Goal: Task Accomplishment & Management: Use online tool/utility

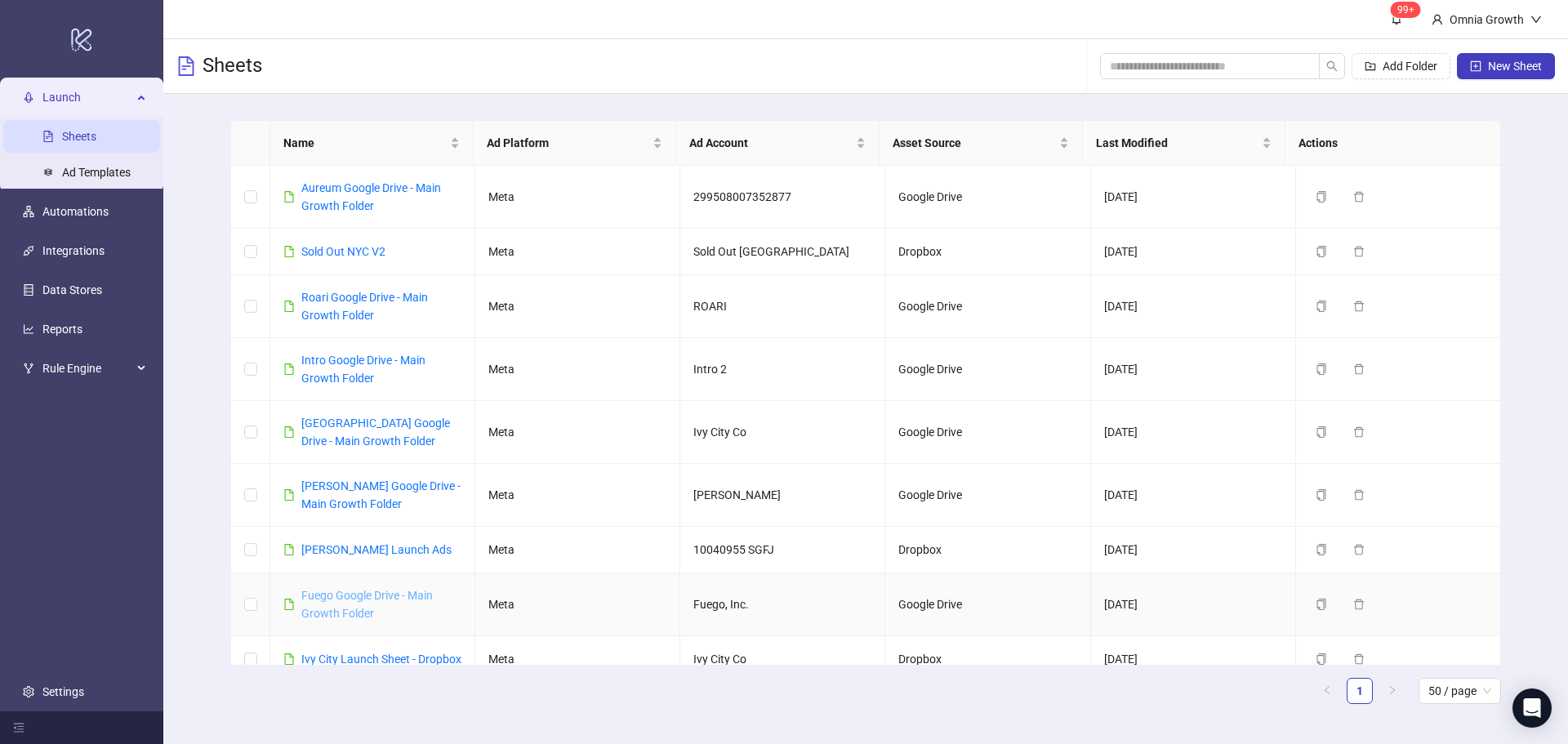
click at [338, 592] on link "Fuego Google Drive - Main Growth Folder" at bounding box center [366, 603] width 131 height 31
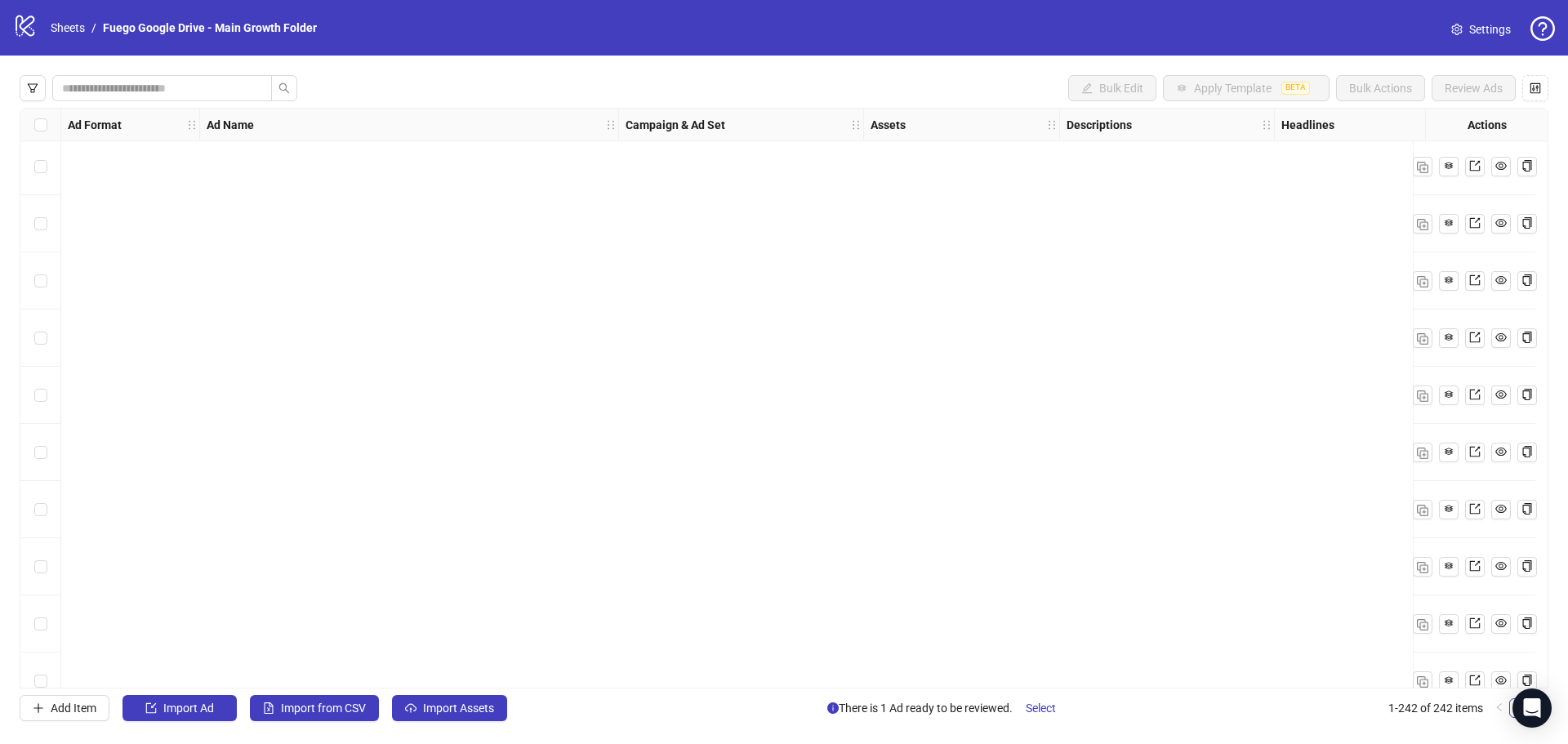
scroll to position [13289, 0]
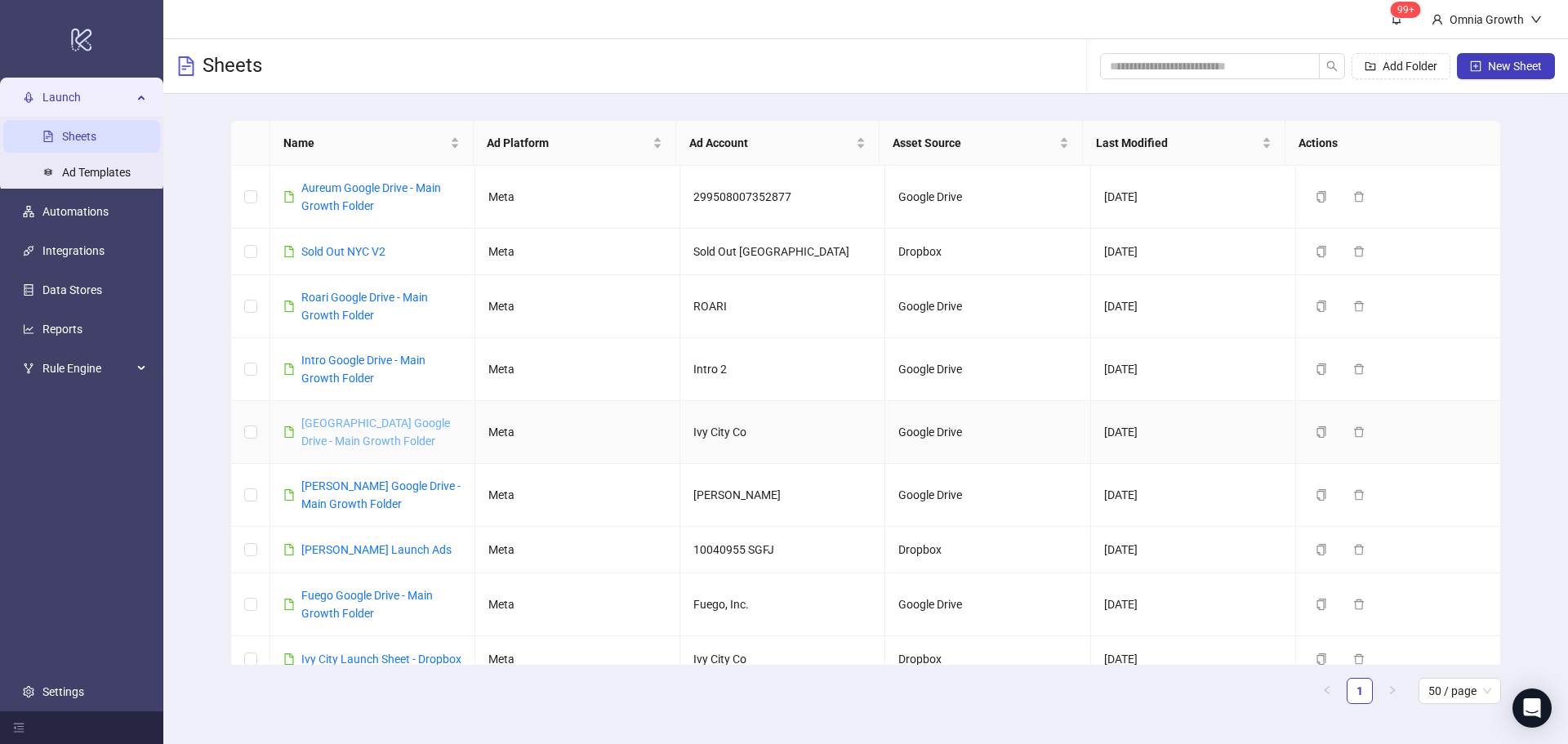
drag, startPoint x: 380, startPoint y: 429, endPoint x: 345, endPoint y: 426, distance: 35.1
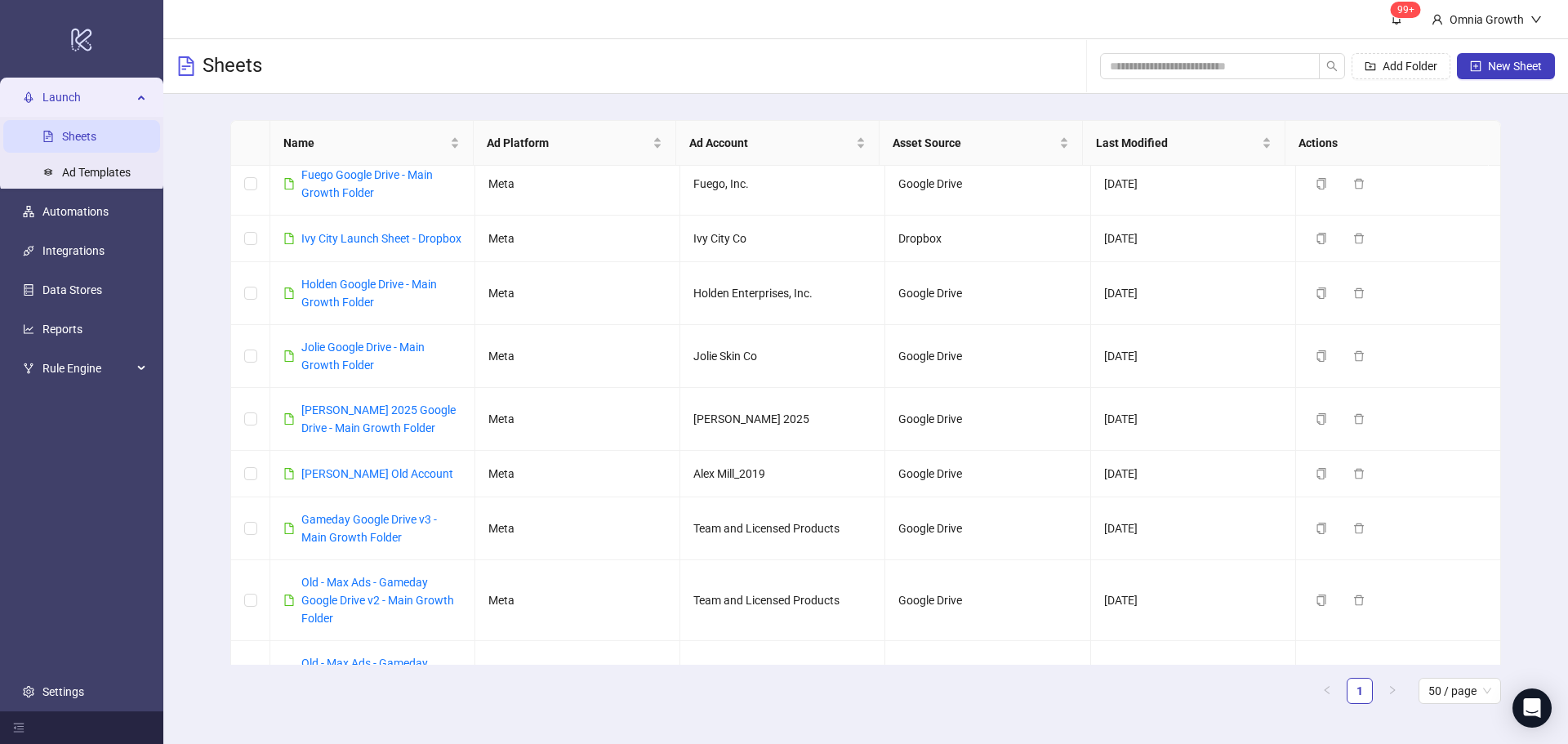
scroll to position [408, 0]
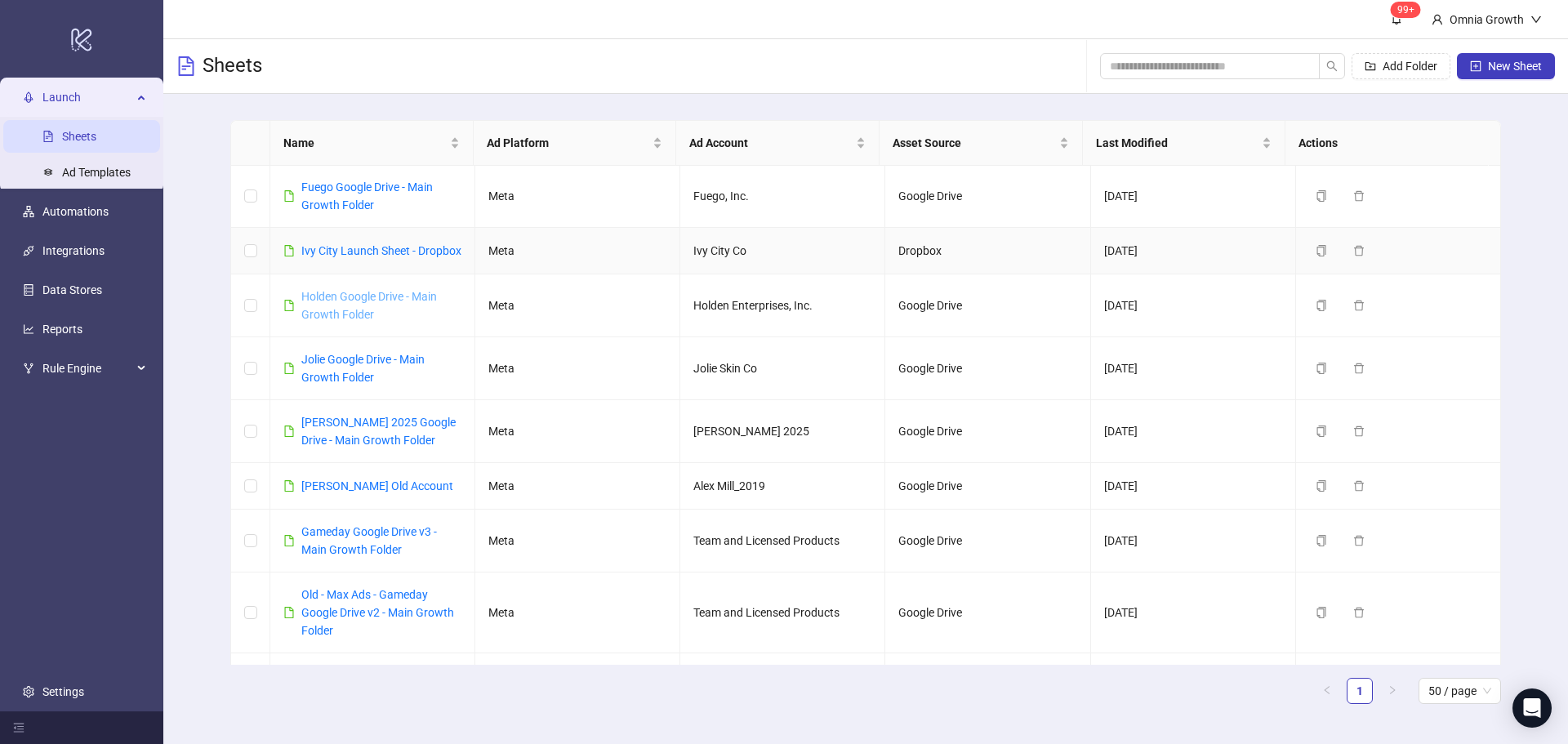
drag, startPoint x: 347, startPoint y: 253, endPoint x: 316, endPoint y: 318, distance: 72.0
drag, startPoint x: 316, startPoint y: 318, endPoint x: 184, endPoint y: 418, distance: 165.6
click at [184, 418] on div "Name Ad Platform Ad Account Asset Source Last Modified Actions Aureum Google Dr…" at bounding box center [866, 418] width 1405 height 649
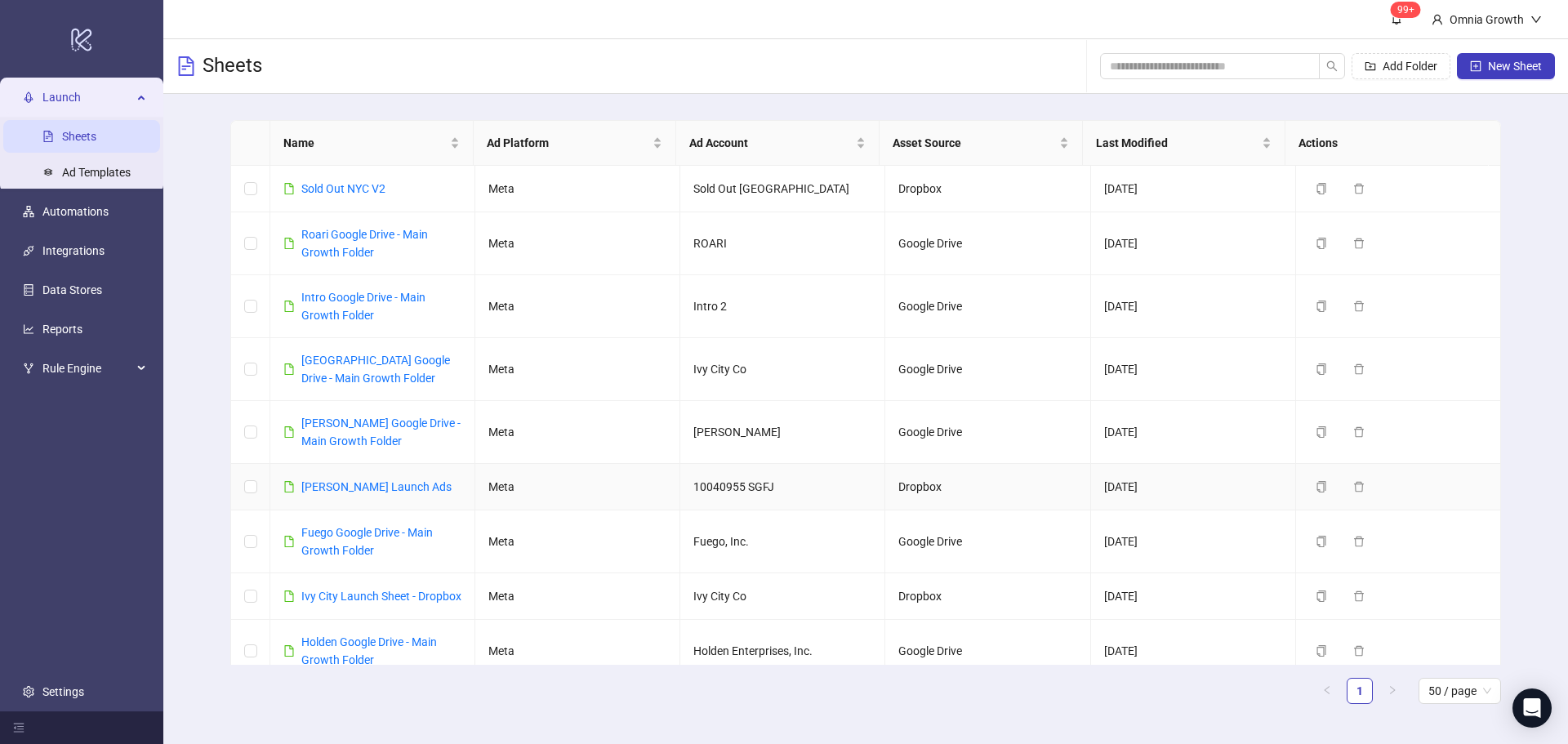
scroll to position [82, 0]
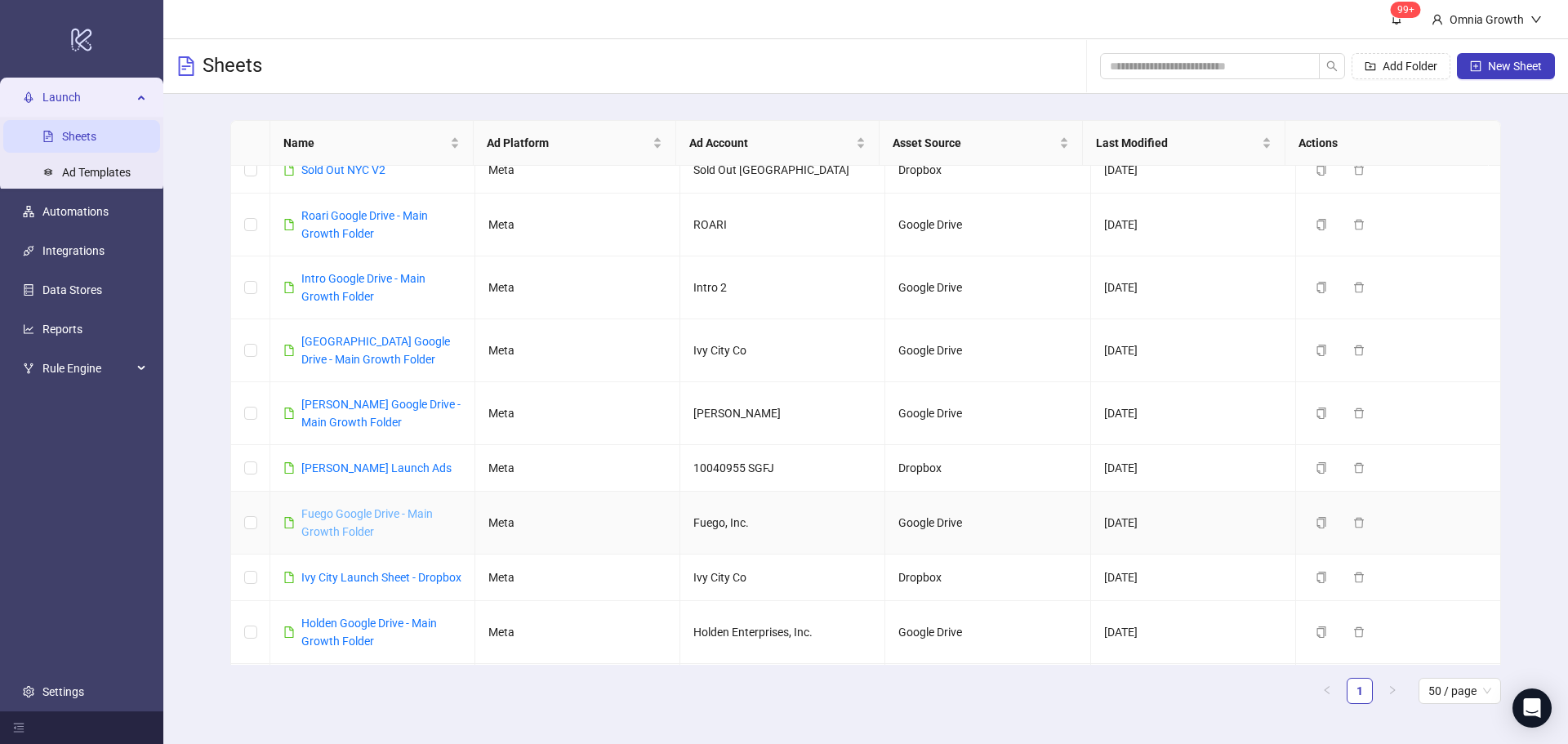
click at [353, 513] on link "Fuego Google Drive - Main Growth Folder" at bounding box center [366, 521] width 131 height 31
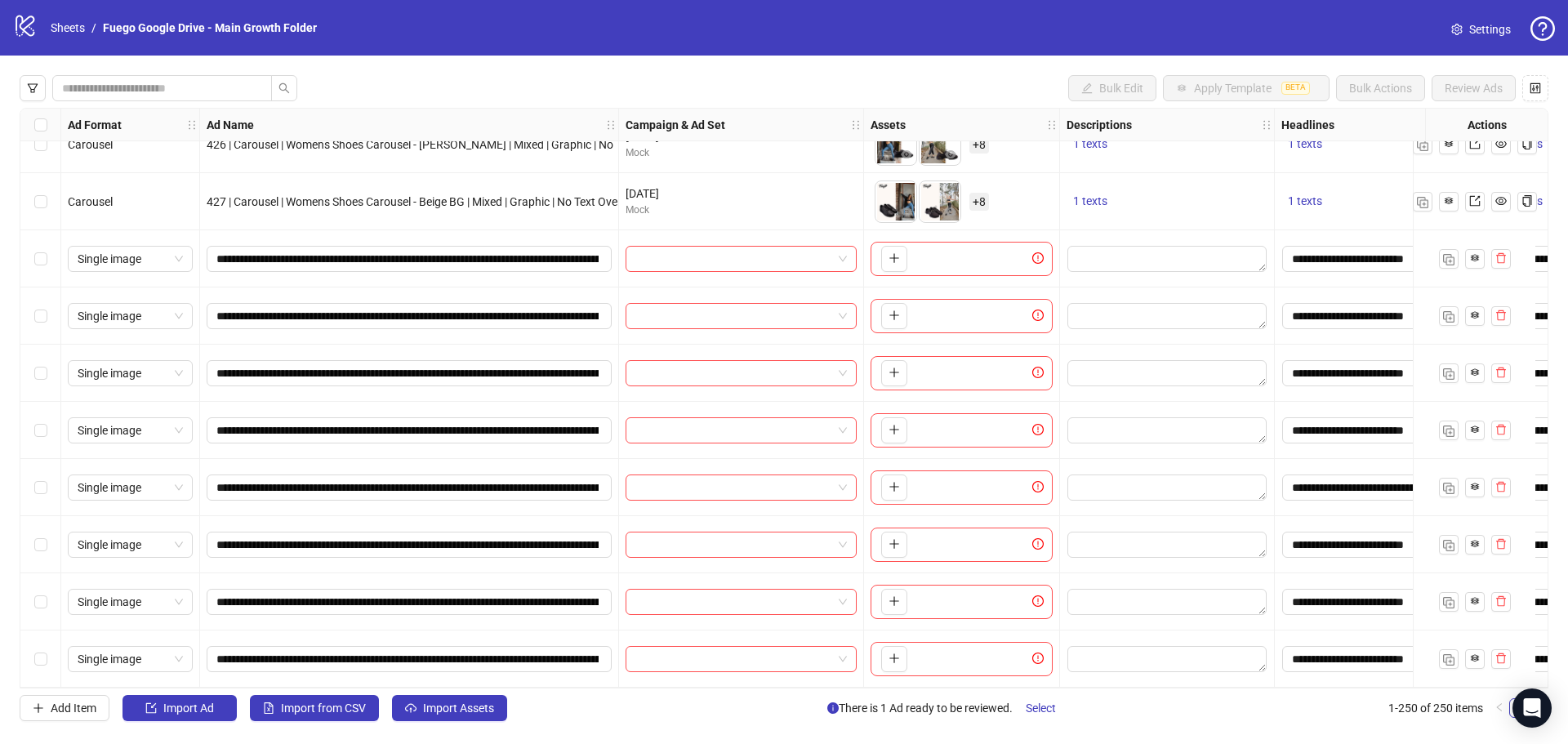
scroll to position [13746, 0]
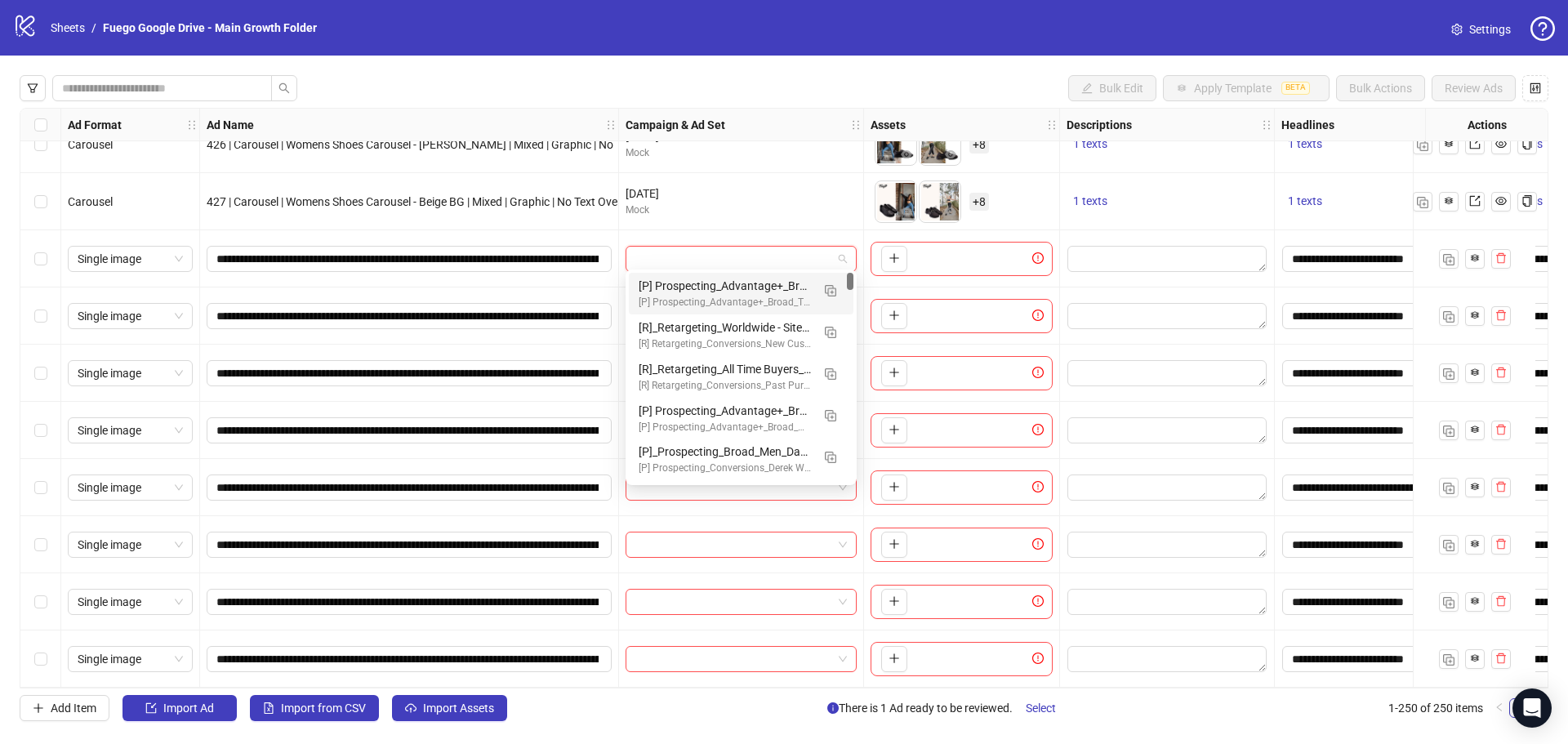
click at [663, 259] on input "search" at bounding box center [733, 259] width 197 height 24
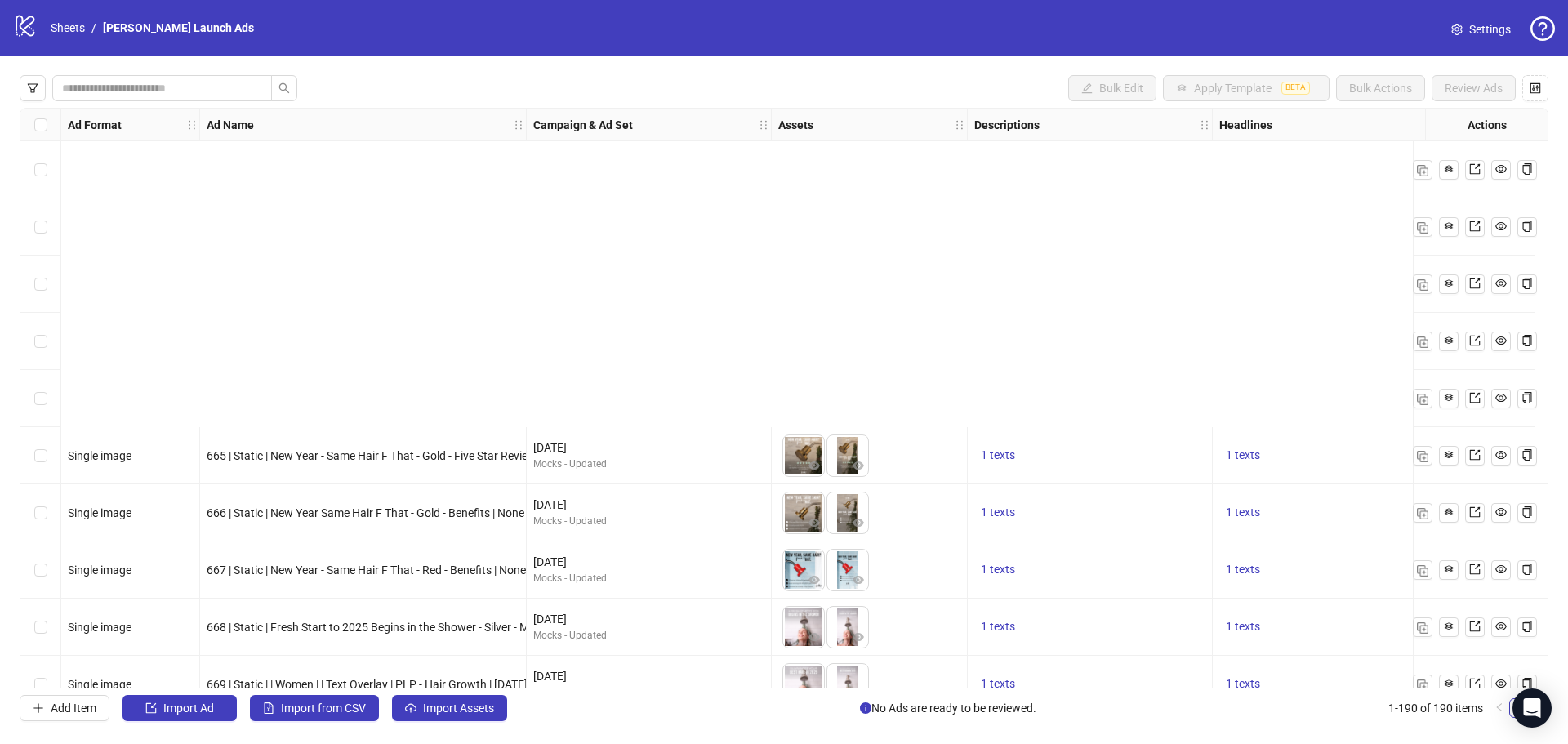
scroll to position [408, 0]
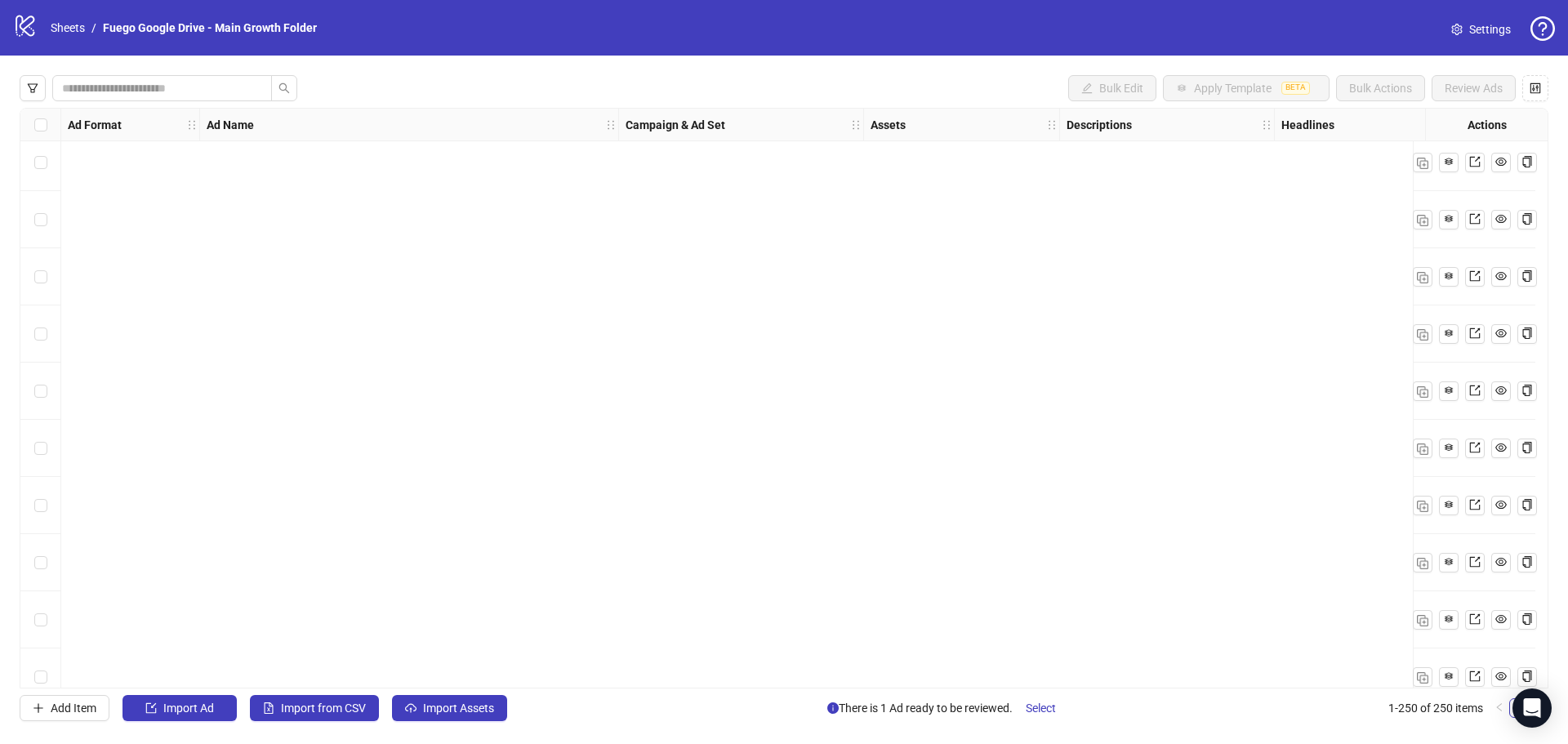
scroll to position [13746, 0]
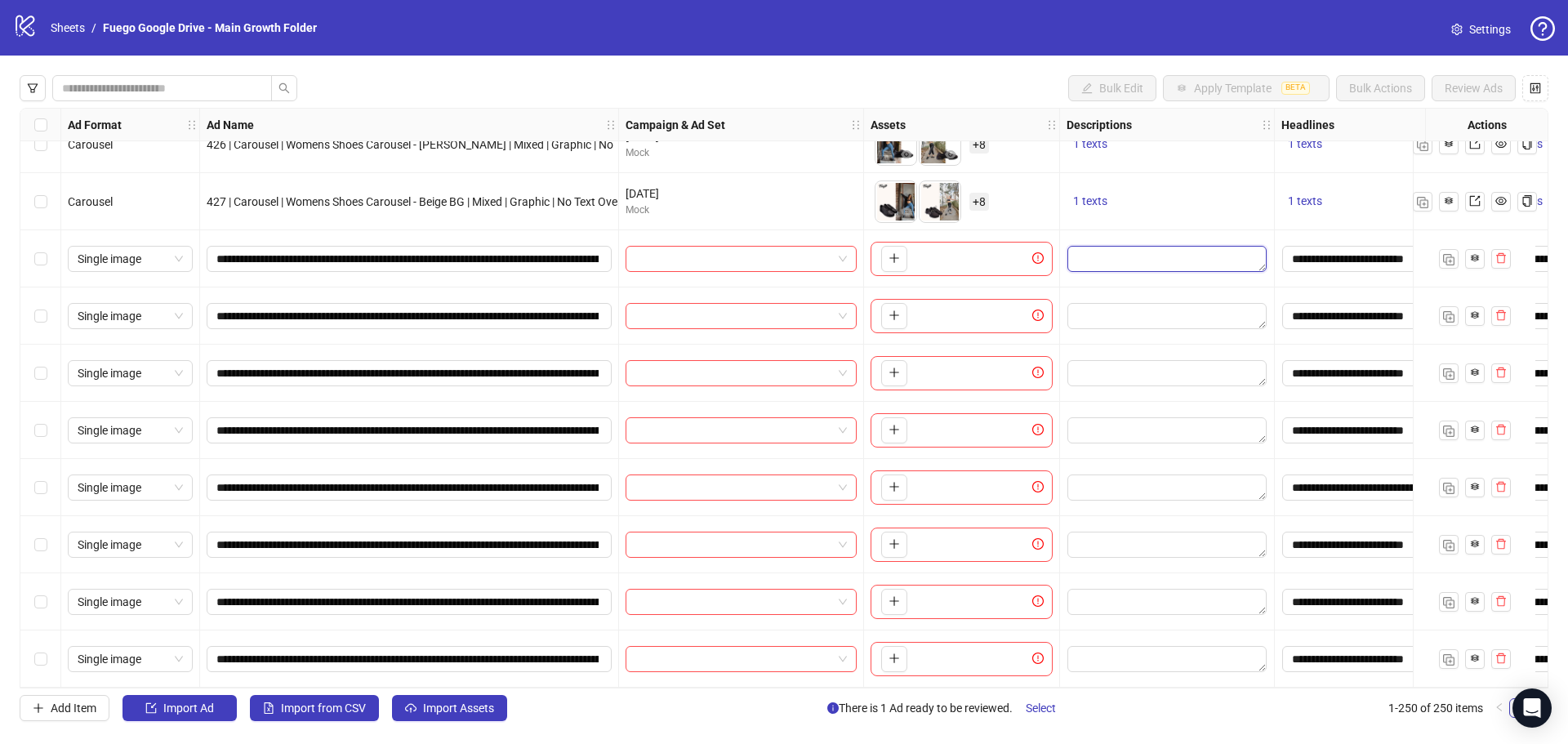
click at [1086, 249] on textarea "Edit values" at bounding box center [1167, 259] width 199 height 26
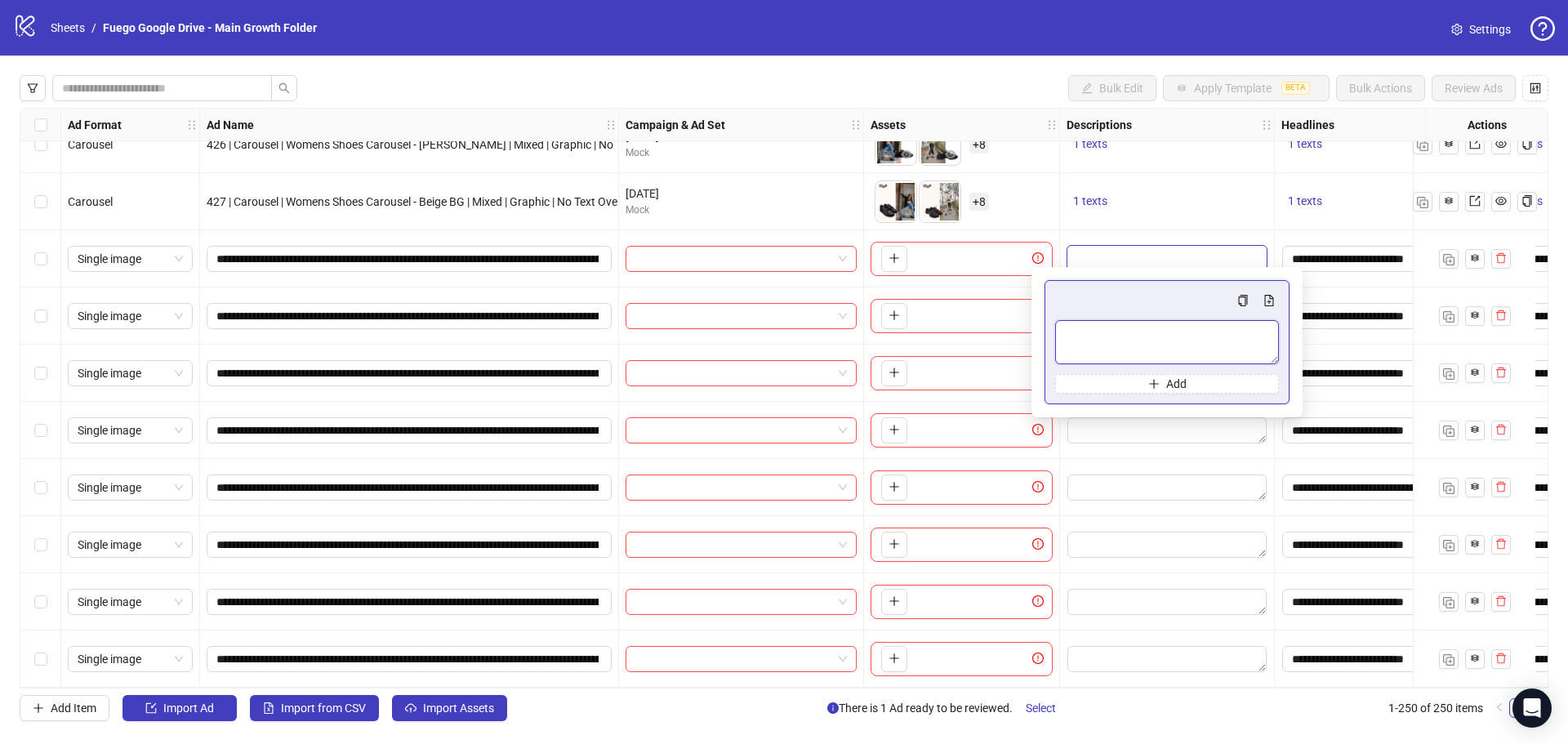
click at [1102, 331] on textarea "Multi-text input container - paste or copy values" at bounding box center [1167, 342] width 224 height 44
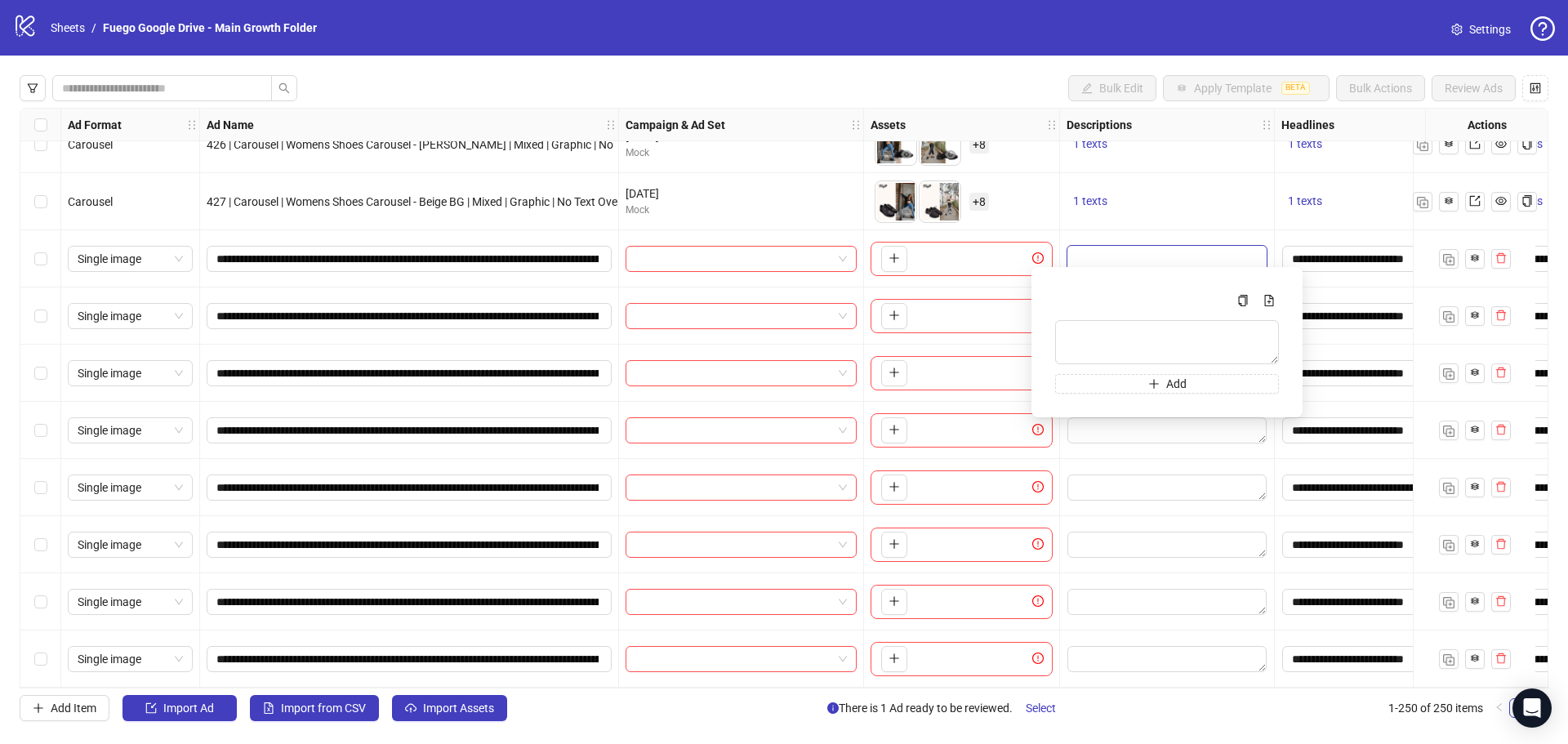
click at [1109, 255] on textarea "Edit values" at bounding box center [1167, 259] width 199 height 26
drag, startPoint x: 1120, startPoint y: 460, endPoint x: 1122, endPoint y: 328, distance: 132.0
click at [1120, 461] on div at bounding box center [1167, 487] width 215 height 57
click at [1110, 250] on textarea "Edit values" at bounding box center [1167, 259] width 199 height 26
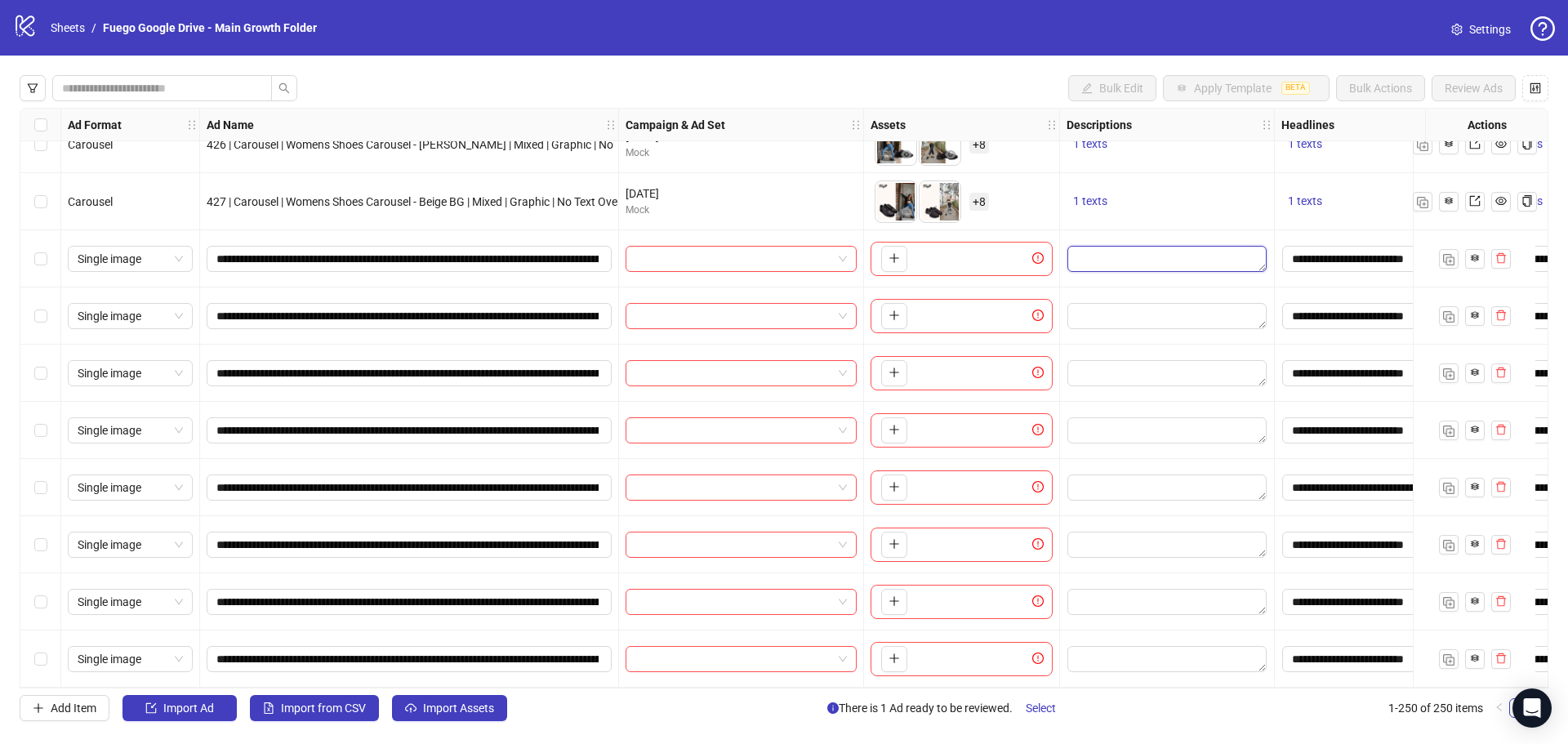
click at [1110, 250] on textarea "Edit values" at bounding box center [1167, 259] width 199 height 26
click at [1101, 250] on textarea "Edit values" at bounding box center [1167, 259] width 199 height 26
click at [1104, 249] on textarea "Edit values" at bounding box center [1167, 259] width 199 height 26
click at [1125, 249] on textarea "Edit values" at bounding box center [1167, 259] width 199 height 26
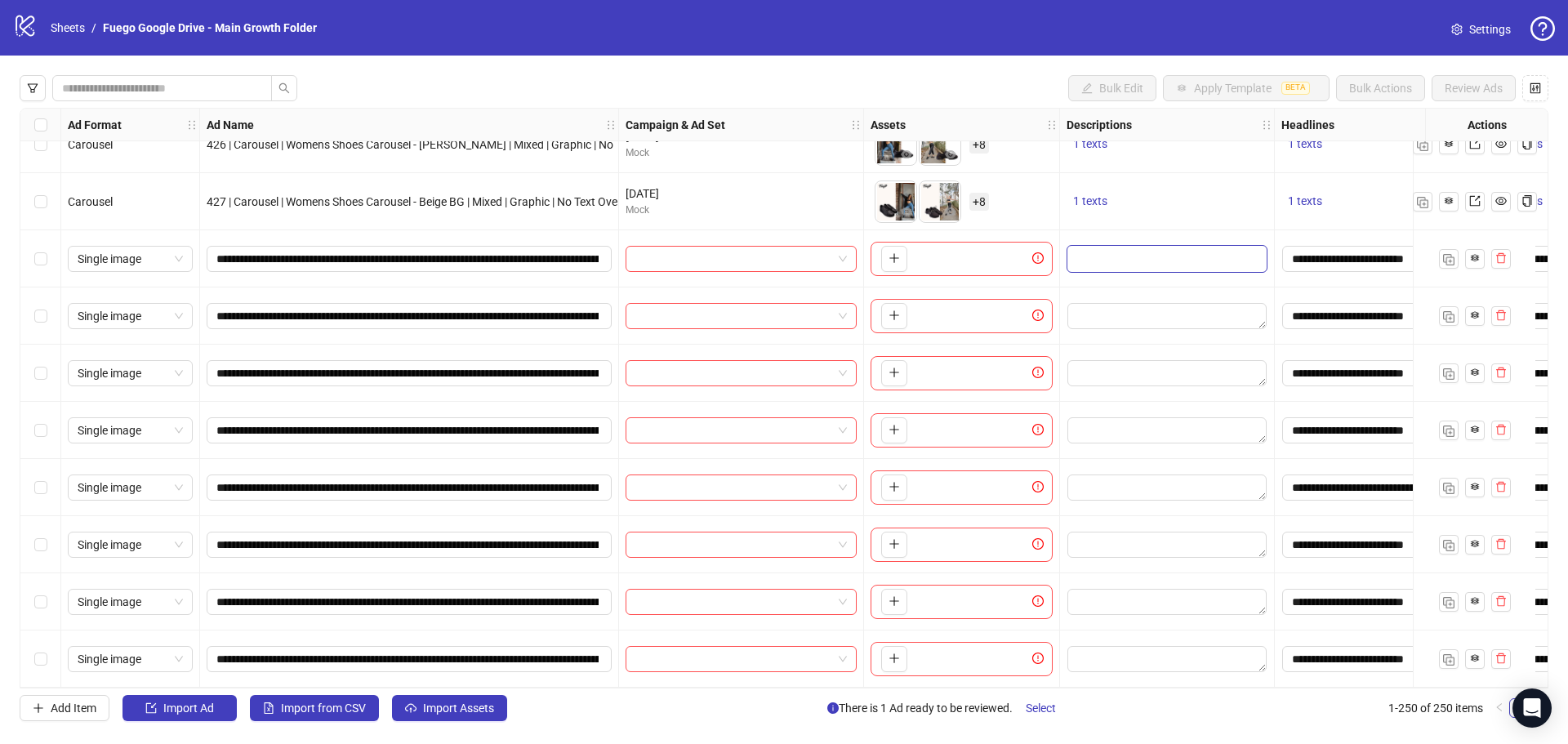
click at [1167, 267] on div "Add" at bounding box center [1167, 267] width 0 height 0
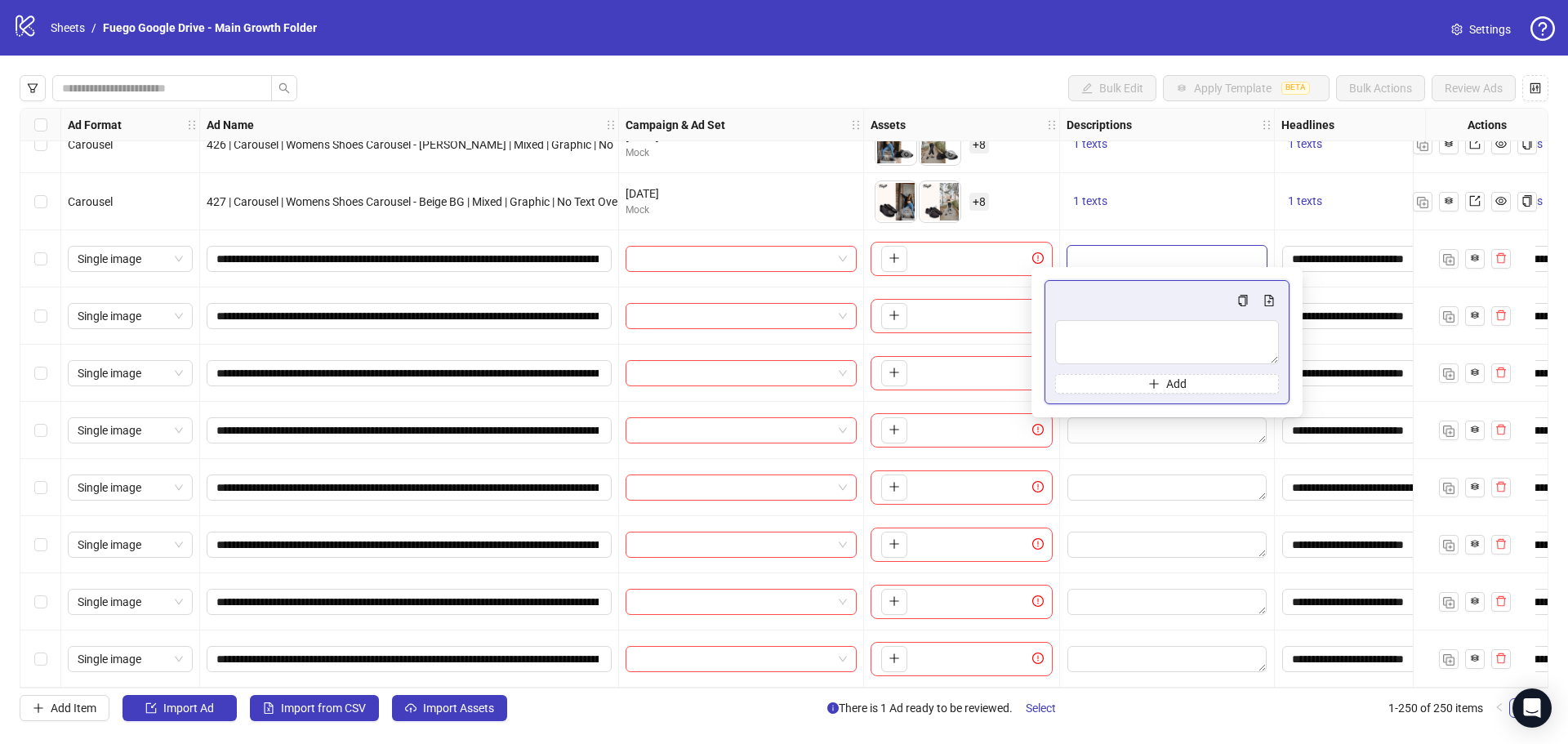
click at [1104, 250] on textarea "Edit values" at bounding box center [1167, 259] width 199 height 26
click at [1103, 341] on textarea "Multi-text input container - paste or copy values" at bounding box center [1167, 342] width 224 height 44
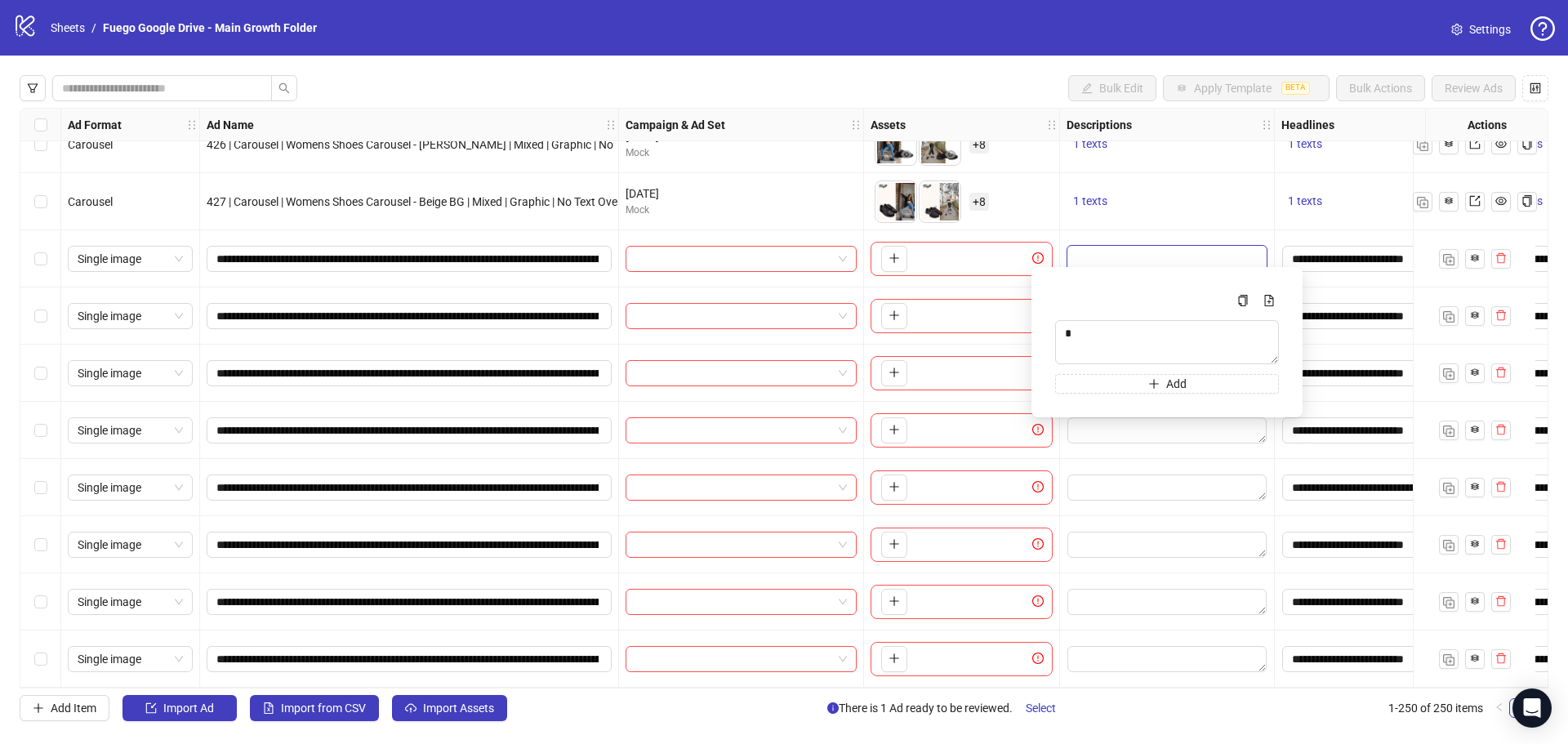
click at [1116, 223] on div "1 texts" at bounding box center [1167, 201] width 215 height 57
click at [1102, 313] on textarea "Edit values" at bounding box center [1167, 316] width 199 height 26
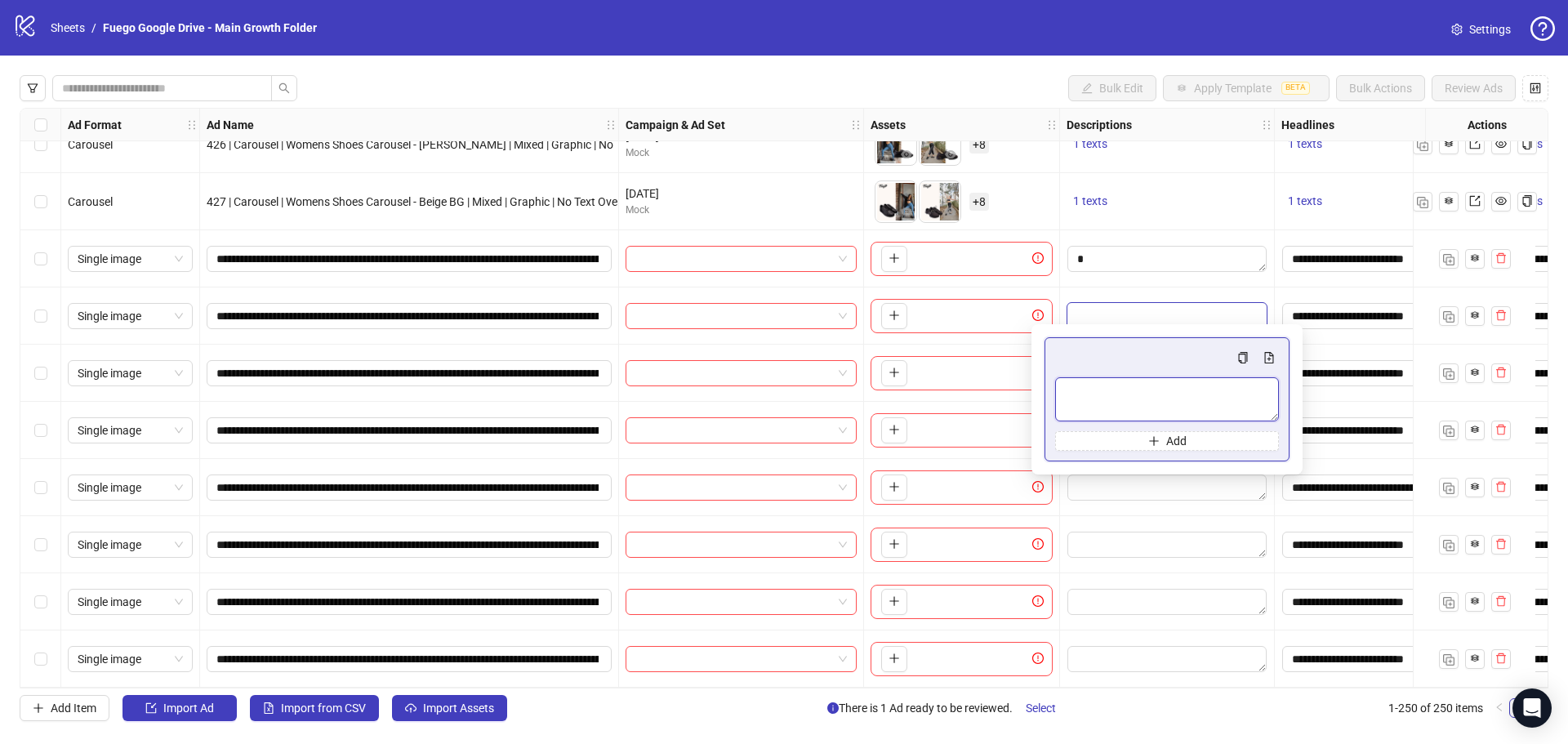
click at [1104, 383] on textarea "Multi-text input container - paste or copy values" at bounding box center [1167, 399] width 224 height 44
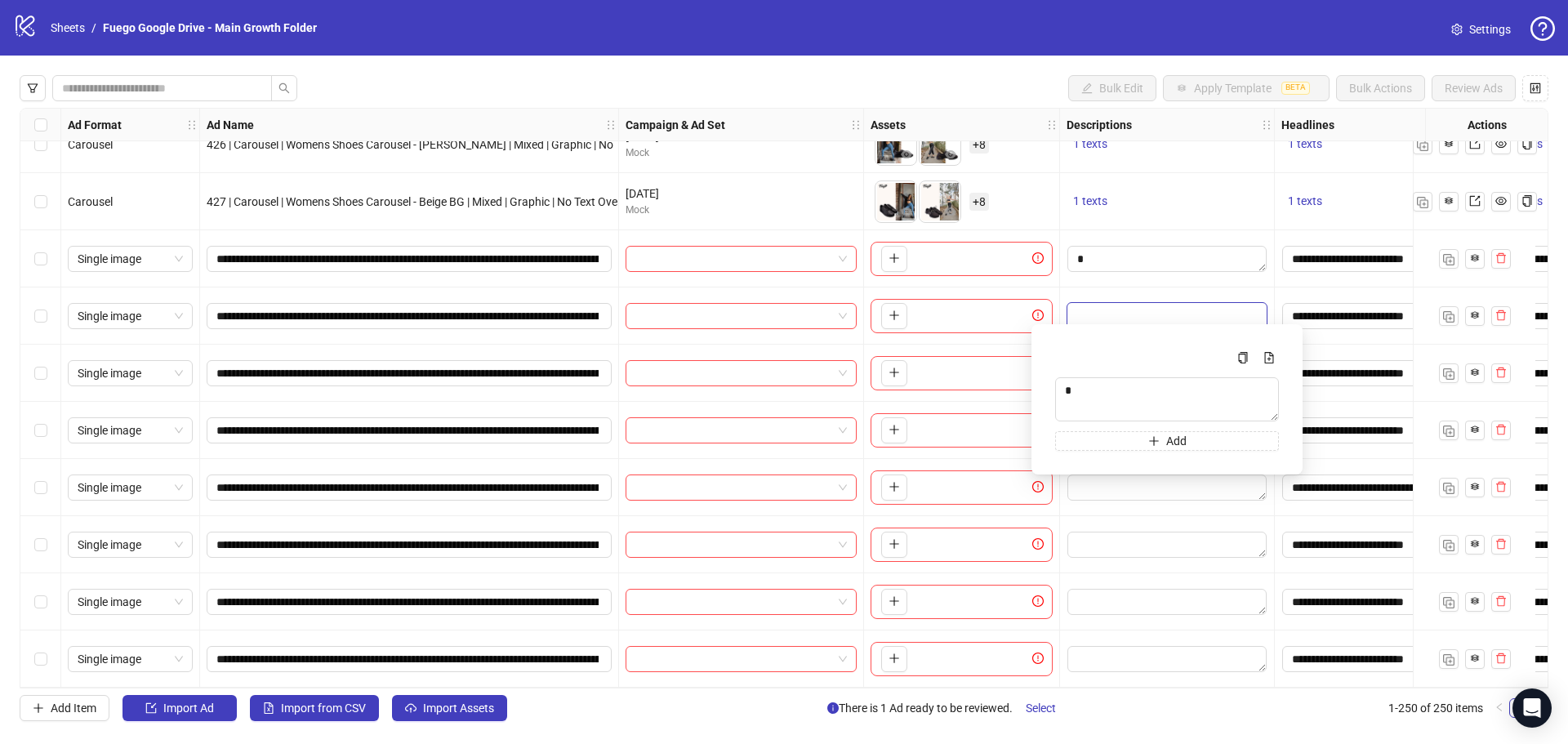
click at [1114, 288] on div at bounding box center [1167, 316] width 215 height 57
click at [1109, 365] on textarea "Edit values" at bounding box center [1167, 373] width 199 height 26
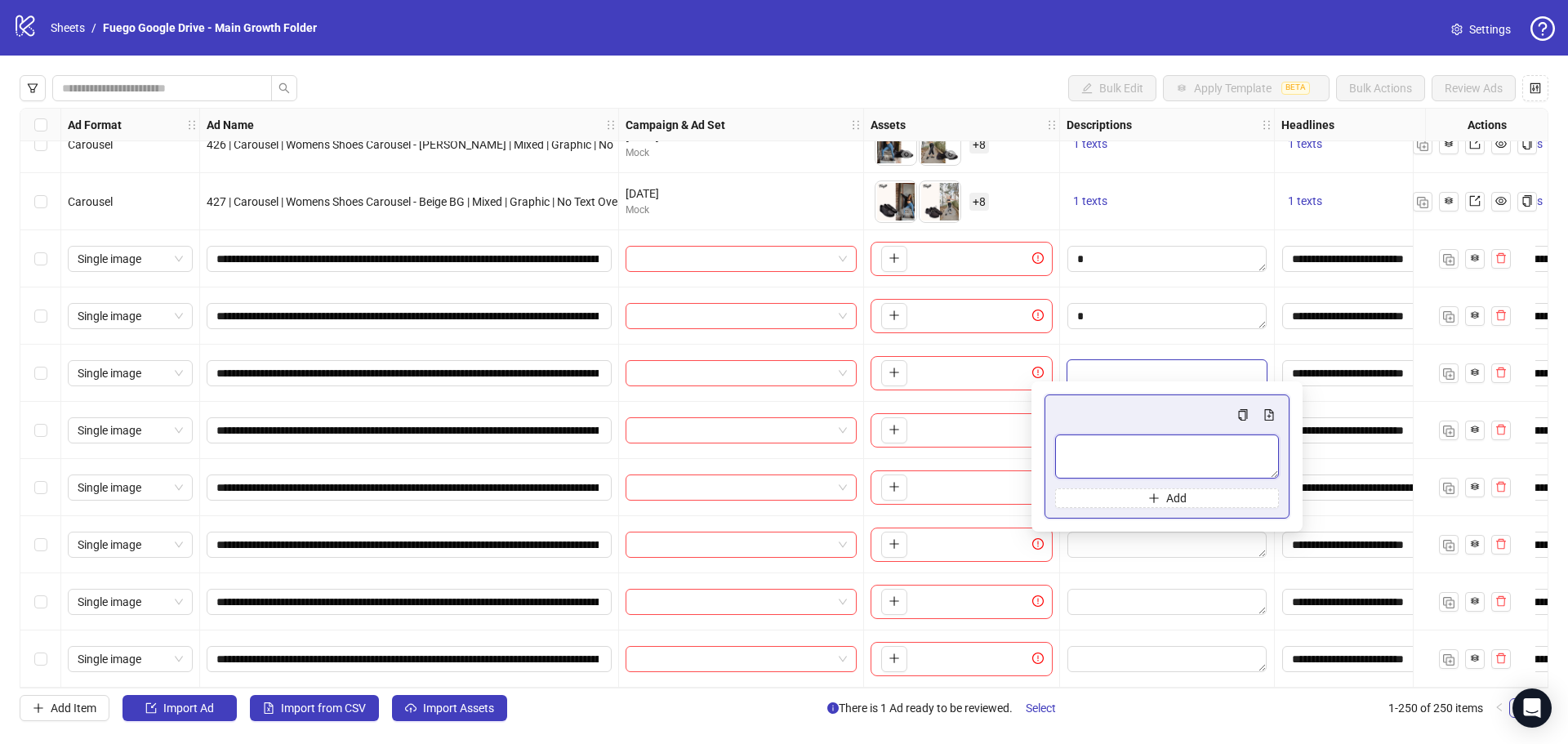
click at [1100, 460] on textarea "Multi-text input container - paste or copy values" at bounding box center [1167, 455] width 224 height 44
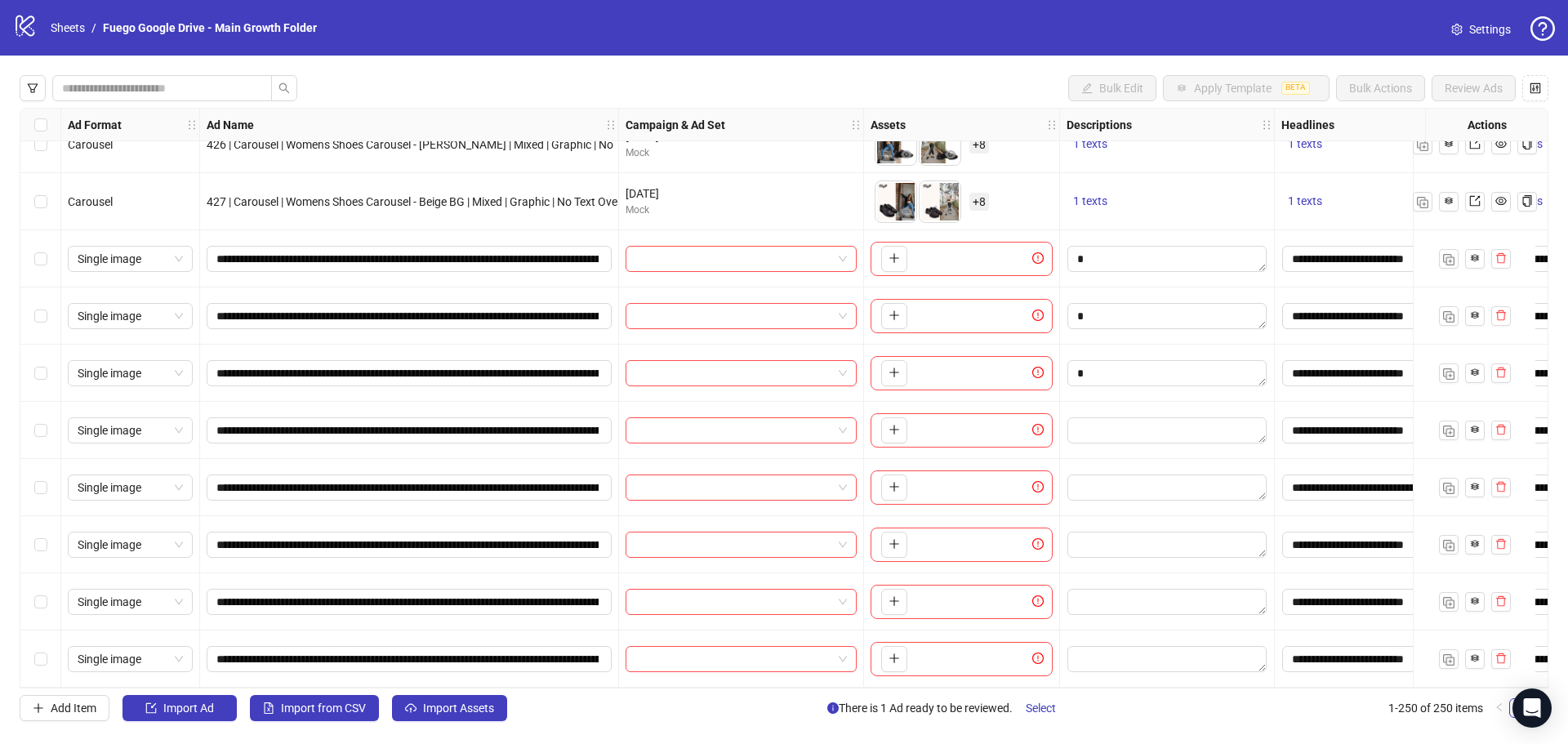
click at [1114, 346] on div at bounding box center [1167, 372] width 215 height 57
click at [1104, 427] on textarea "Edit values" at bounding box center [1167, 430] width 199 height 26
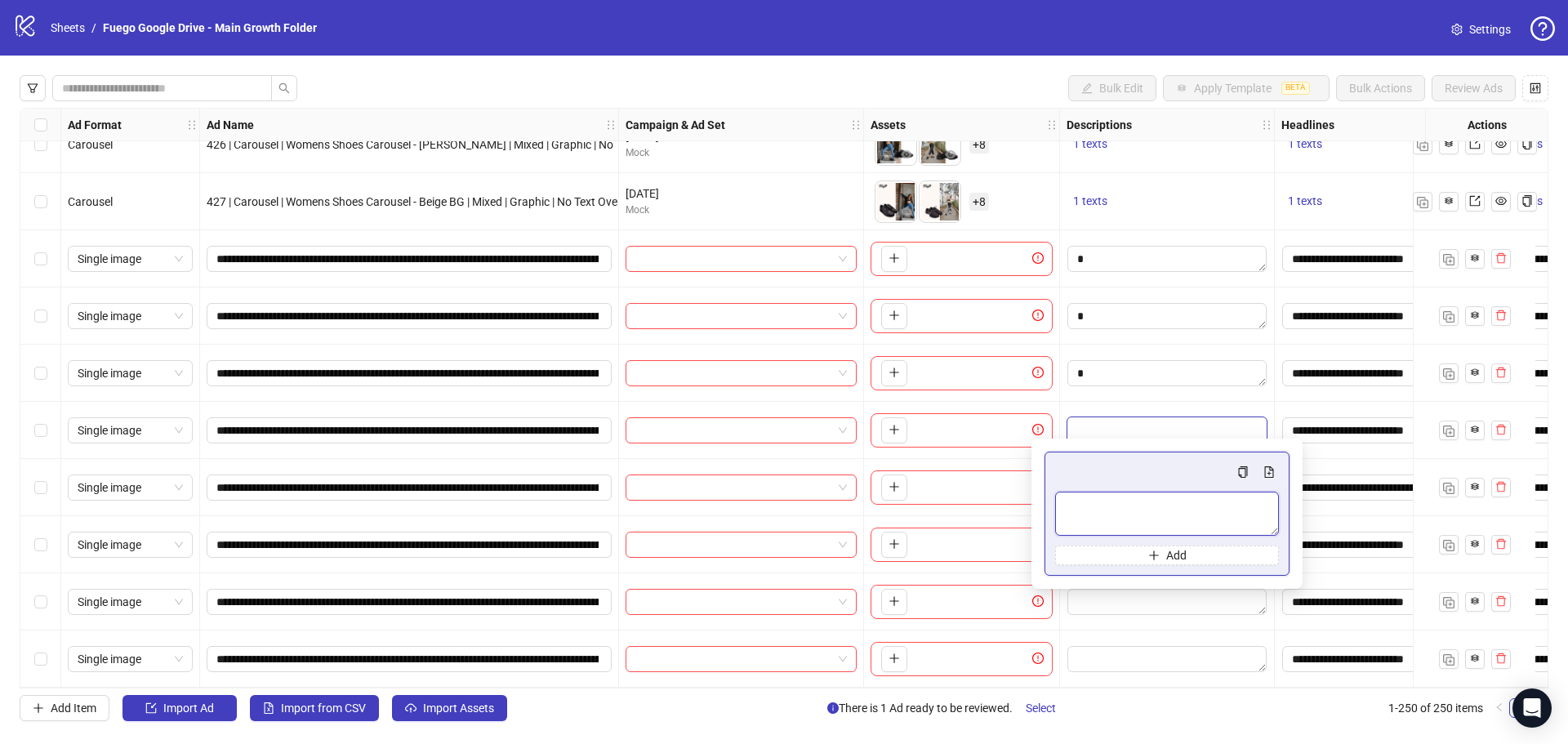
click at [1097, 504] on textarea "Multi-text input container - paste or copy values" at bounding box center [1167, 513] width 224 height 44
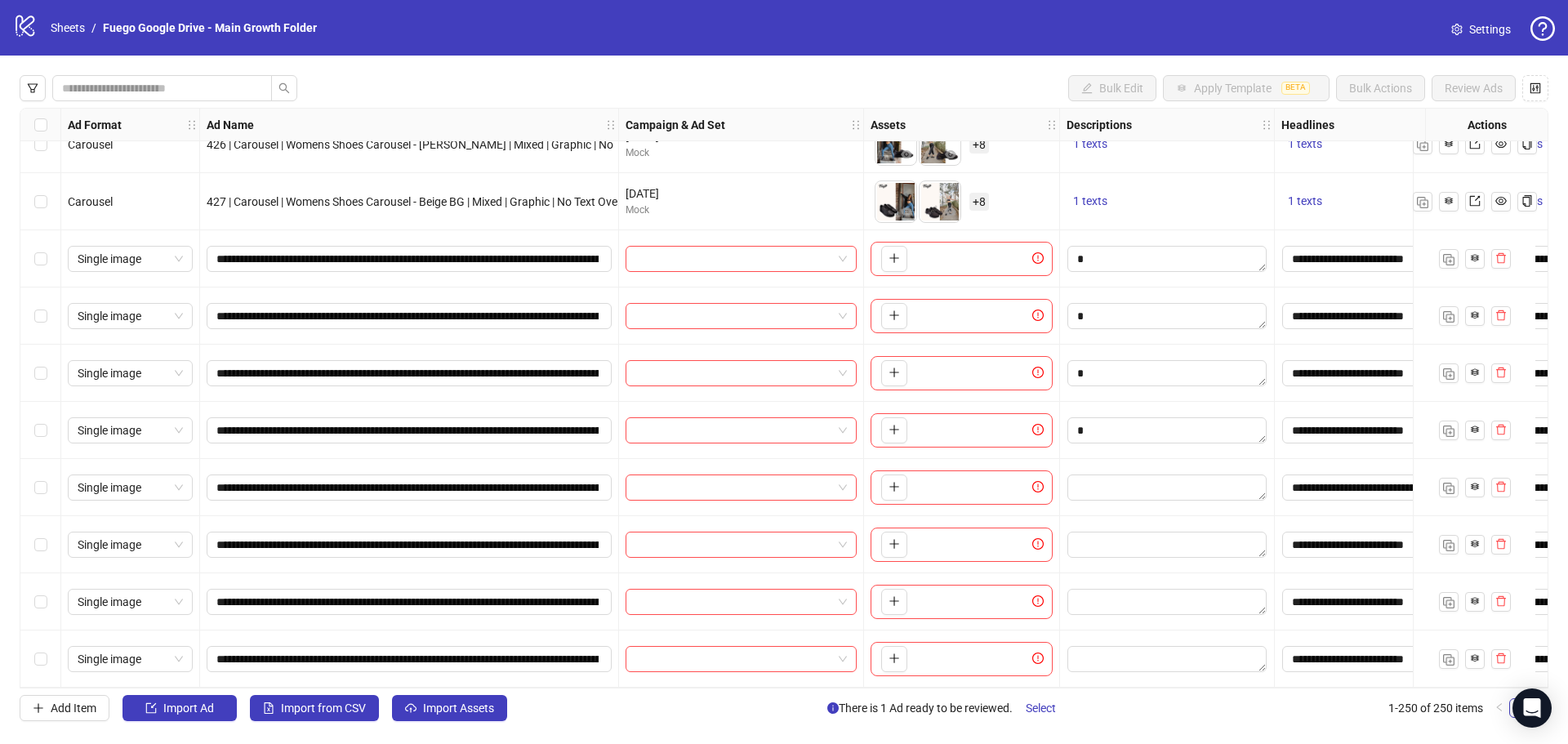
click at [1107, 403] on div at bounding box center [1167, 429] width 215 height 57
click at [1103, 483] on textarea "Edit values" at bounding box center [1167, 487] width 199 height 26
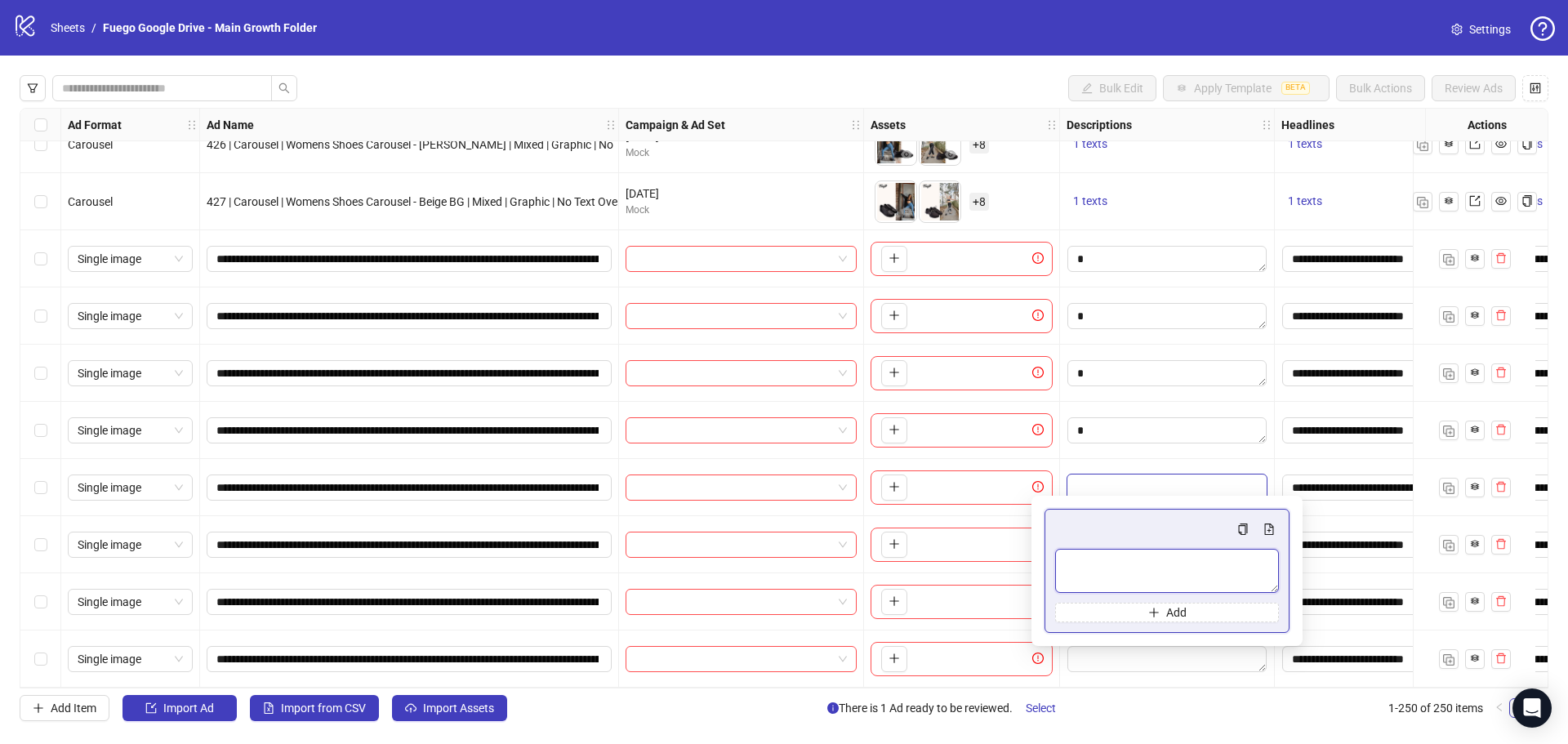
click at [1094, 565] on textarea "Multi-text input container - paste or copy values" at bounding box center [1167, 570] width 224 height 44
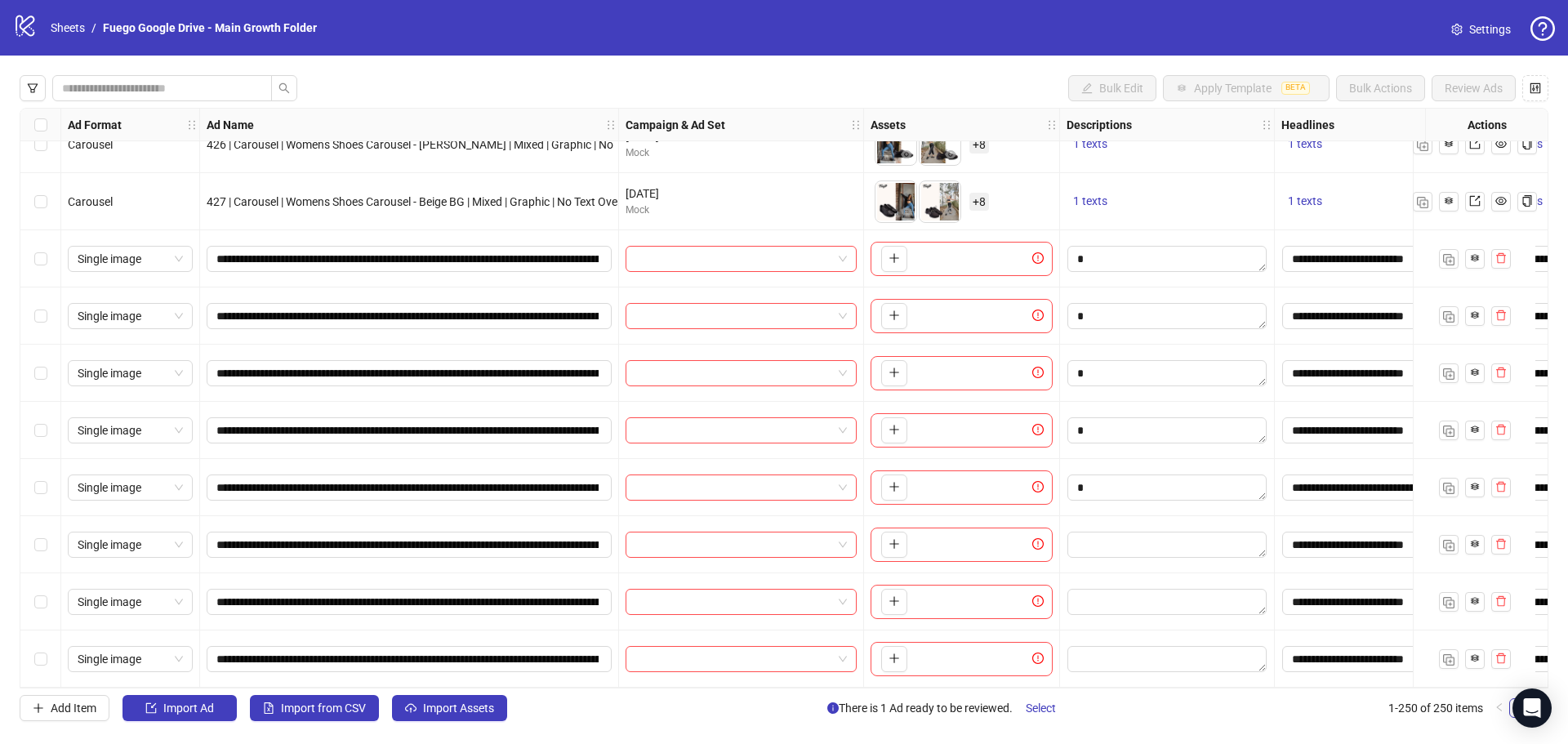
click at [1099, 459] on div at bounding box center [1167, 487] width 215 height 57
click at [1102, 537] on textarea "Edit values" at bounding box center [1167, 545] width 199 height 26
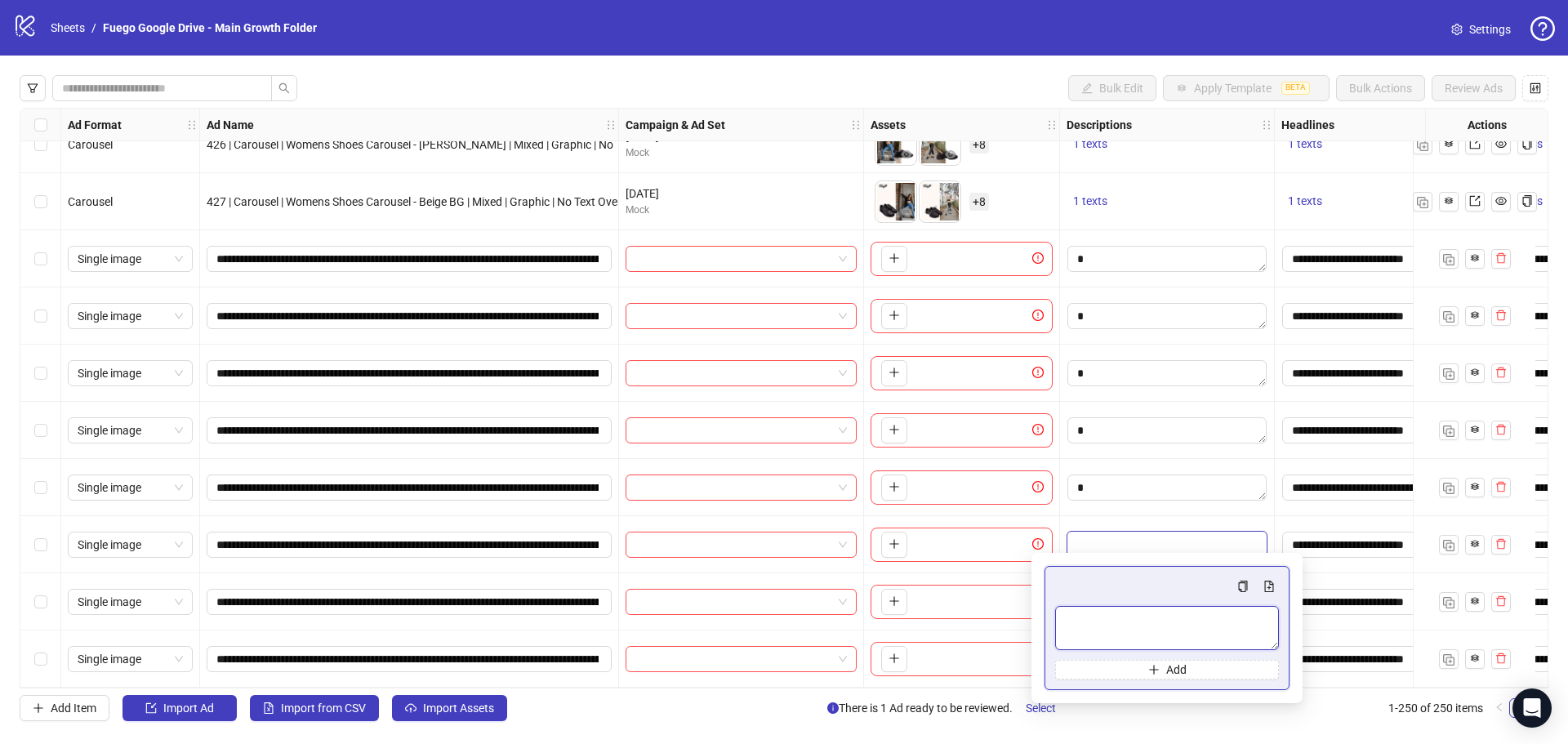
click at [1091, 620] on textarea "Multi-text input container - paste or copy values" at bounding box center [1167, 627] width 224 height 44
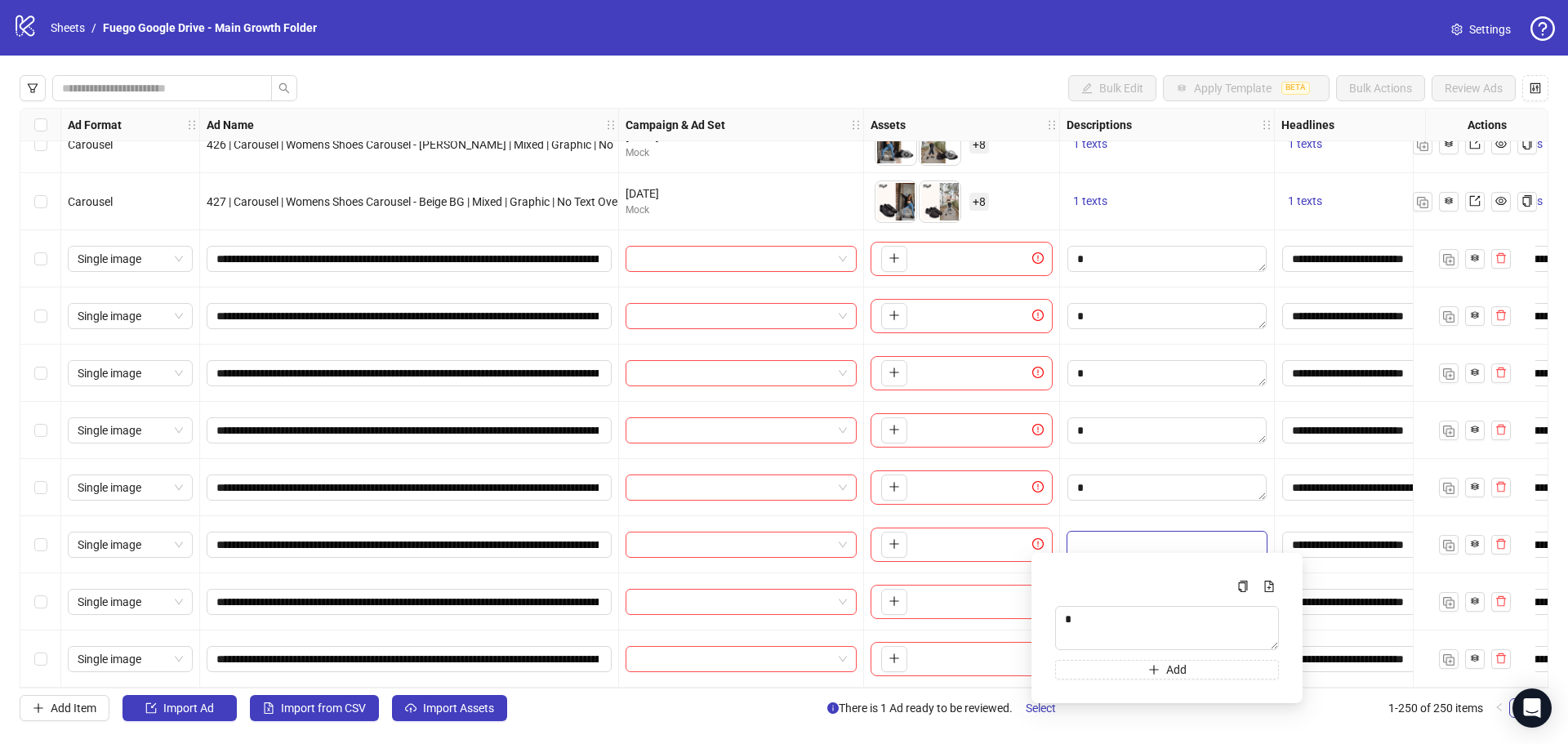
click at [1109, 516] on div at bounding box center [1167, 544] width 215 height 57
click at [1101, 596] on textarea "Edit values" at bounding box center [1167, 602] width 199 height 26
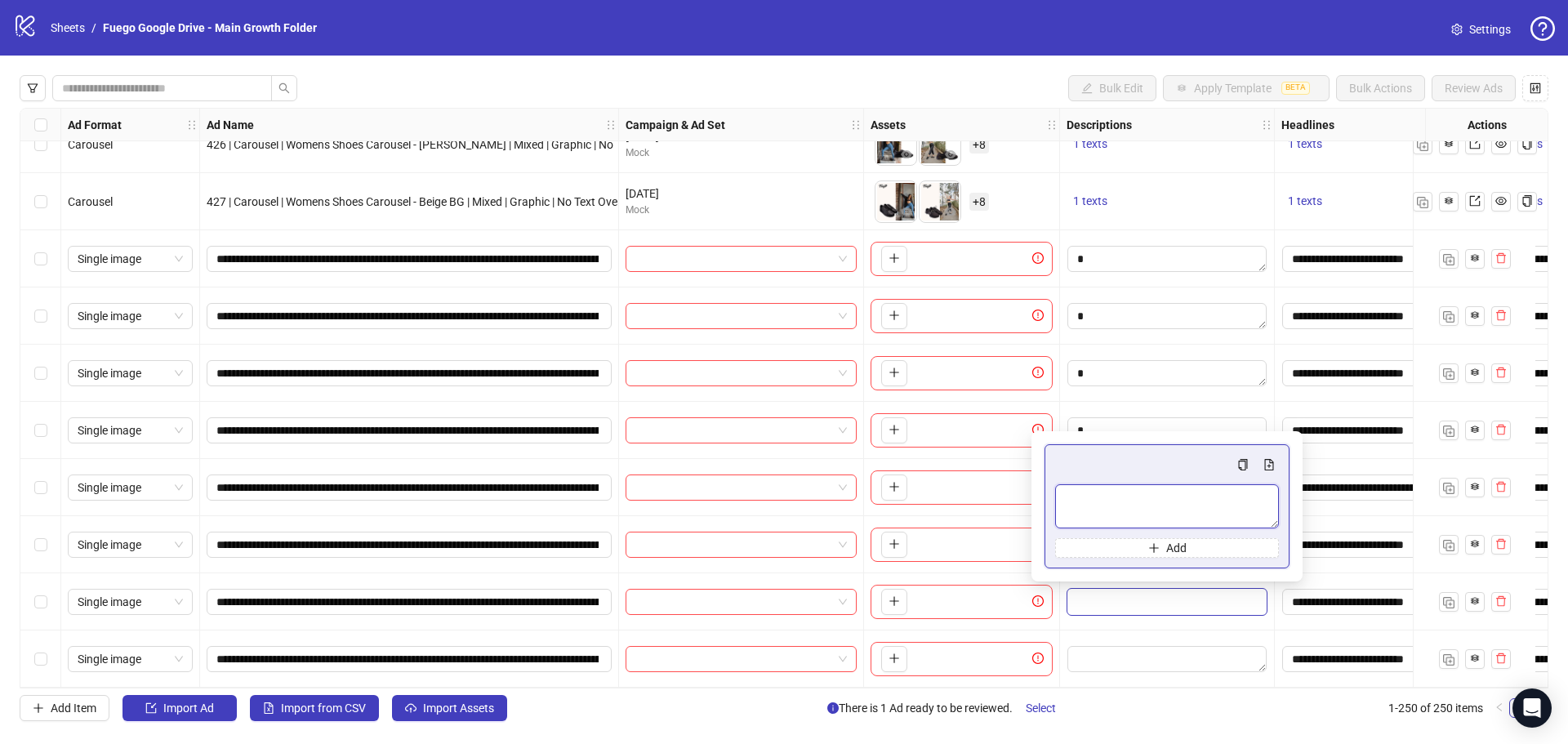
click at [1111, 511] on textarea "Multi-text input container - paste or copy values" at bounding box center [1167, 506] width 224 height 44
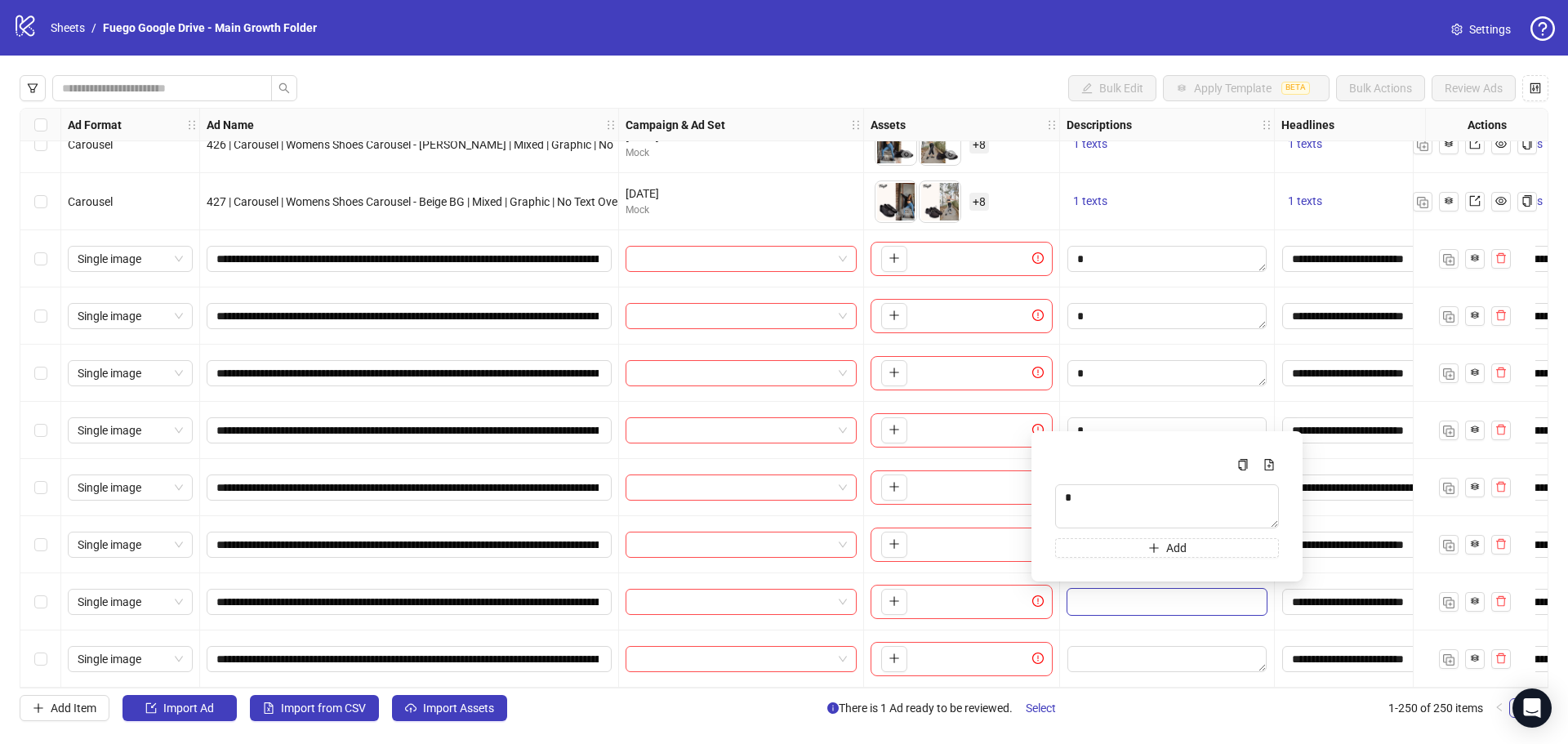
click at [1094, 624] on div at bounding box center [1167, 601] width 215 height 57
click at [1102, 649] on textarea "Edit values" at bounding box center [1167, 658] width 199 height 26
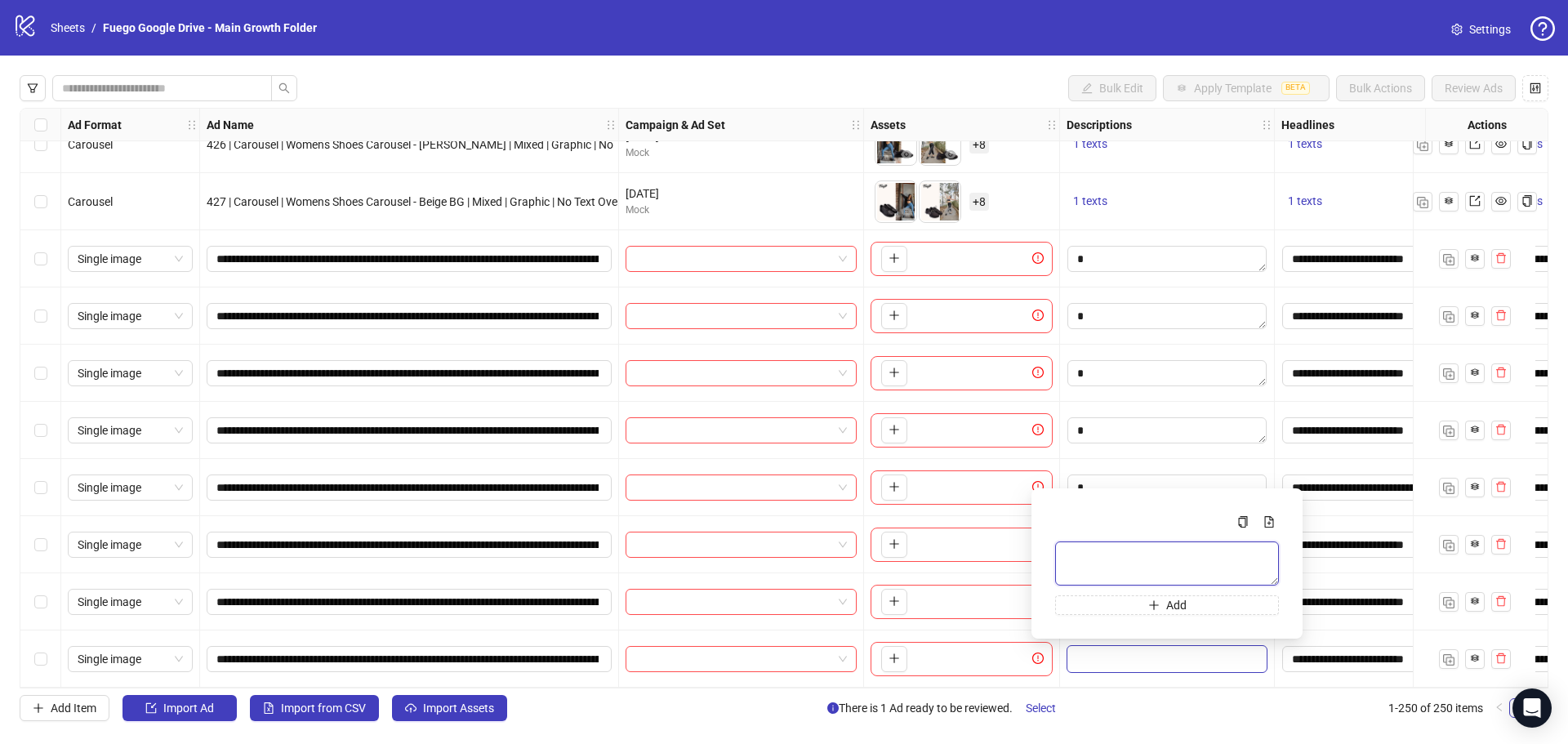
click at [1101, 560] on textarea "Multi-text input container - paste or copy values" at bounding box center [1167, 562] width 224 height 44
click at [1108, 369] on textarea "Edit values" at bounding box center [1167, 373] width 199 height 26
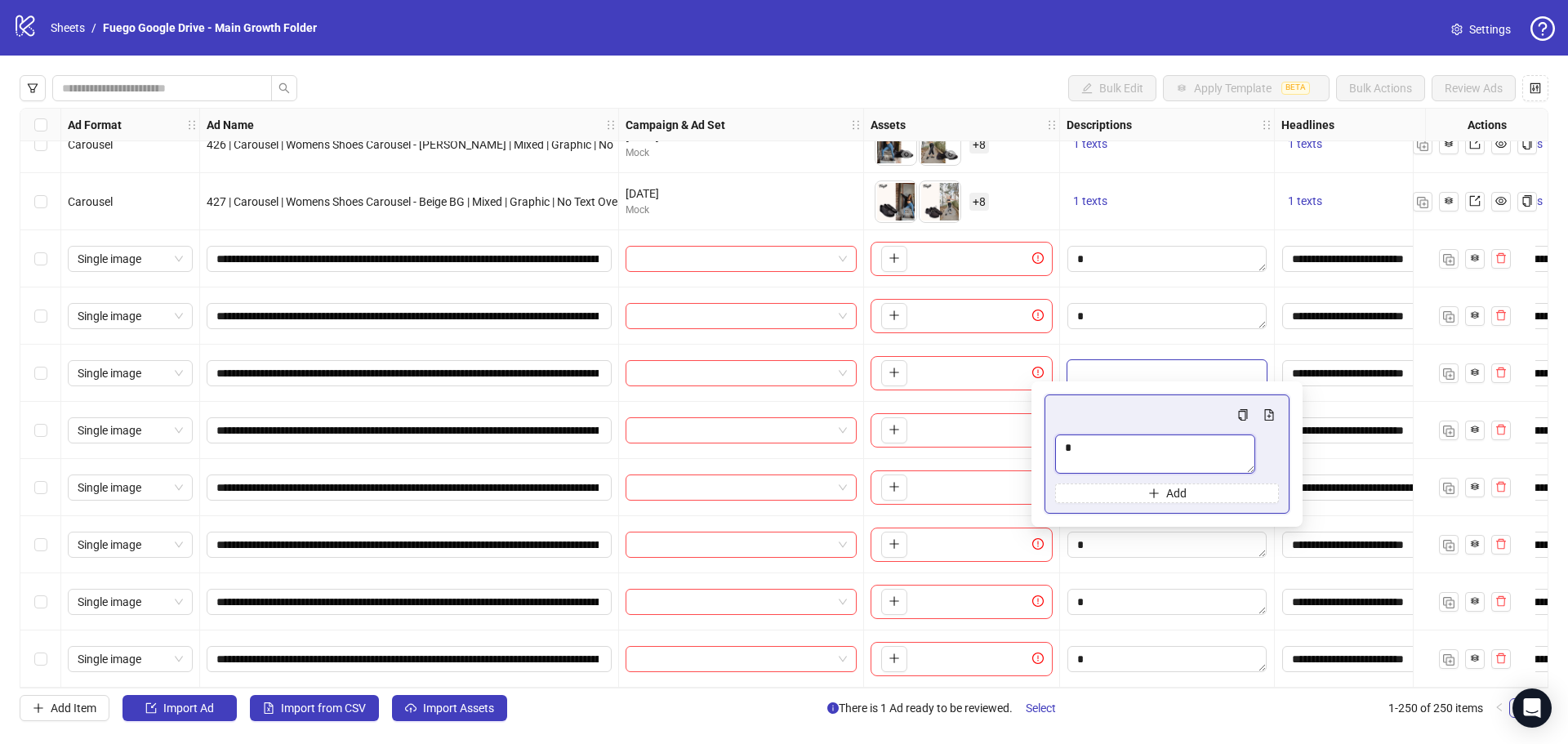
click at [1095, 473] on textarea "Multi-text input container - paste or copy values" at bounding box center [1155, 453] width 200 height 39
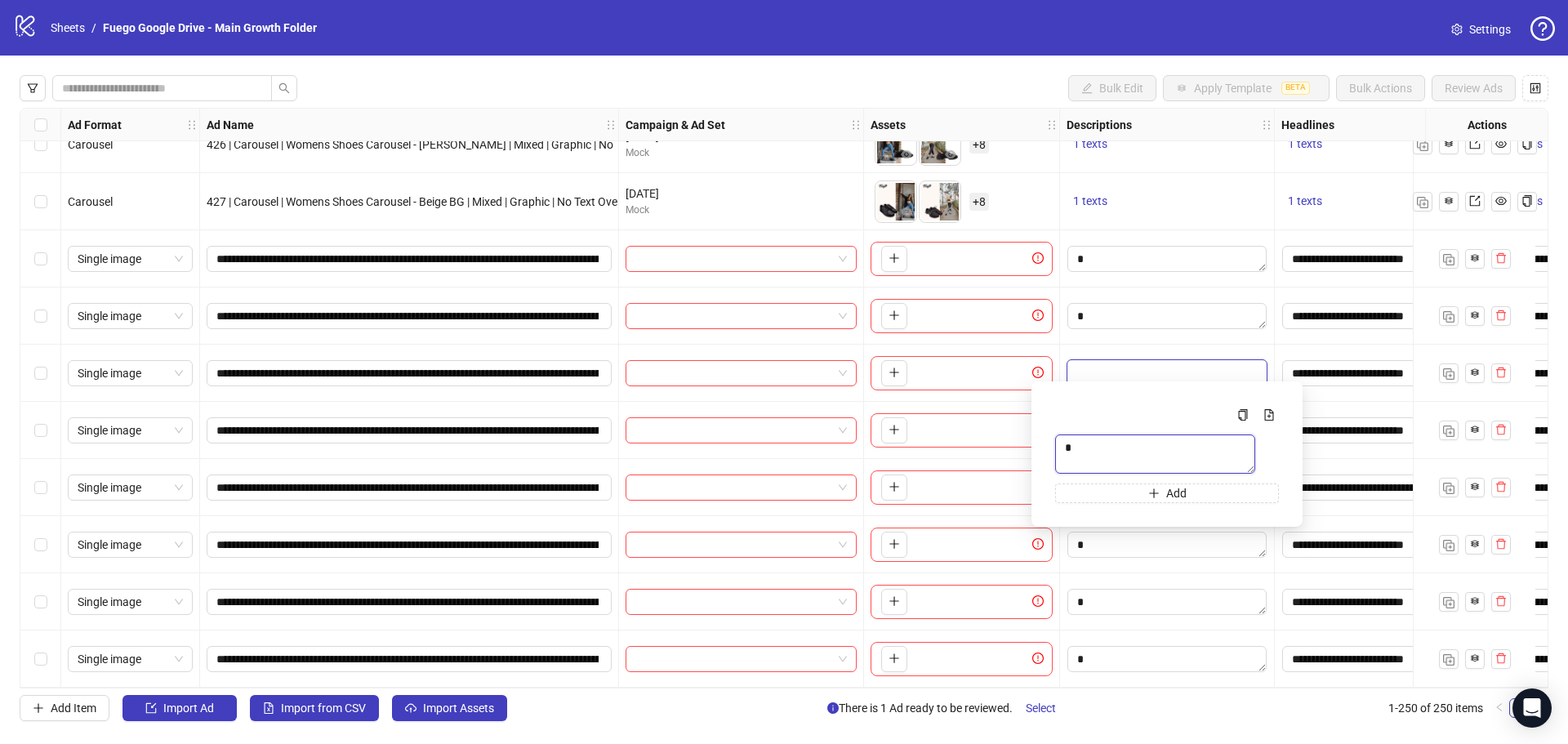
click at [1096, 453] on textarea "Multi-text input container - paste or copy values" at bounding box center [1155, 453] width 200 height 39
click at [1116, 230] on div at bounding box center [1167, 258] width 215 height 57
click at [770, 257] on input "search" at bounding box center [733, 259] width 197 height 24
type input "*******"
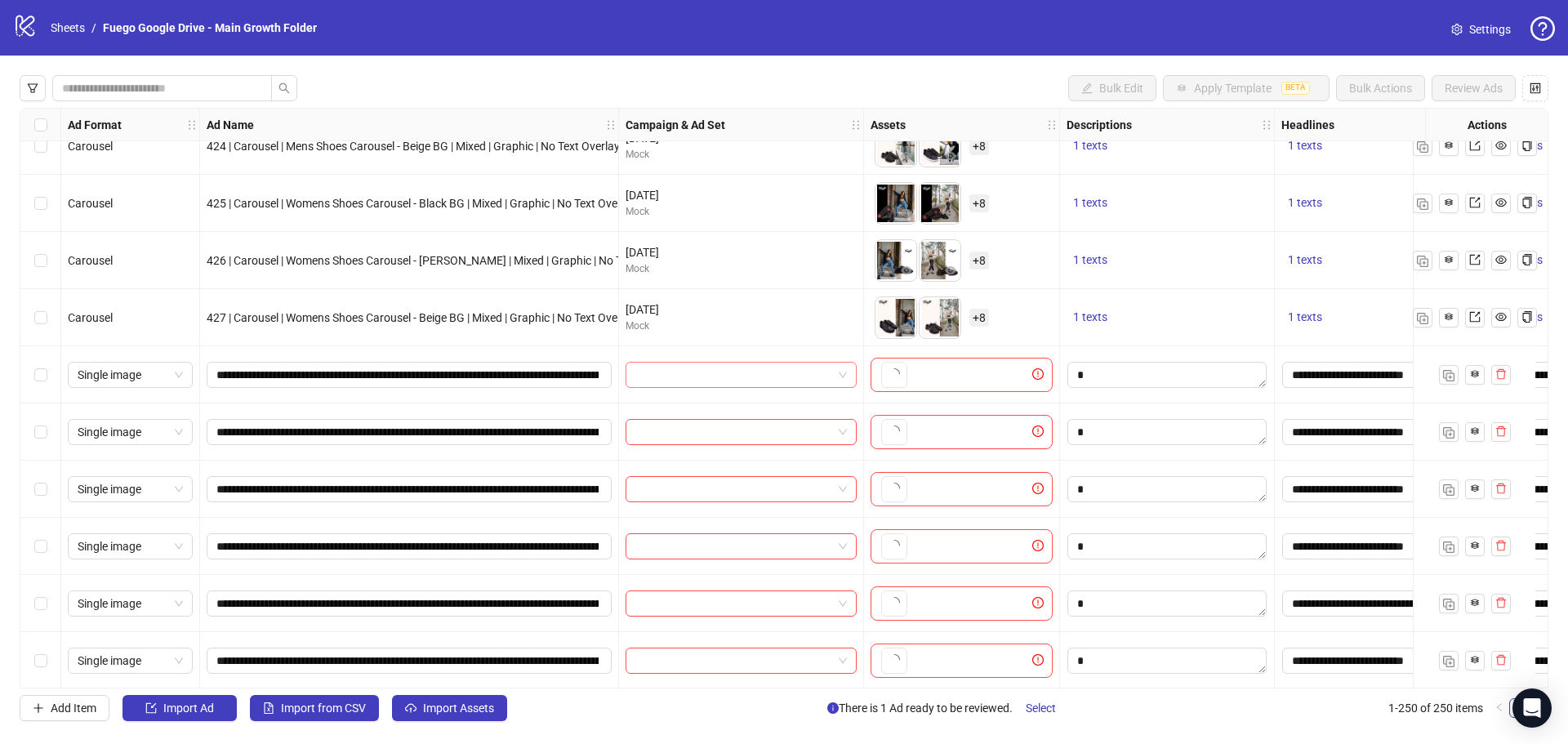
scroll to position [13746, 0]
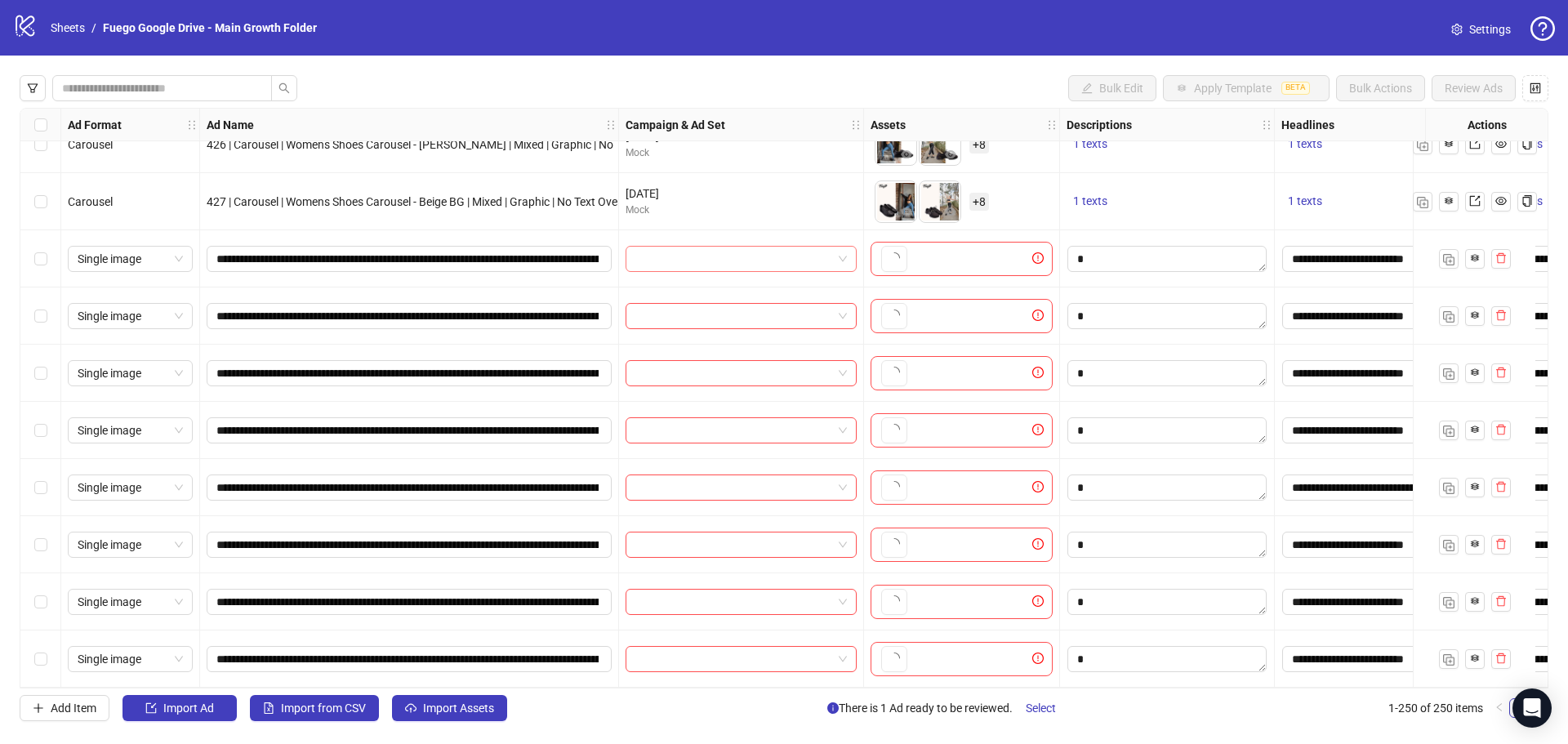
click at [718, 256] on input "search" at bounding box center [733, 259] width 197 height 24
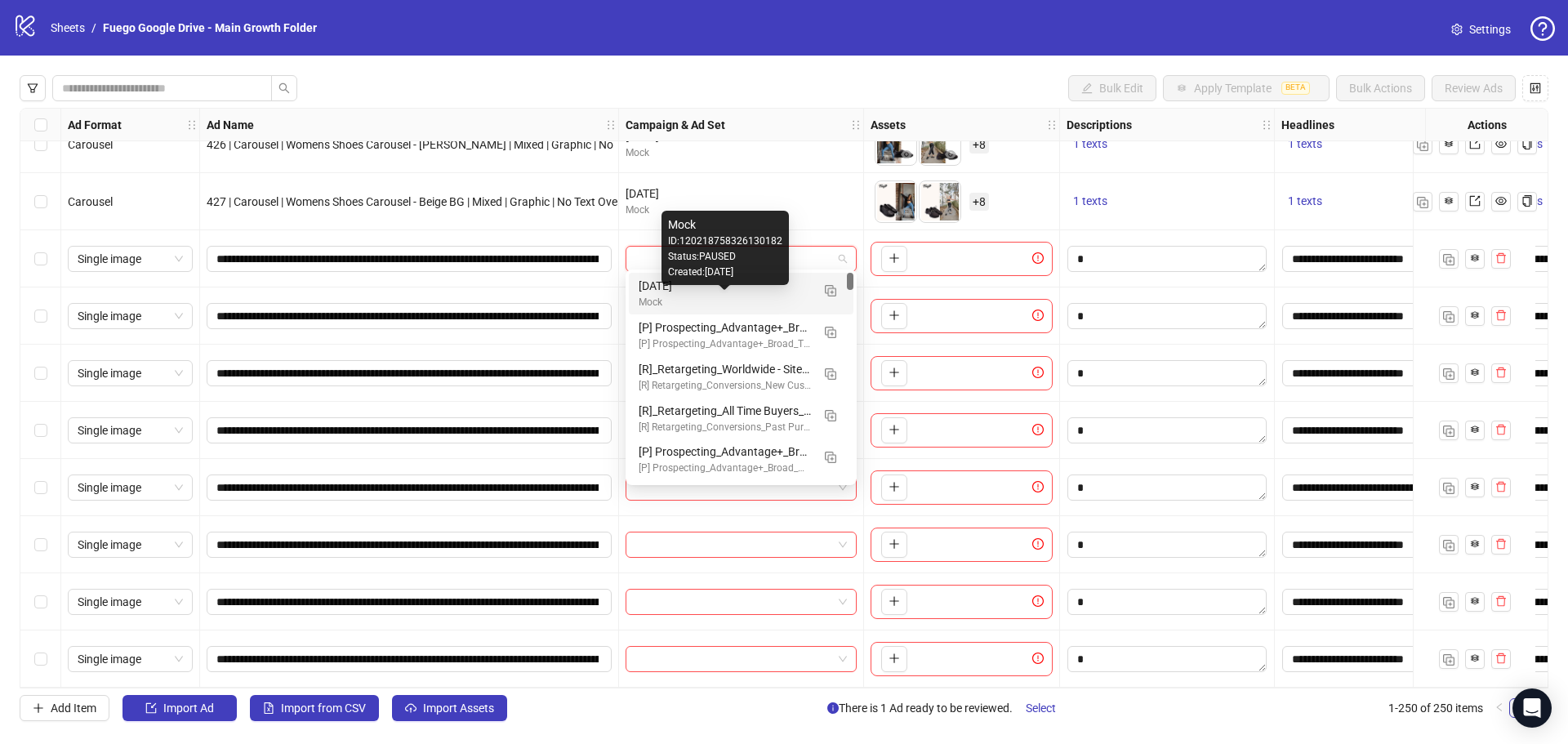
click at [686, 296] on div "Mock" at bounding box center [725, 302] width 172 height 16
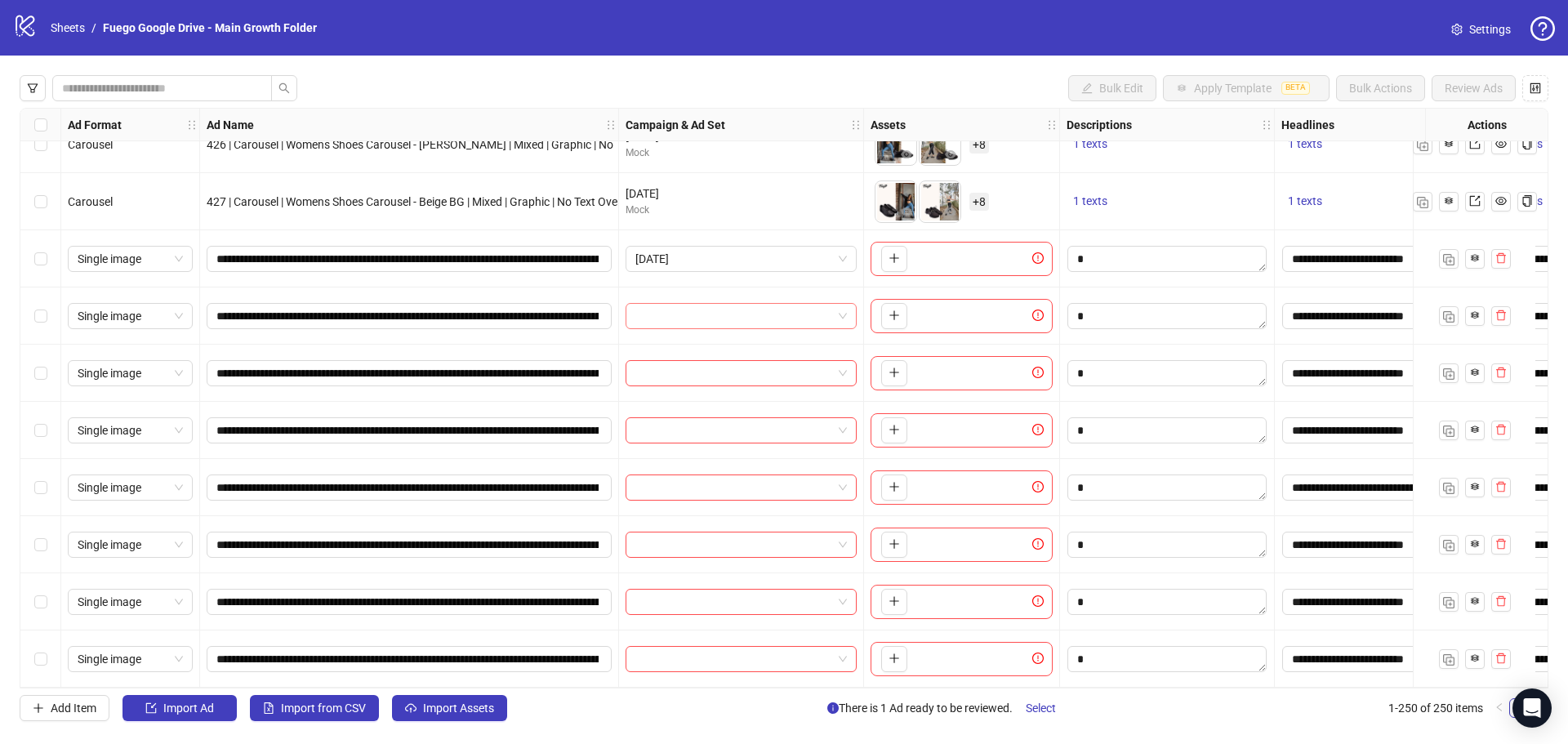
click at [682, 311] on input "search" at bounding box center [733, 316] width 197 height 24
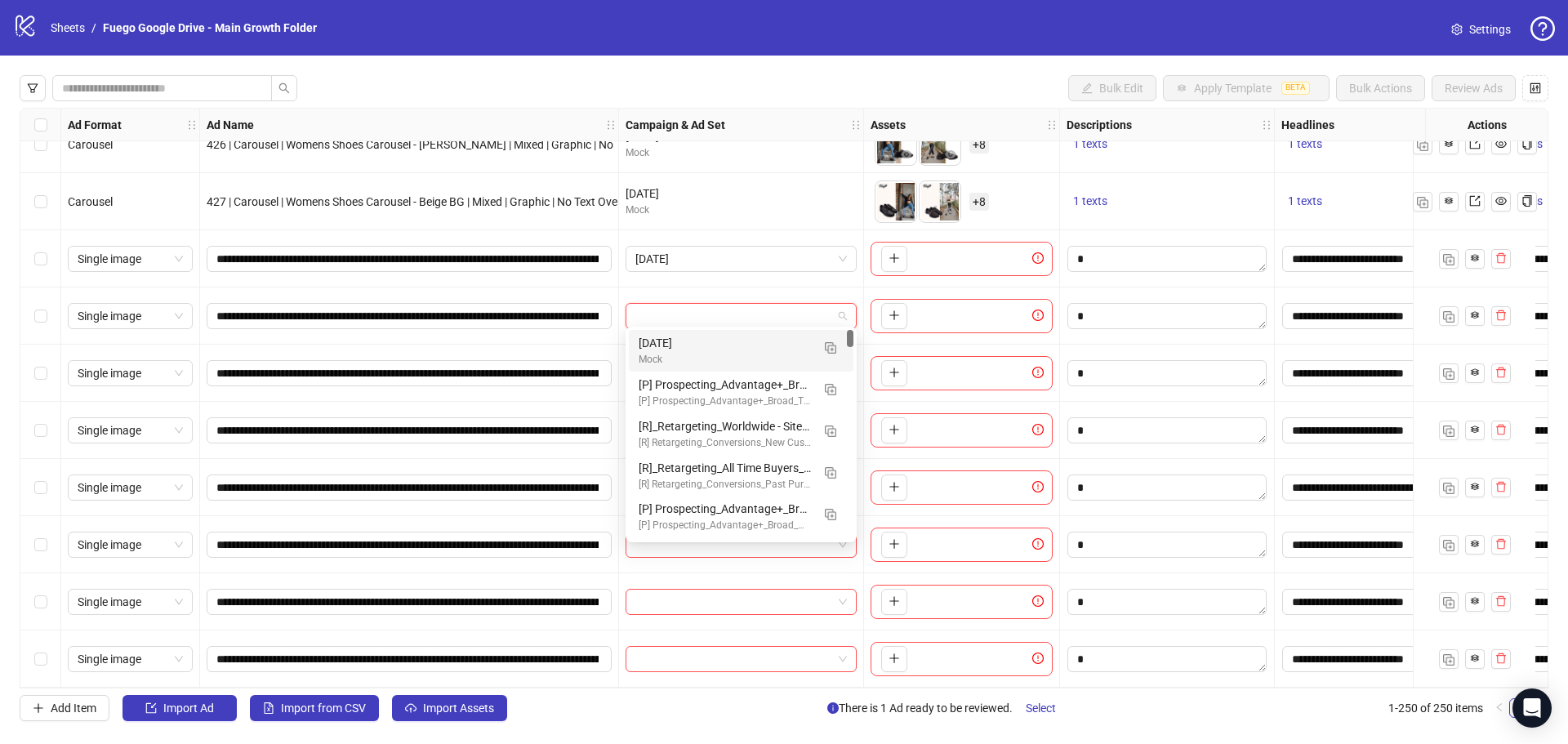
click at [676, 346] on div "[DATE]" at bounding box center [725, 343] width 172 height 18
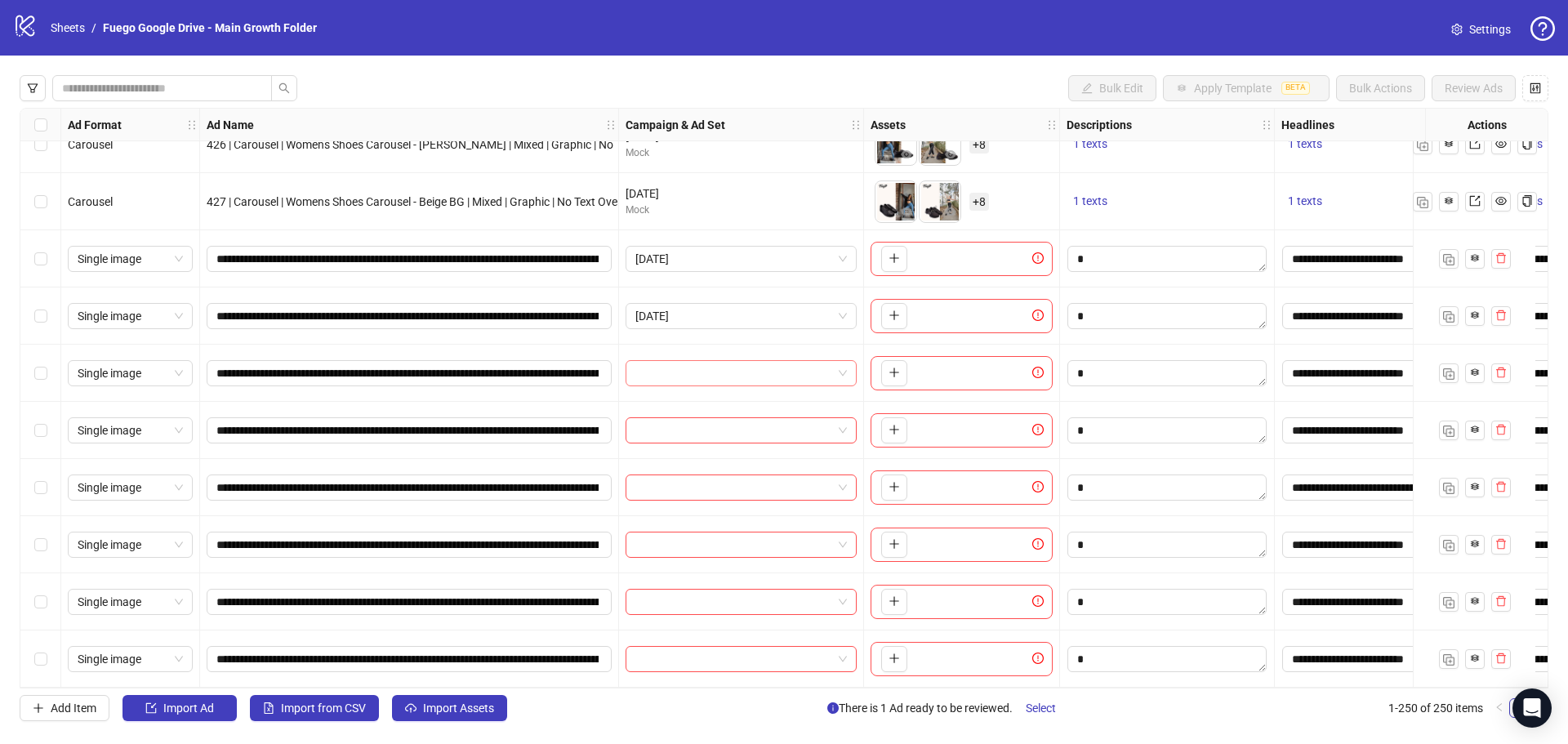
click at [680, 368] on input "search" at bounding box center [733, 372] width 197 height 24
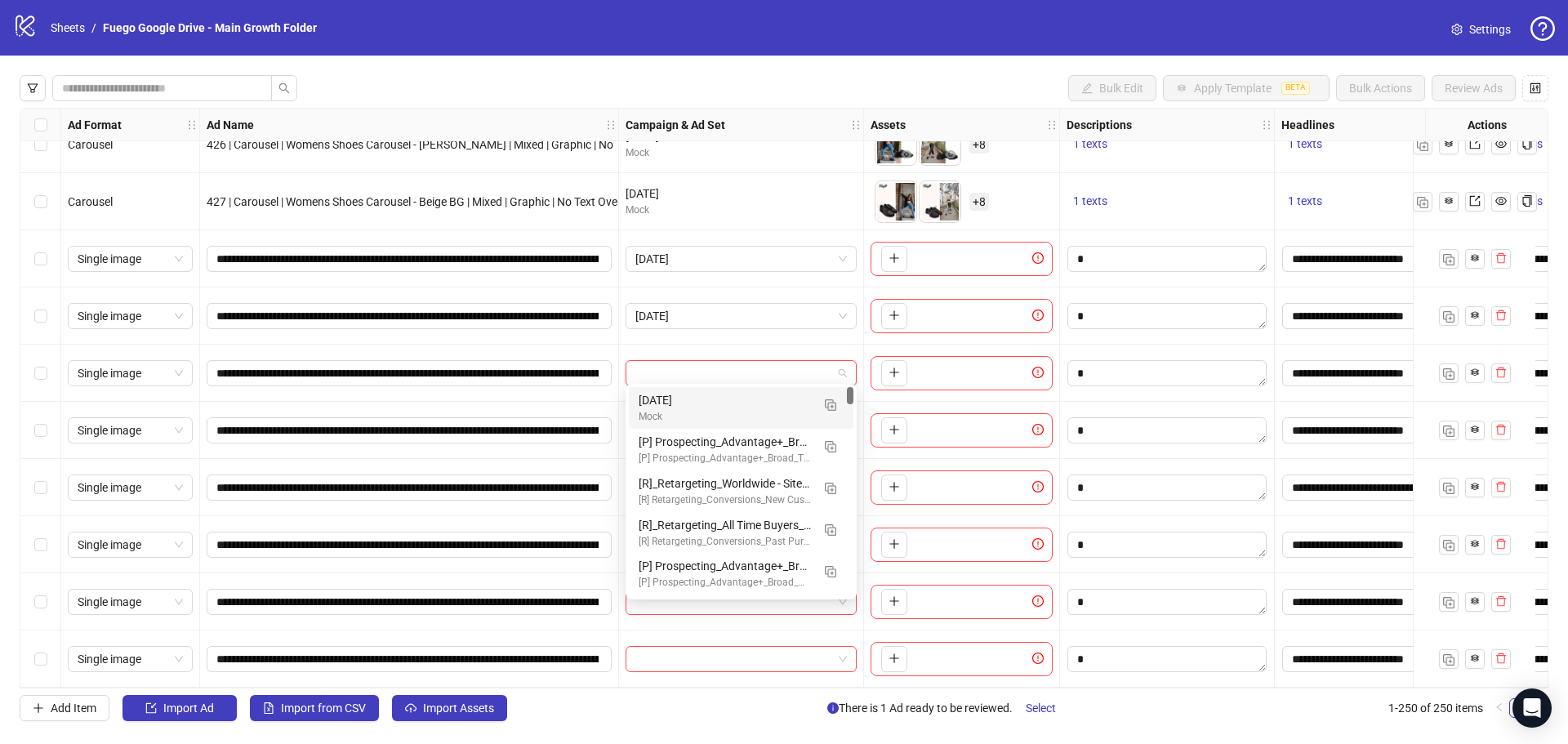
click at [689, 415] on div "Mock" at bounding box center [725, 416] width 172 height 16
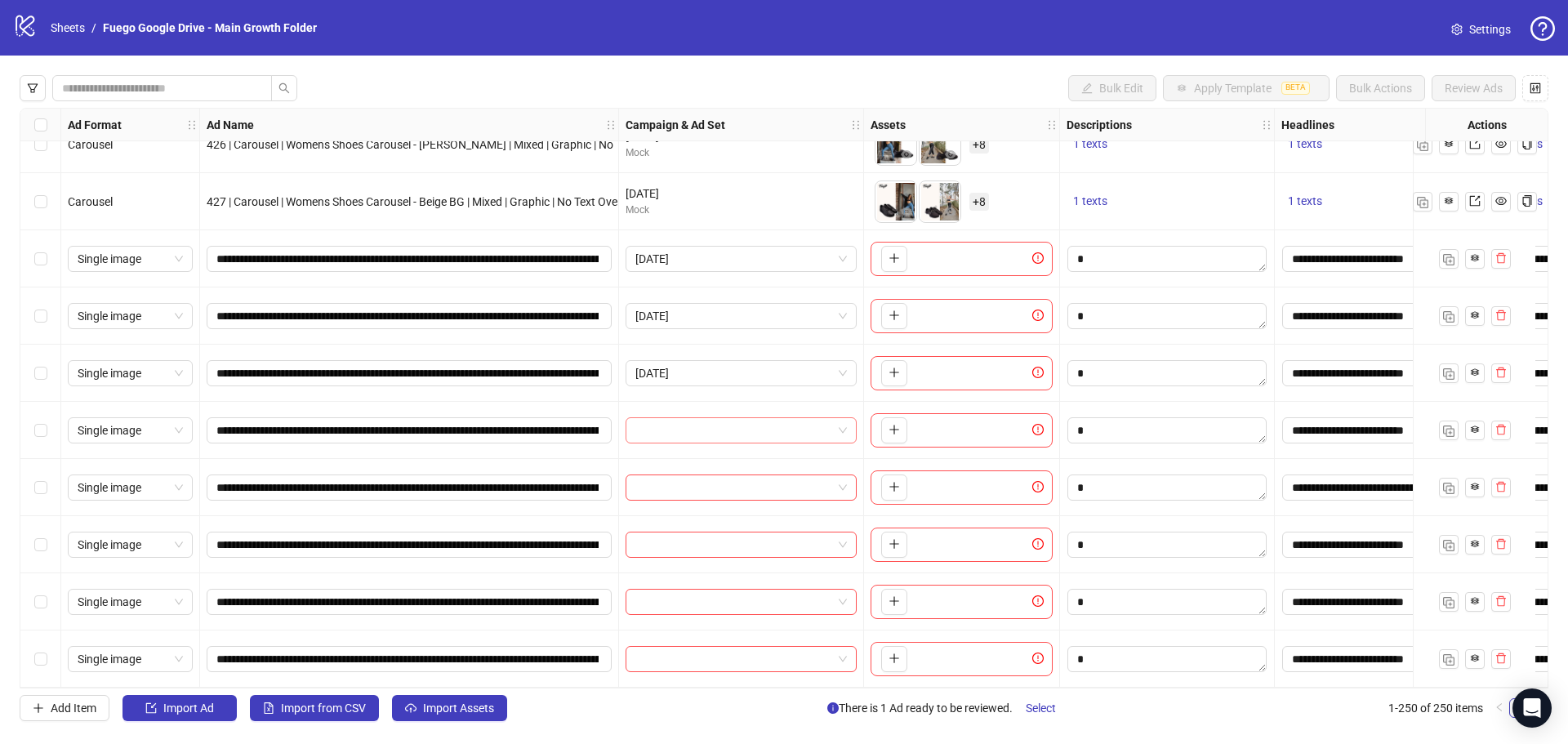
click at [690, 426] on input "search" at bounding box center [733, 430] width 197 height 24
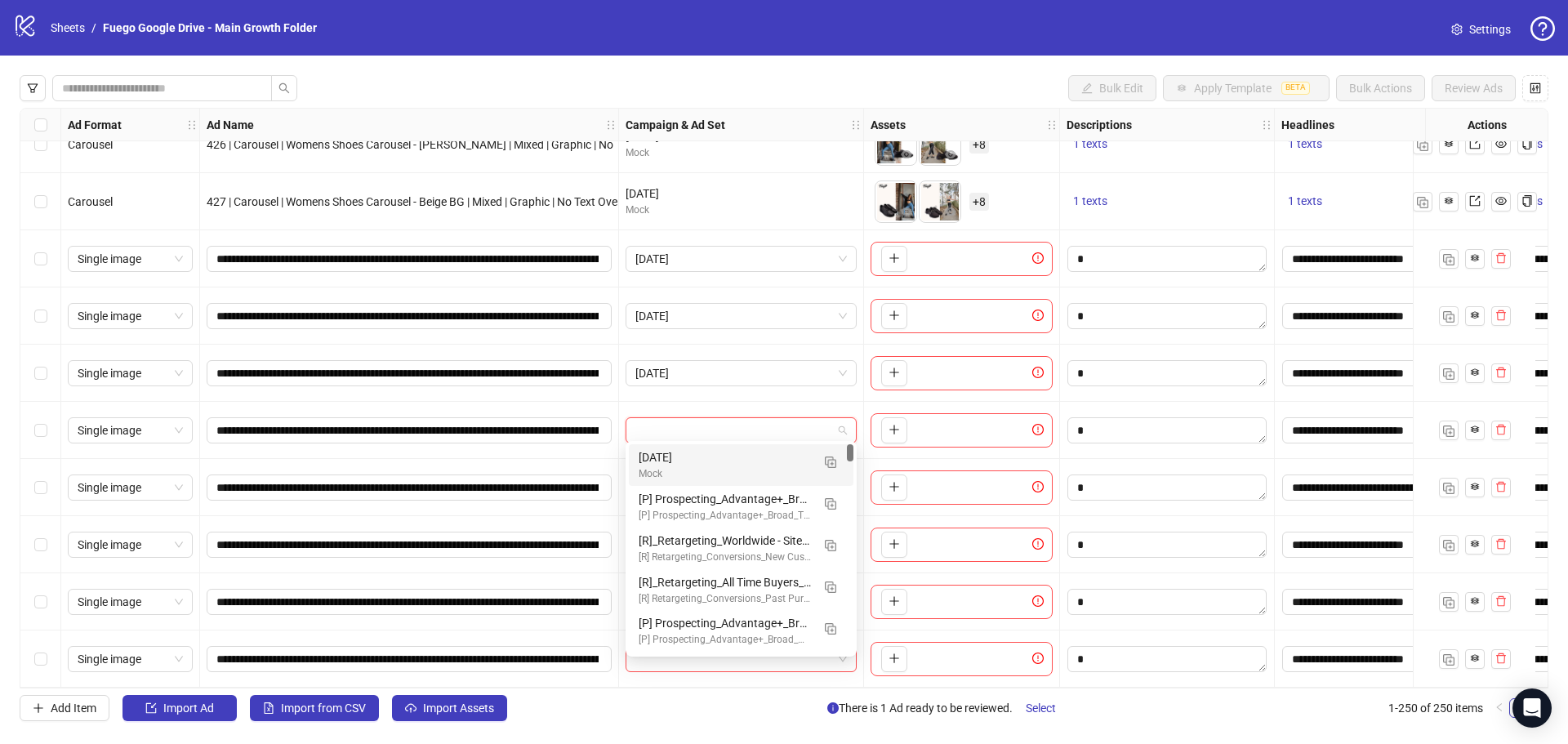
click at [686, 467] on div "Mock" at bounding box center [725, 474] width 172 height 16
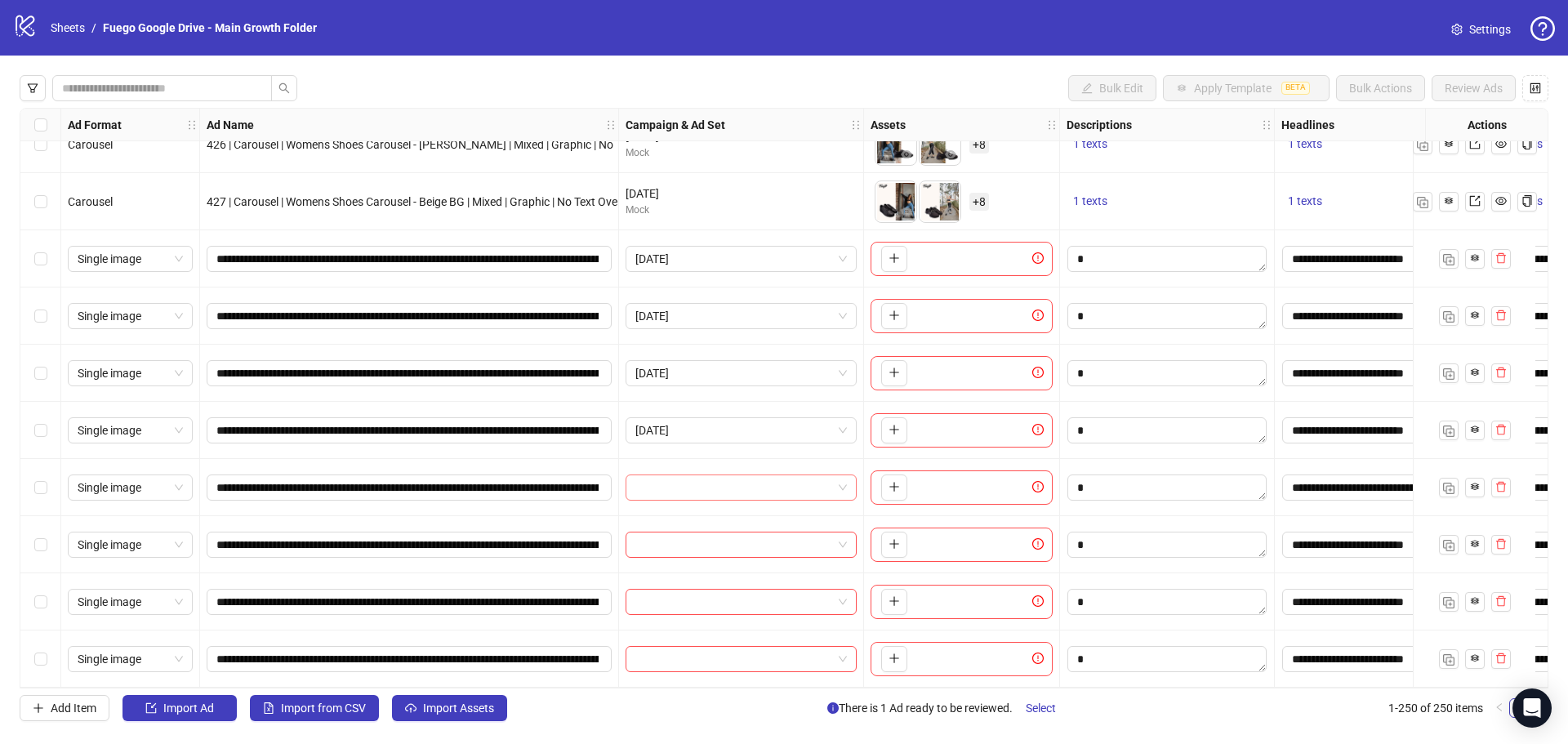
click at [686, 483] on input "search" at bounding box center [733, 487] width 197 height 24
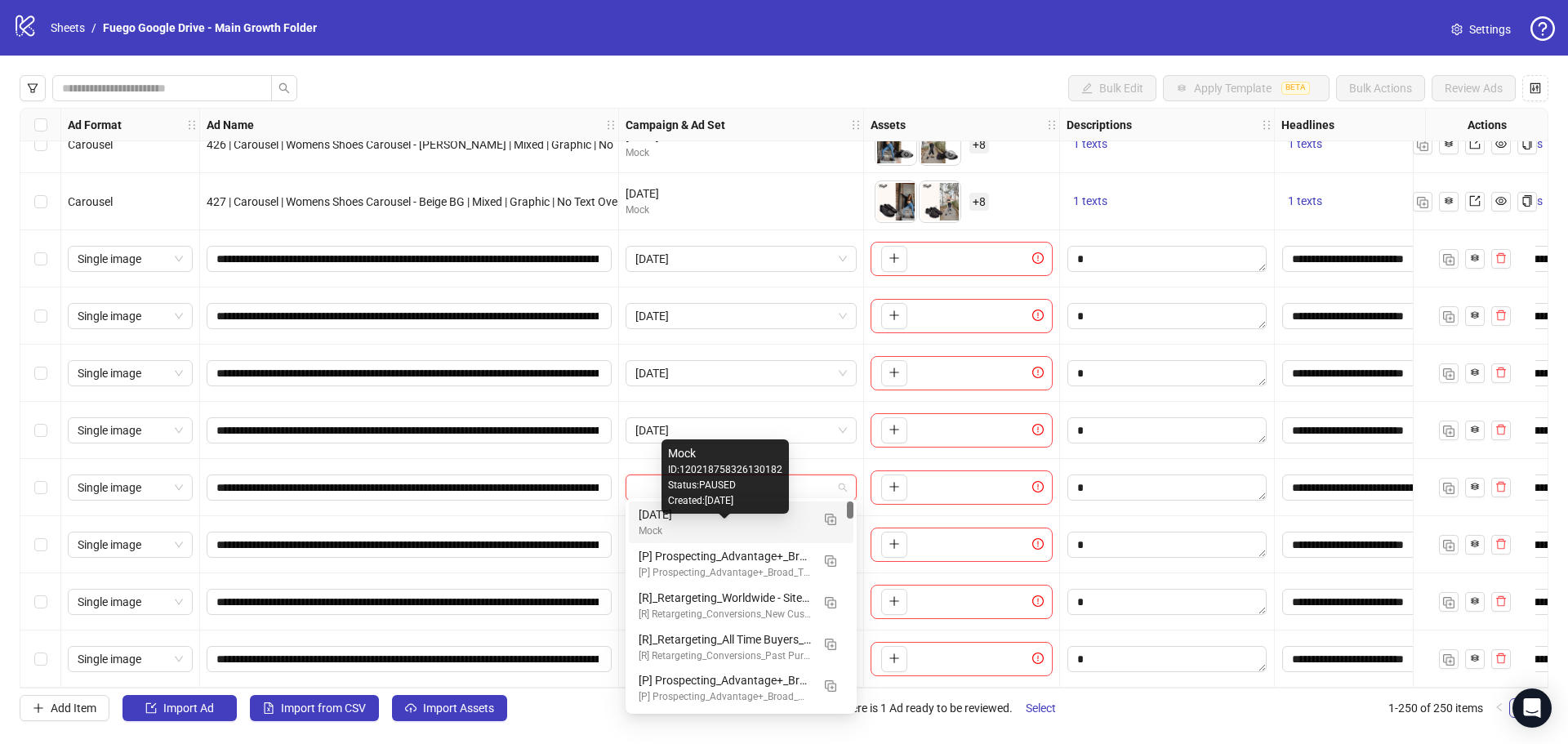
click at [688, 526] on div "Mock" at bounding box center [725, 531] width 172 height 16
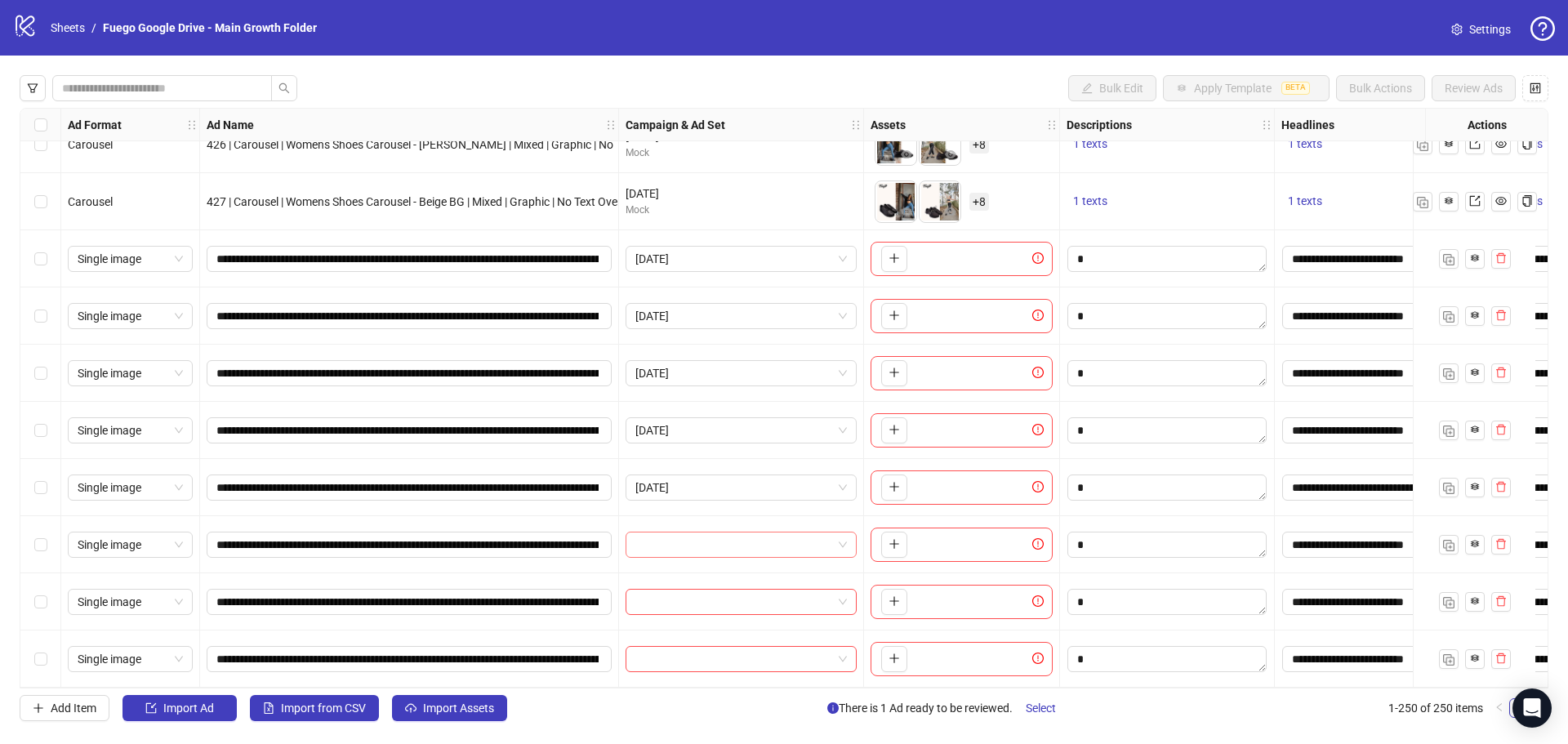
click at [660, 536] on input "search" at bounding box center [733, 545] width 197 height 24
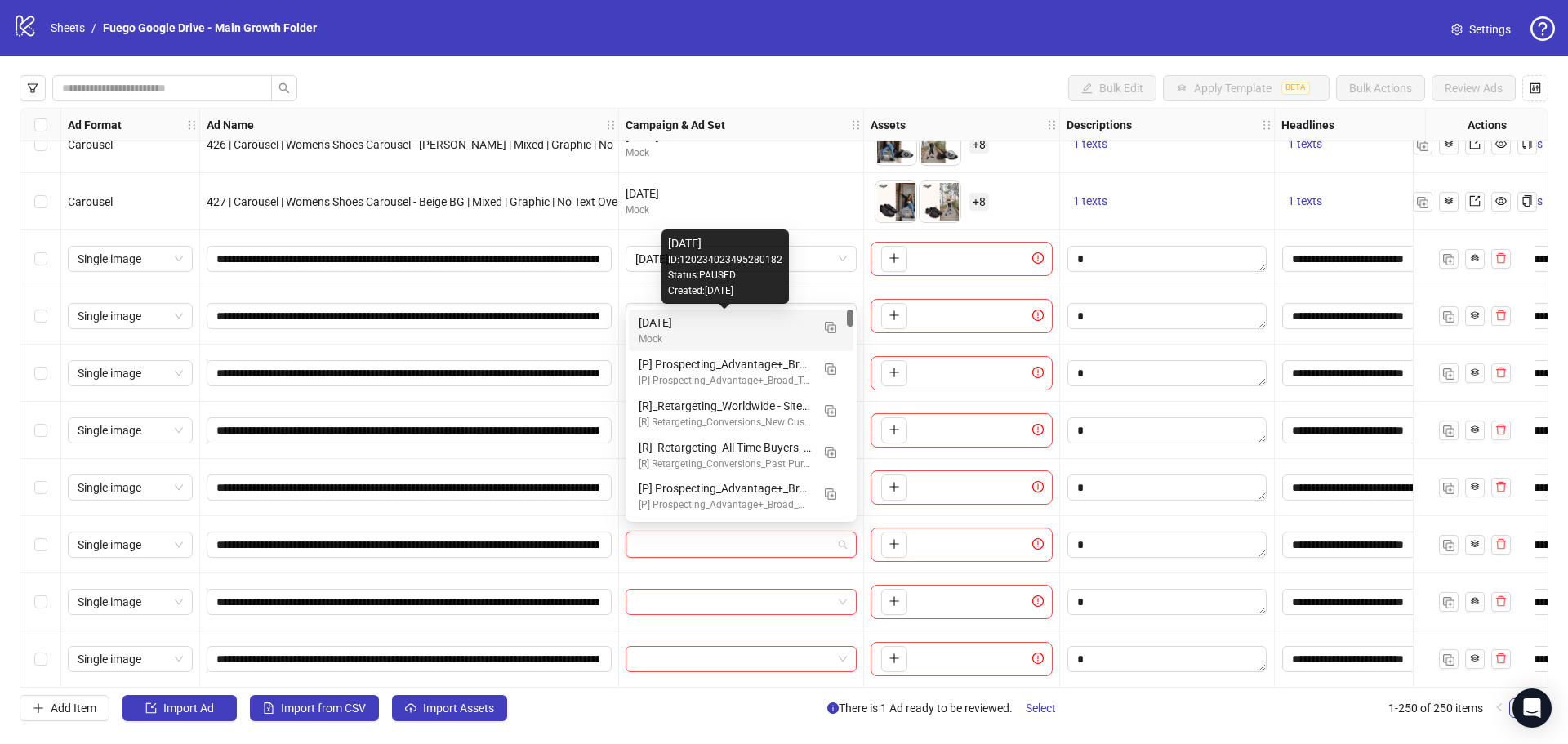
click at [703, 320] on div "[DATE]" at bounding box center [725, 322] width 172 height 18
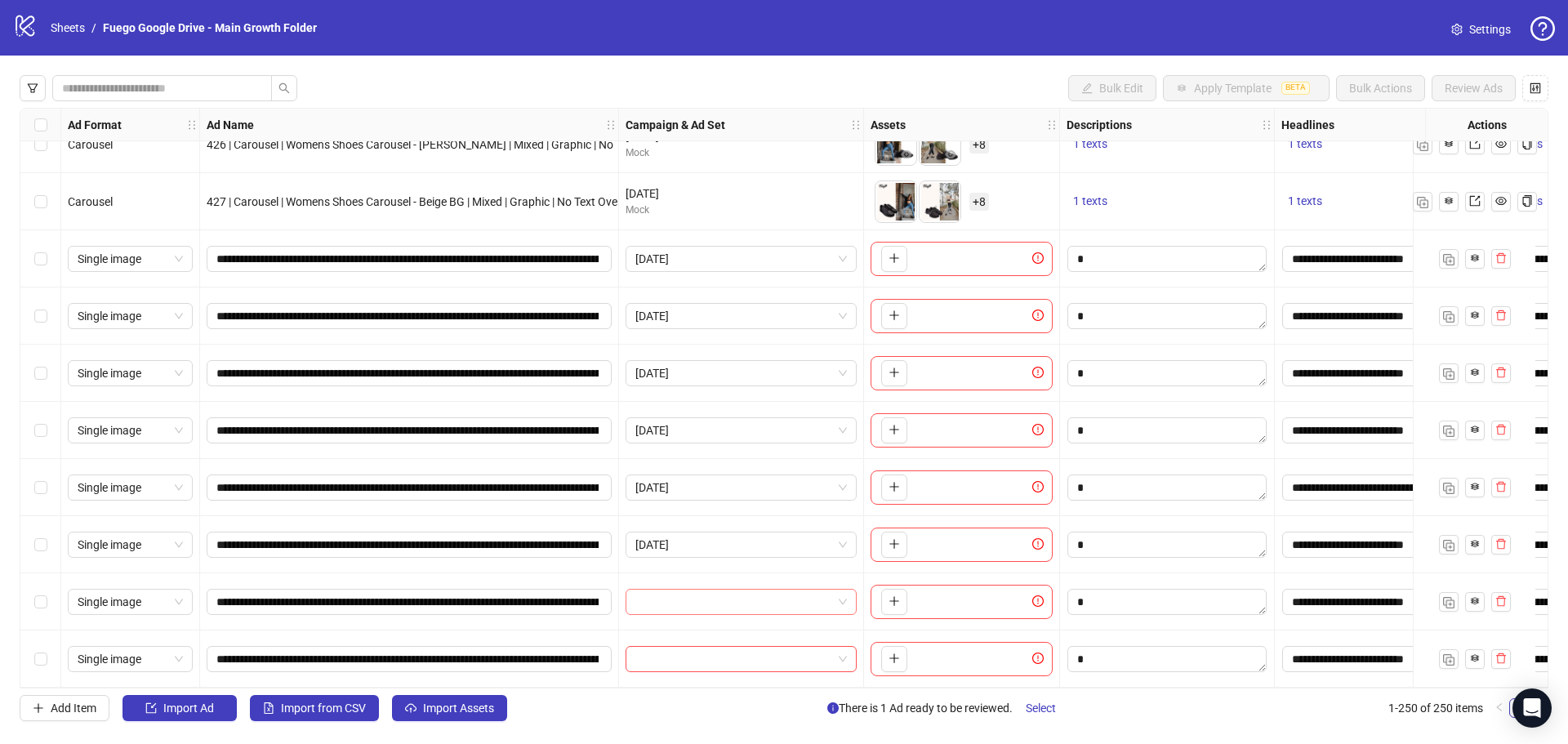
click at [674, 589] on input "search" at bounding box center [733, 602] width 197 height 24
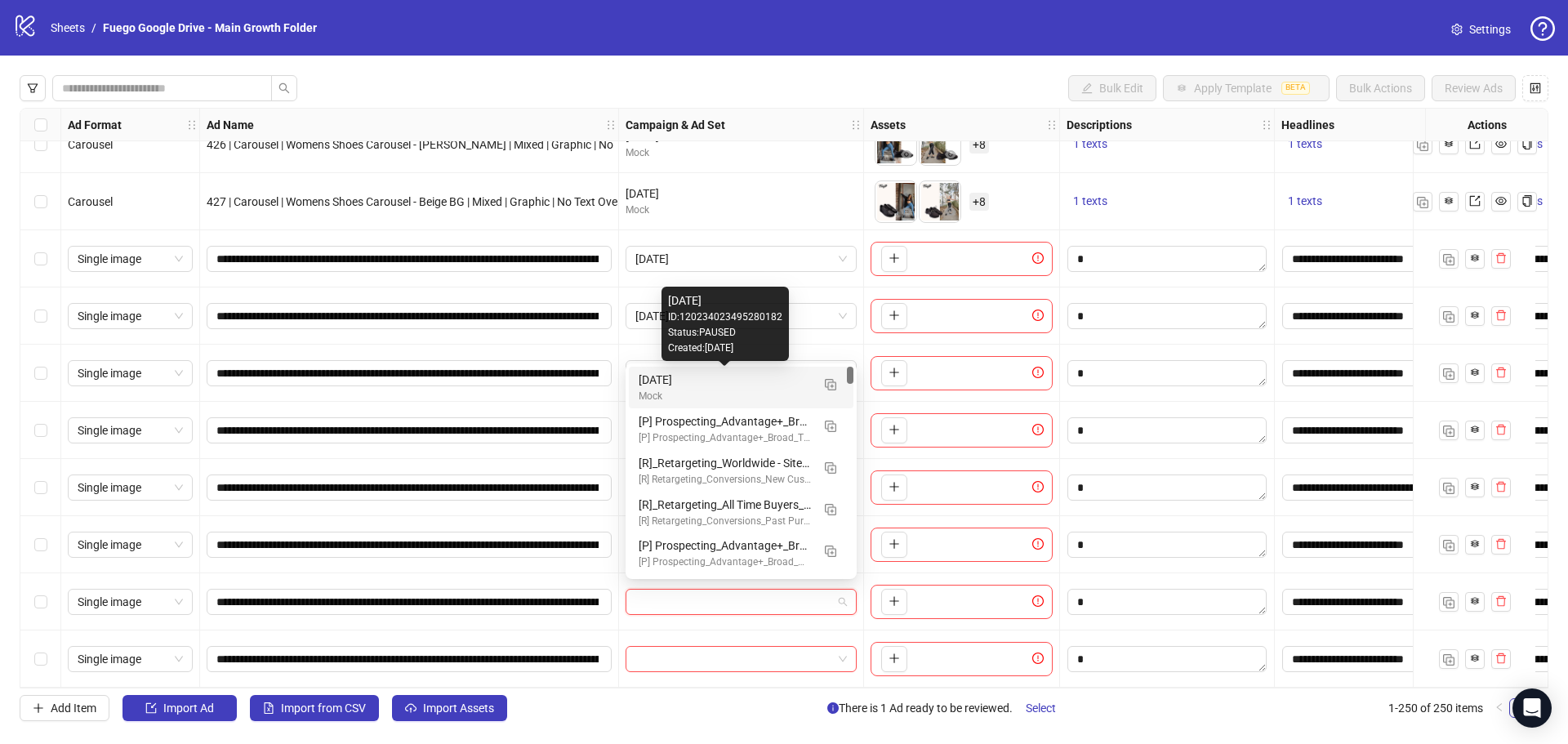
click at [681, 385] on div "[DATE]" at bounding box center [725, 379] width 172 height 18
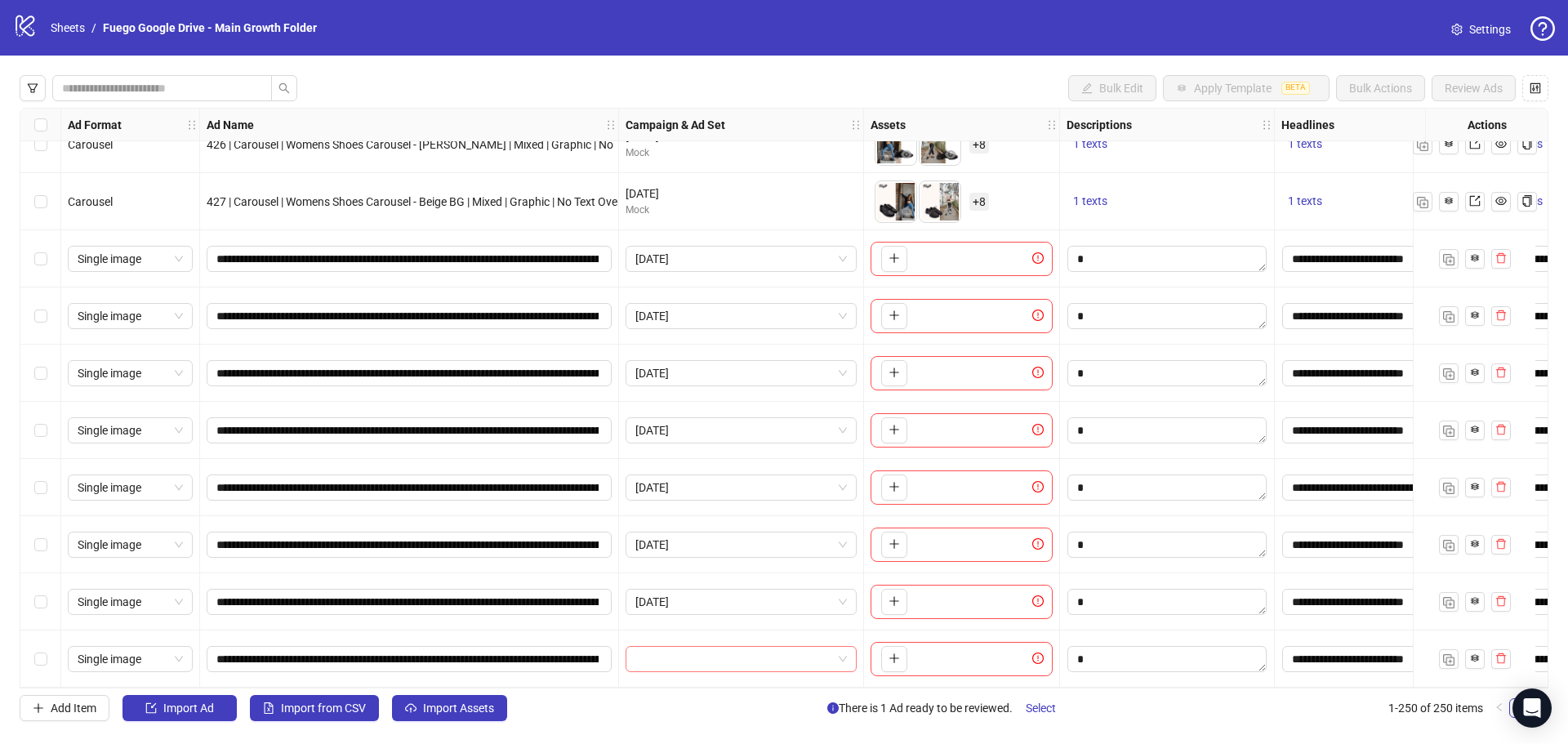
click at [694, 653] on input "search" at bounding box center [733, 658] width 197 height 24
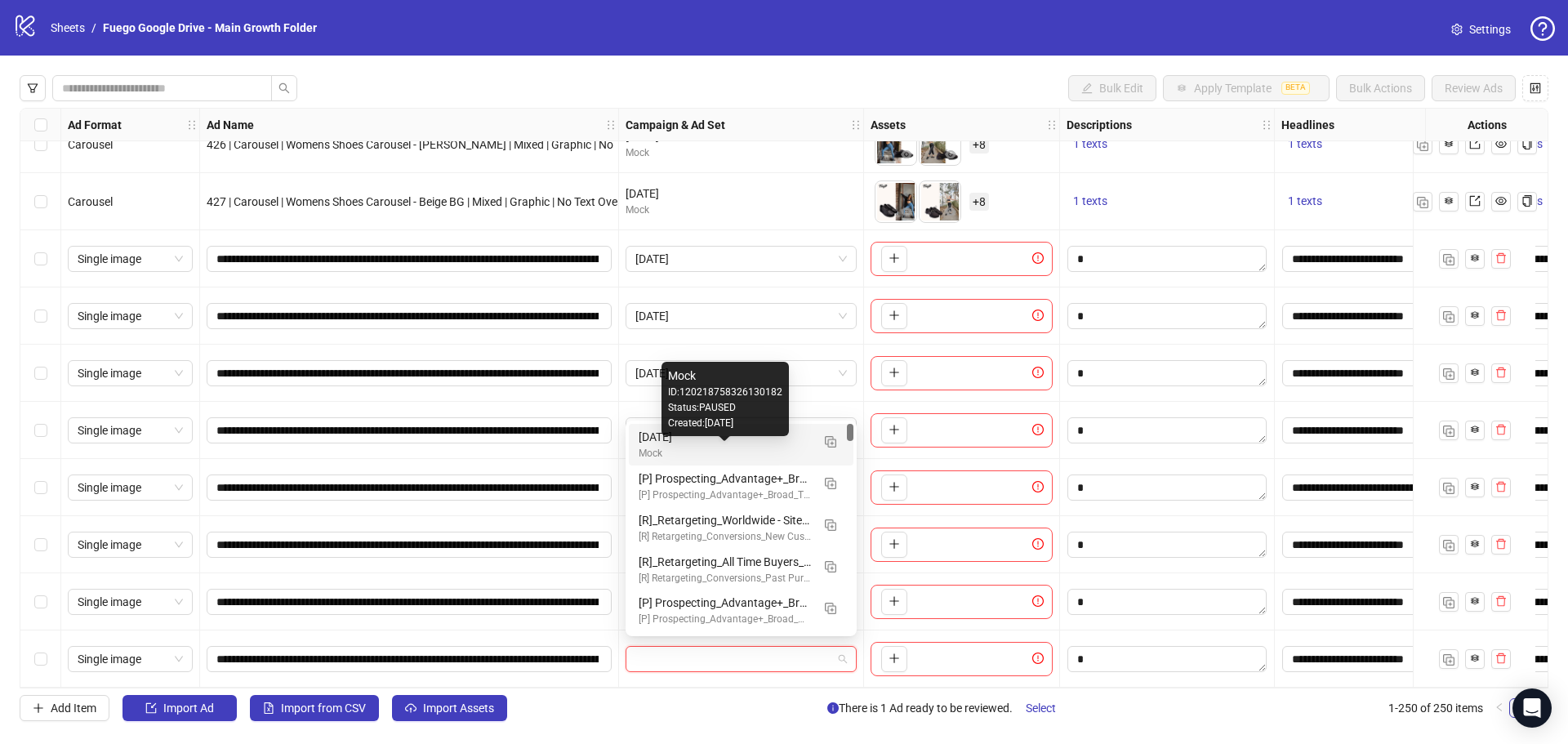
click at [675, 446] on div "Mock" at bounding box center [725, 453] width 172 height 16
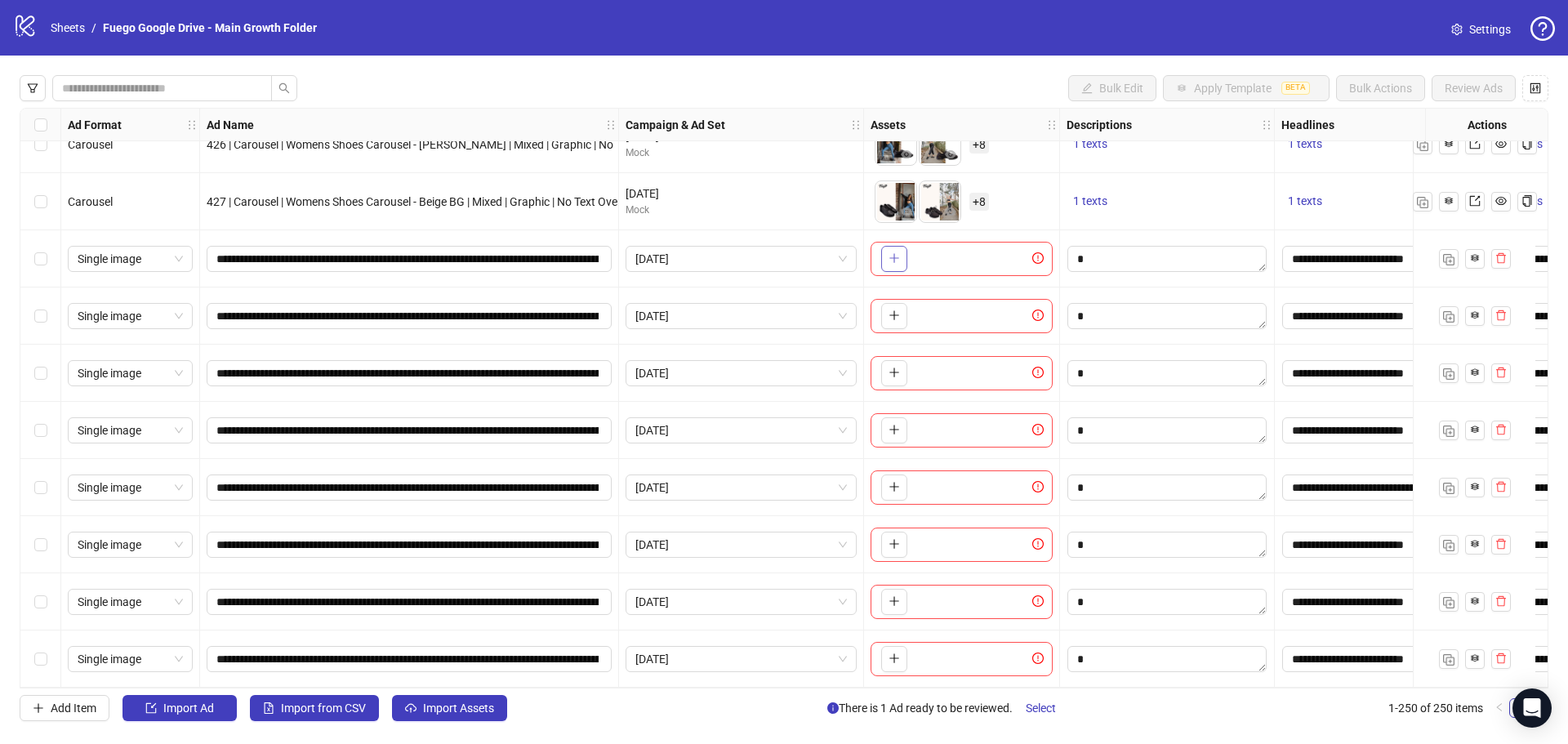
click at [897, 256] on icon "plus" at bounding box center [894, 258] width 11 height 11
click at [889, 252] on icon "plus" at bounding box center [894, 258] width 11 height 11
click at [891, 309] on icon "plus" at bounding box center [894, 315] width 11 height 11
click at [891, 368] on icon "plus" at bounding box center [894, 372] width 11 height 11
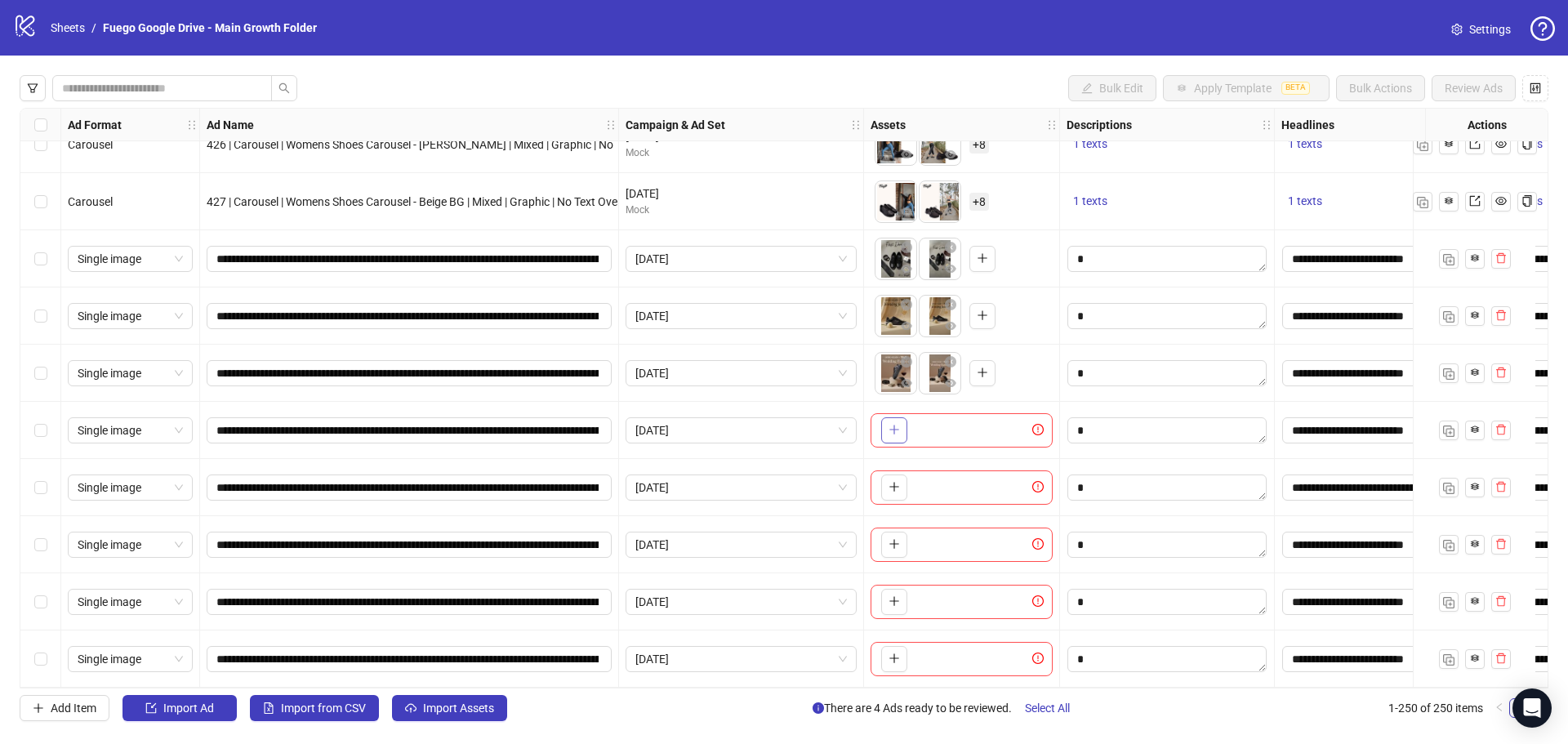
click at [891, 424] on icon "plus" at bounding box center [894, 429] width 11 height 11
drag, startPoint x: 934, startPoint y: 423, endPoint x: 900, endPoint y: 434, distance: 35.7
click at [893, 422] on ul at bounding box center [919, 430] width 89 height 43
drag, startPoint x: 940, startPoint y: 413, endPoint x: 894, endPoint y: 410, distance: 46.1
click at [894, 410] on body "logo/logo-mobile Sheets / Fuego Google Drive - Main Growth Folder Settings Bulk…" at bounding box center [784, 372] width 1568 height 744
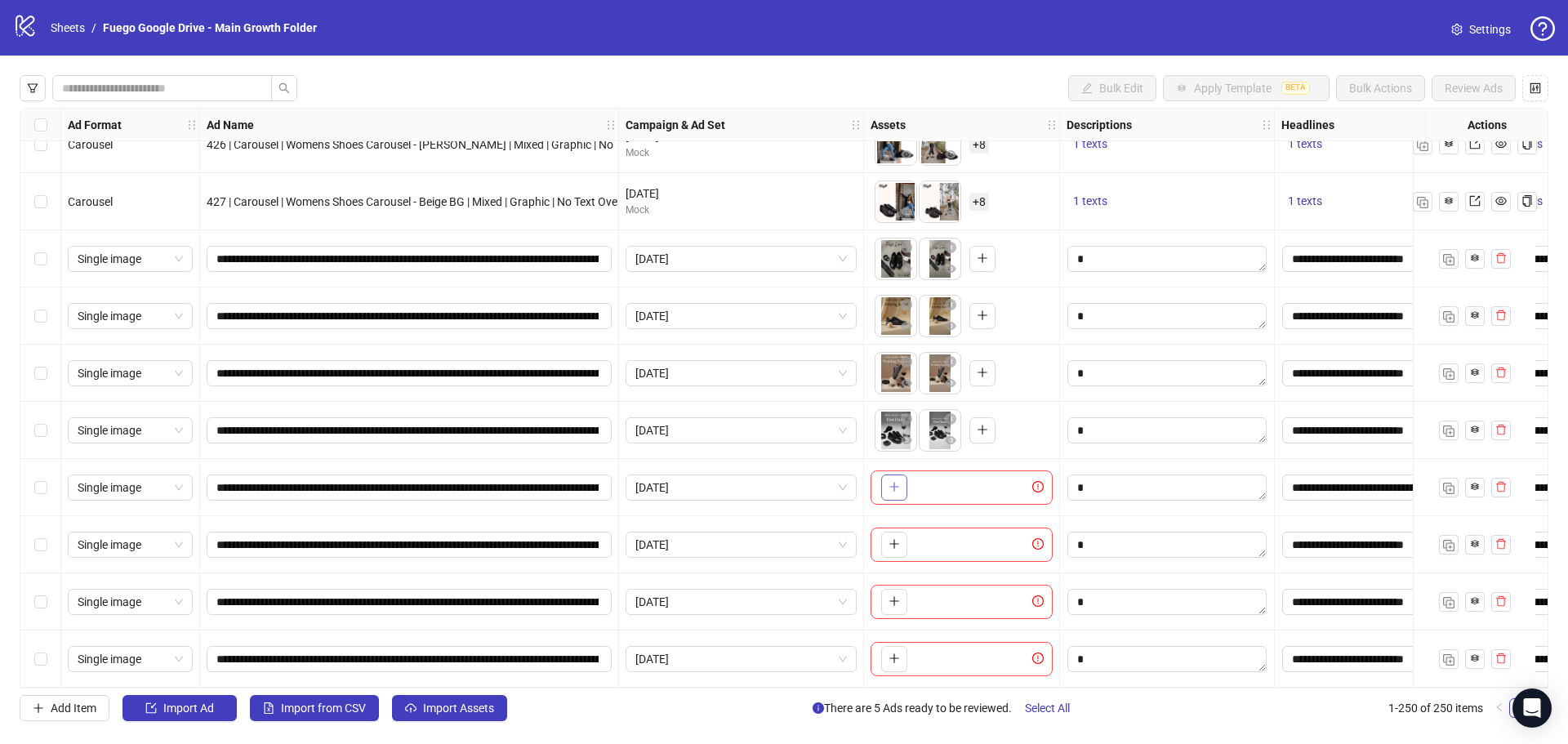
click at [893, 480] on icon "plus" at bounding box center [894, 486] width 11 height 11
click at [897, 540] on icon "plus" at bounding box center [894, 544] width 11 height 11
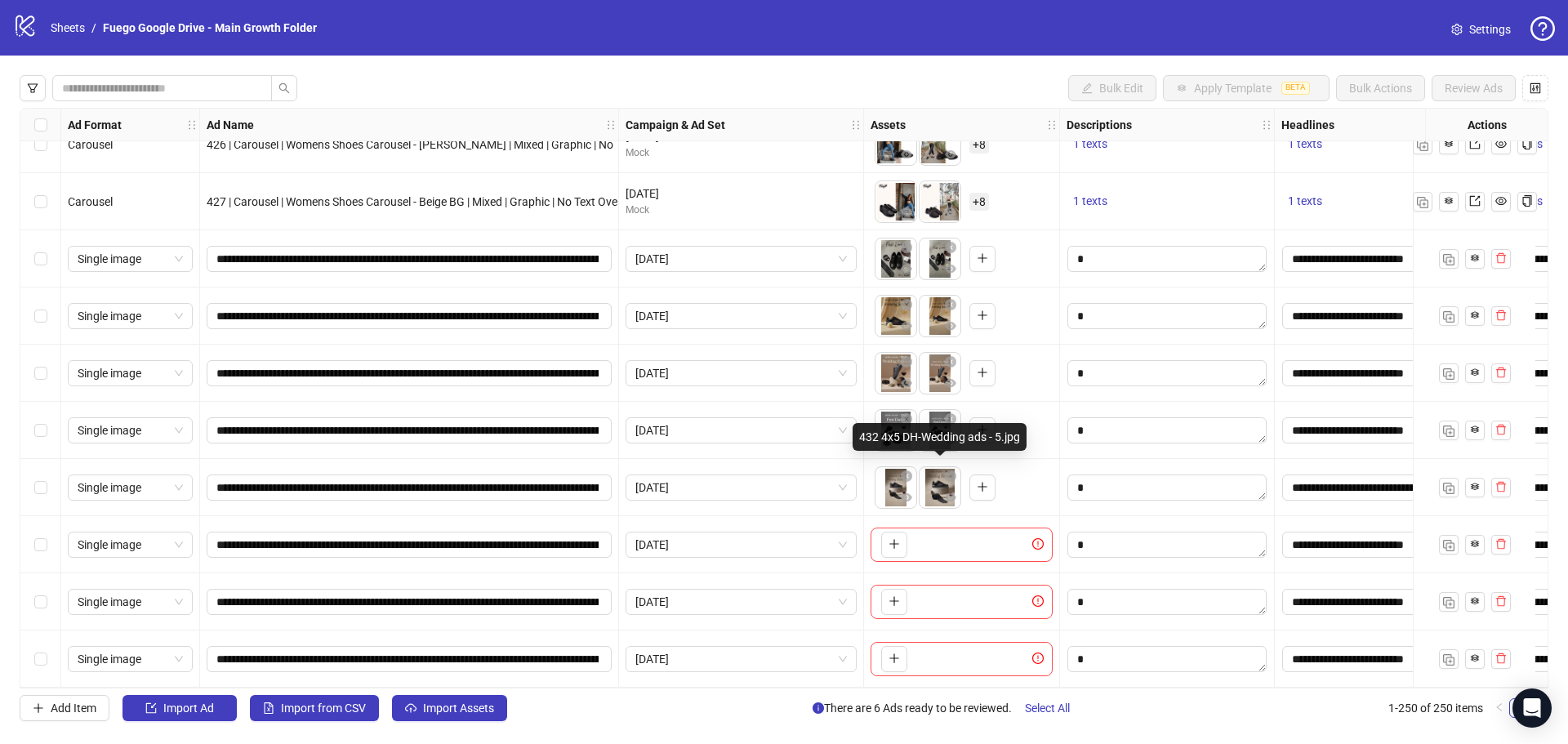
drag, startPoint x: 933, startPoint y: 478, endPoint x: 882, endPoint y: 484, distance: 51.4
click at [896, 480] on ul at bounding box center [919, 488] width 89 height 43
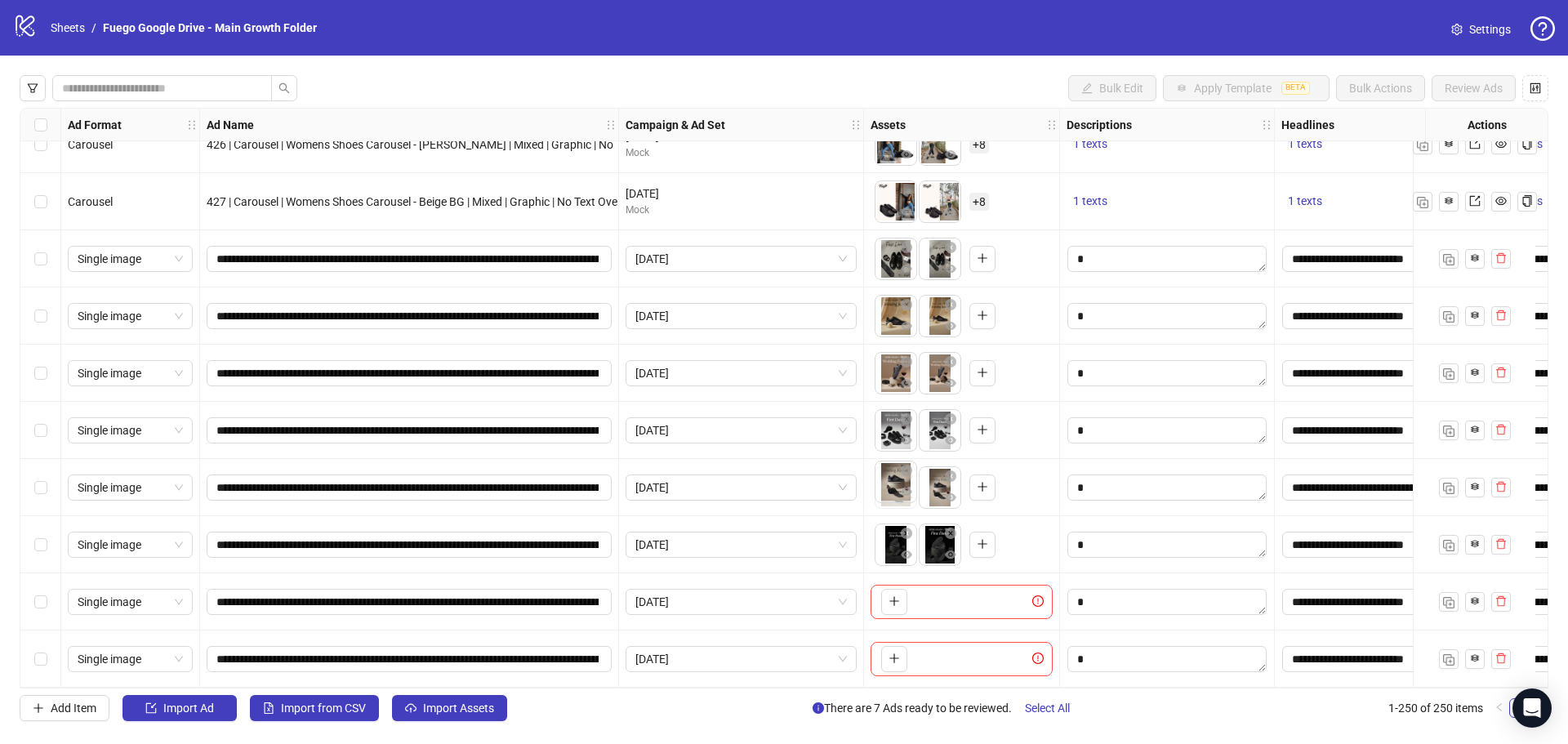
drag, startPoint x: 899, startPoint y: 489, endPoint x: 904, endPoint y: 497, distance: 9.4
click at [894, 486] on body "logo/logo-mobile Sheets / Fuego Google Drive - Main Growth Folder Settings Bulk…" at bounding box center [784, 372] width 1568 height 744
drag, startPoint x: 937, startPoint y: 545, endPoint x: 899, endPoint y: 542, distance: 38.1
click at [899, 540] on body "logo/logo-mobile Sheets / Fuego Google Drive - Main Growth Folder Settings Bulk…" at bounding box center [784, 372] width 1568 height 744
click at [897, 598] on icon "plus" at bounding box center [894, 601] width 11 height 11
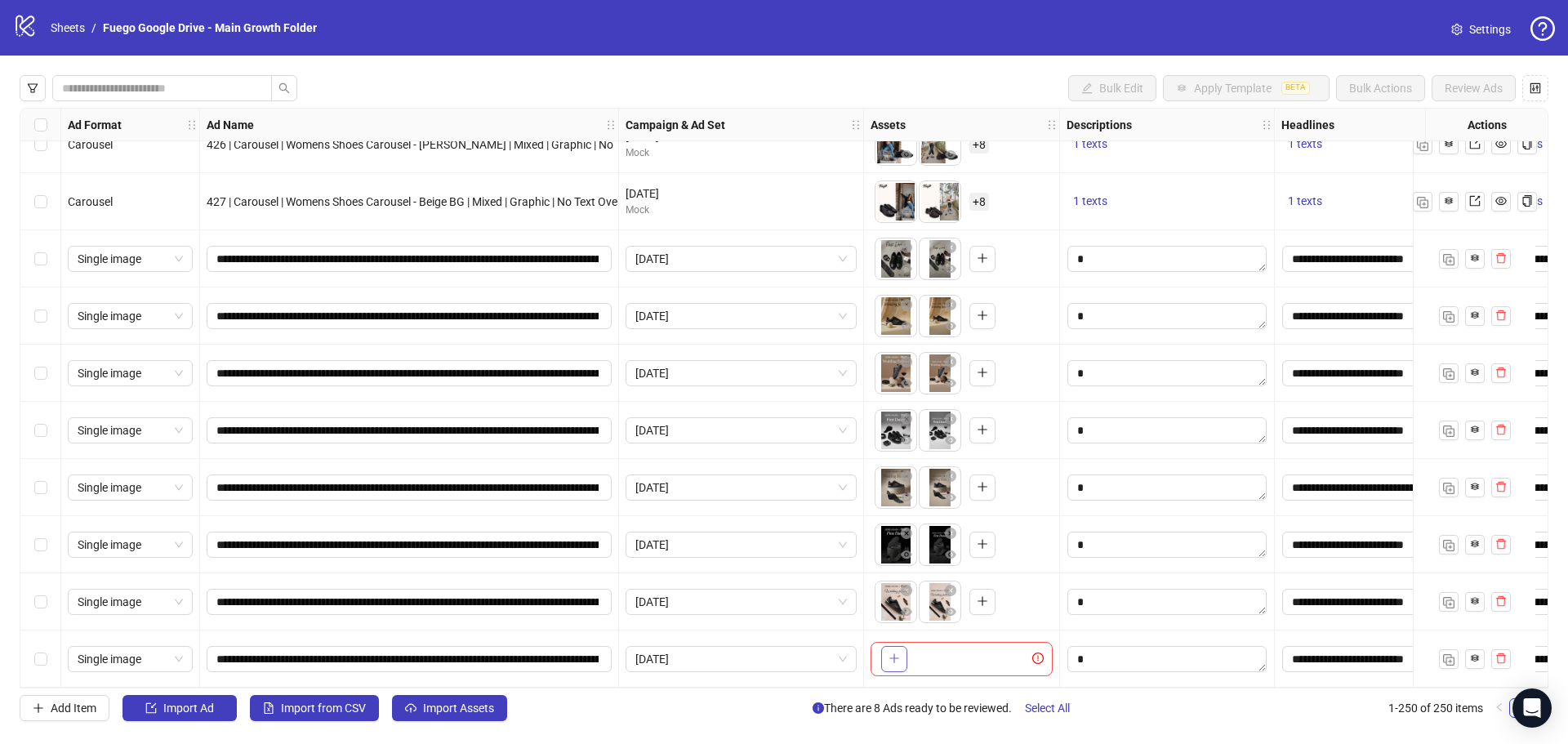
click at [893, 652] on icon "plus" at bounding box center [894, 657] width 11 height 11
click at [897, 658] on span "button" at bounding box center [894, 658] width 11 height 13
drag, startPoint x: 679, startPoint y: 688, endPoint x: 694, endPoint y: 683, distance: 15.8
click at [702, 690] on div "Bulk Edit Apply Template BETA Bulk Actions Review Ads Ad Format Ad Name Campaig…" at bounding box center [784, 399] width 1568 height 685
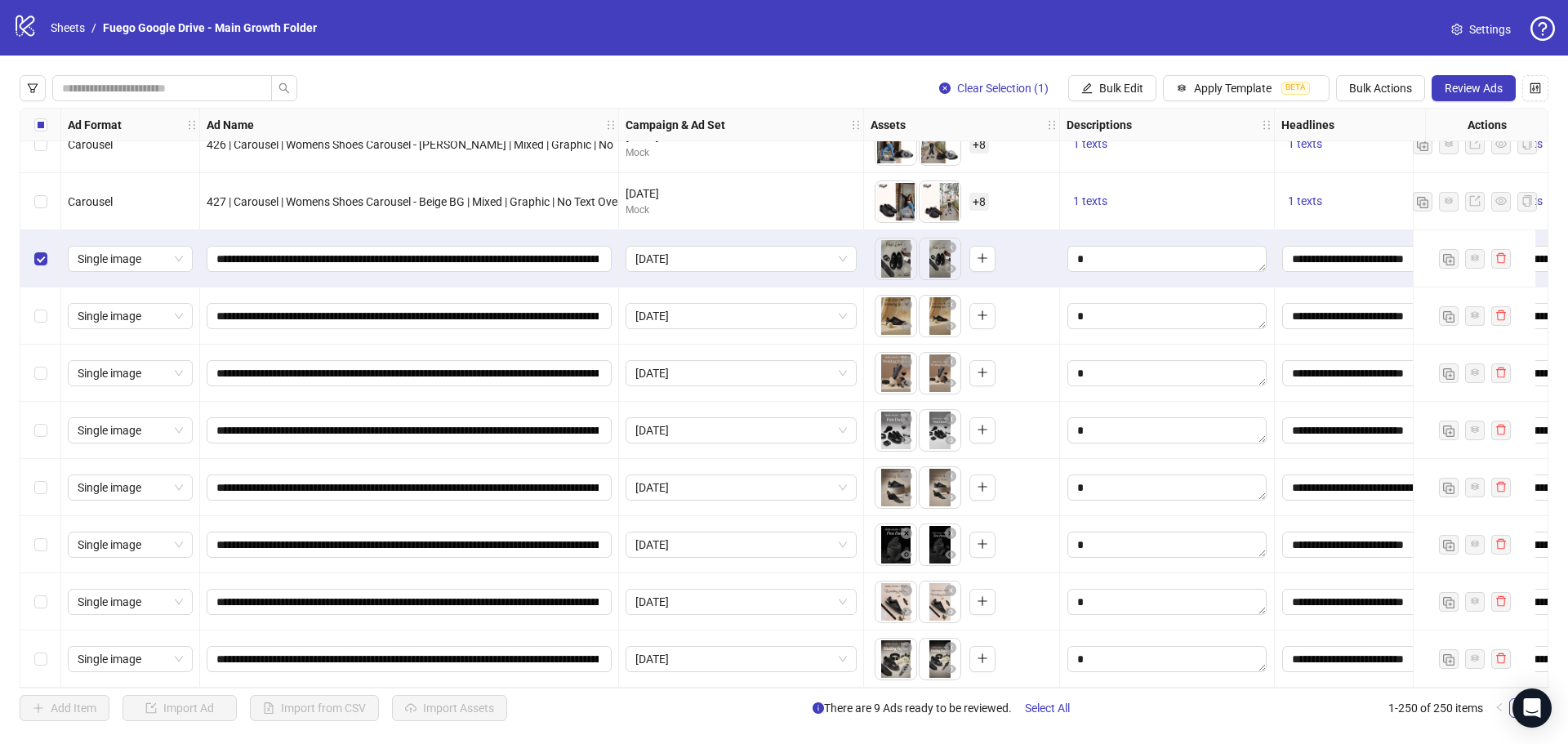
click at [39, 662] on div "Select row 250" at bounding box center [41, 658] width 41 height 57
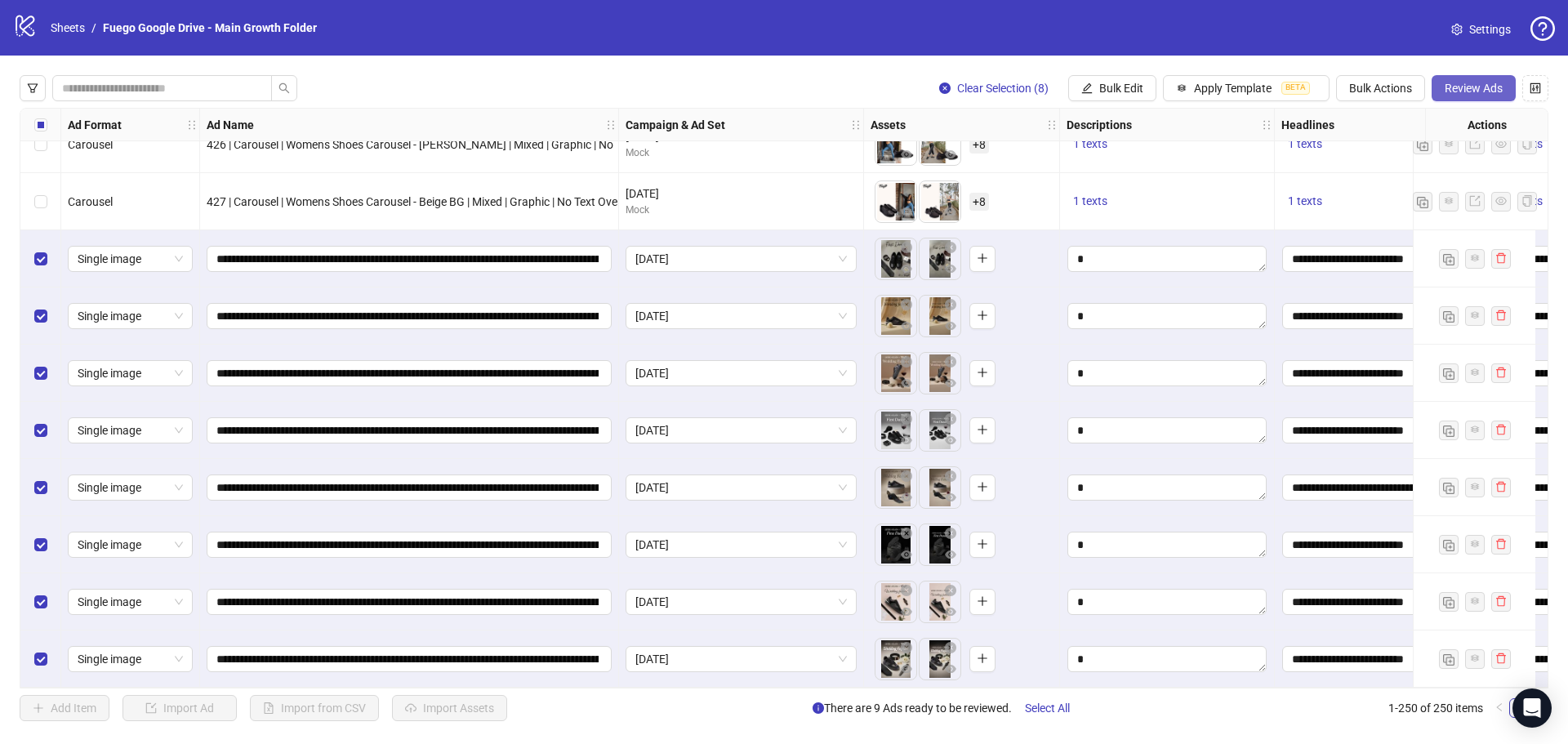
click at [1458, 89] on span "Review Ads" at bounding box center [1474, 88] width 58 height 13
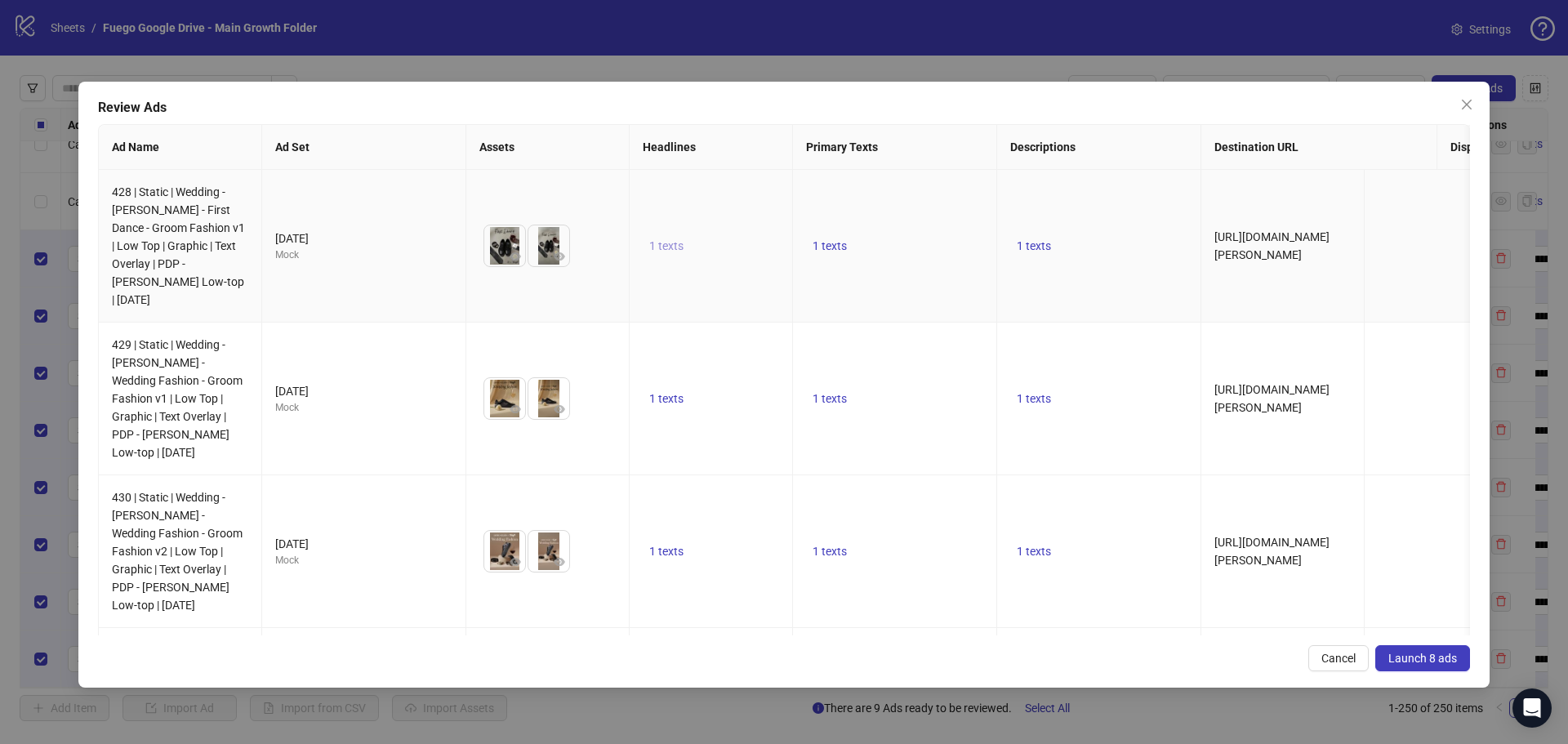
click at [675, 242] on span "1 texts" at bounding box center [666, 246] width 34 height 13
click at [674, 250] on span "1 texts" at bounding box center [666, 246] width 34 height 13
click at [675, 550] on span "1 texts" at bounding box center [666, 551] width 34 height 13
click at [661, 551] on span "1 texts" at bounding box center [666, 551] width 34 height 13
click at [829, 398] on span "1 texts" at bounding box center [829, 399] width 34 height 13
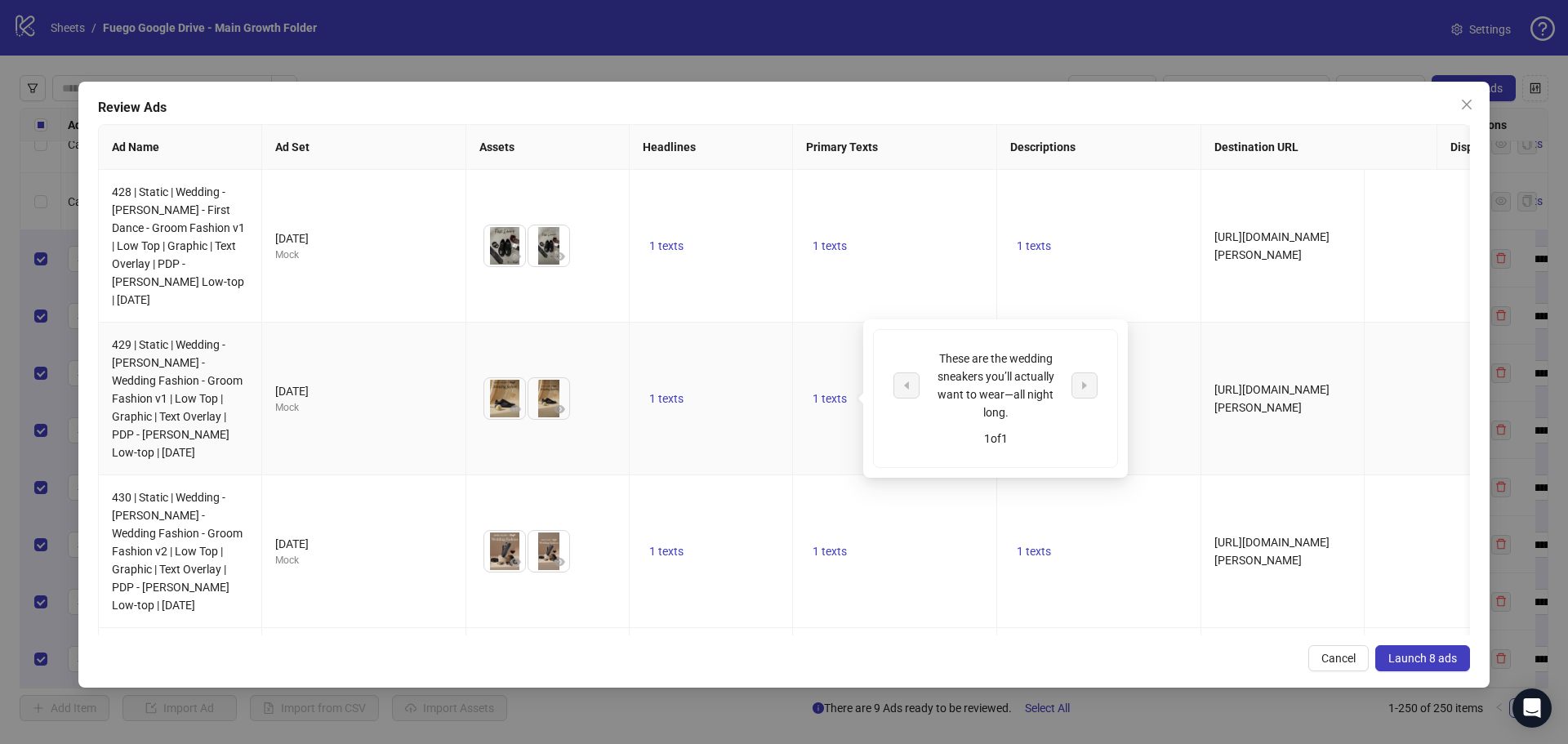
click at [829, 399] on span "1 texts" at bounding box center [829, 399] width 34 height 13
click at [838, 552] on span "1 texts" at bounding box center [829, 551] width 34 height 13
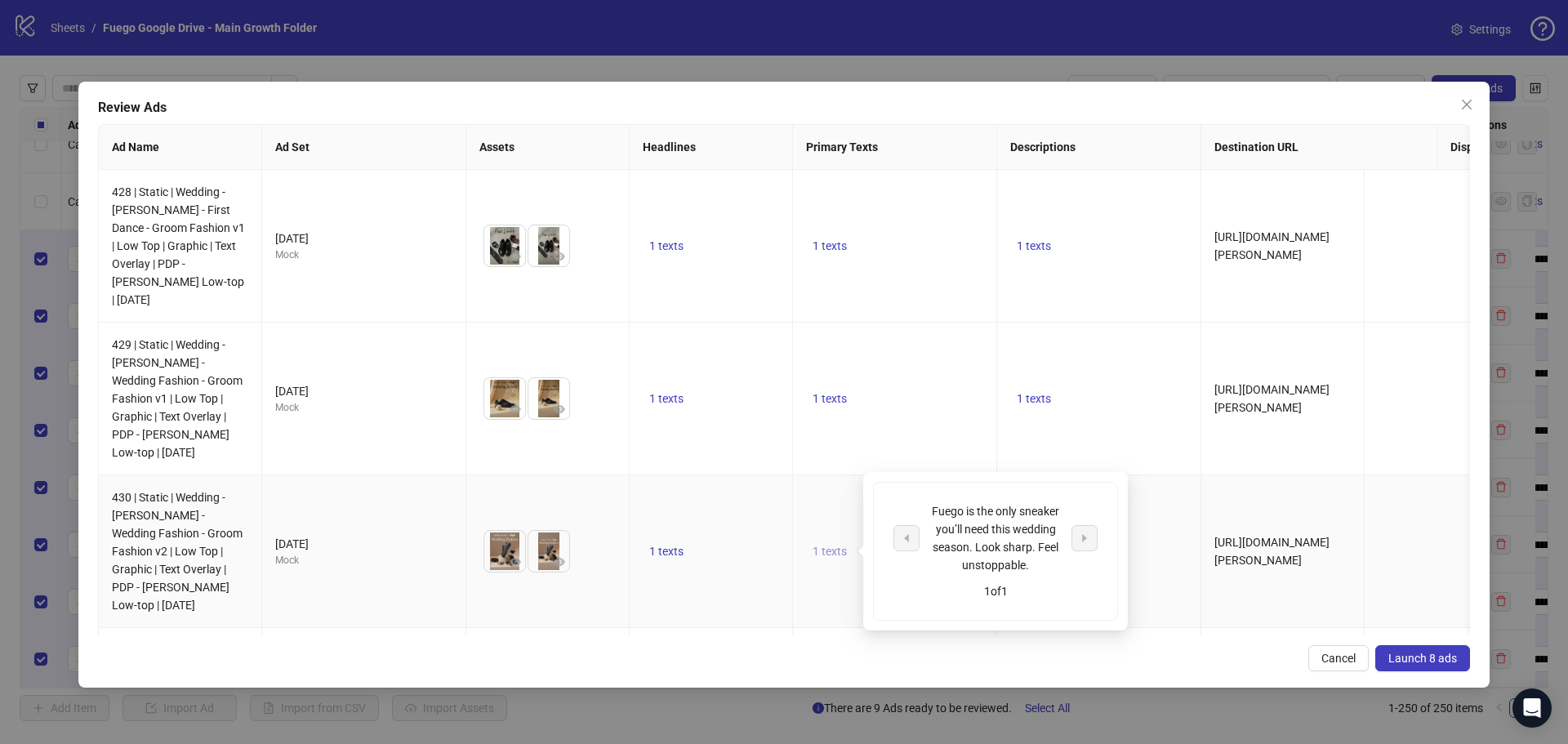
click at [835, 549] on span "1 texts" at bounding box center [829, 551] width 34 height 13
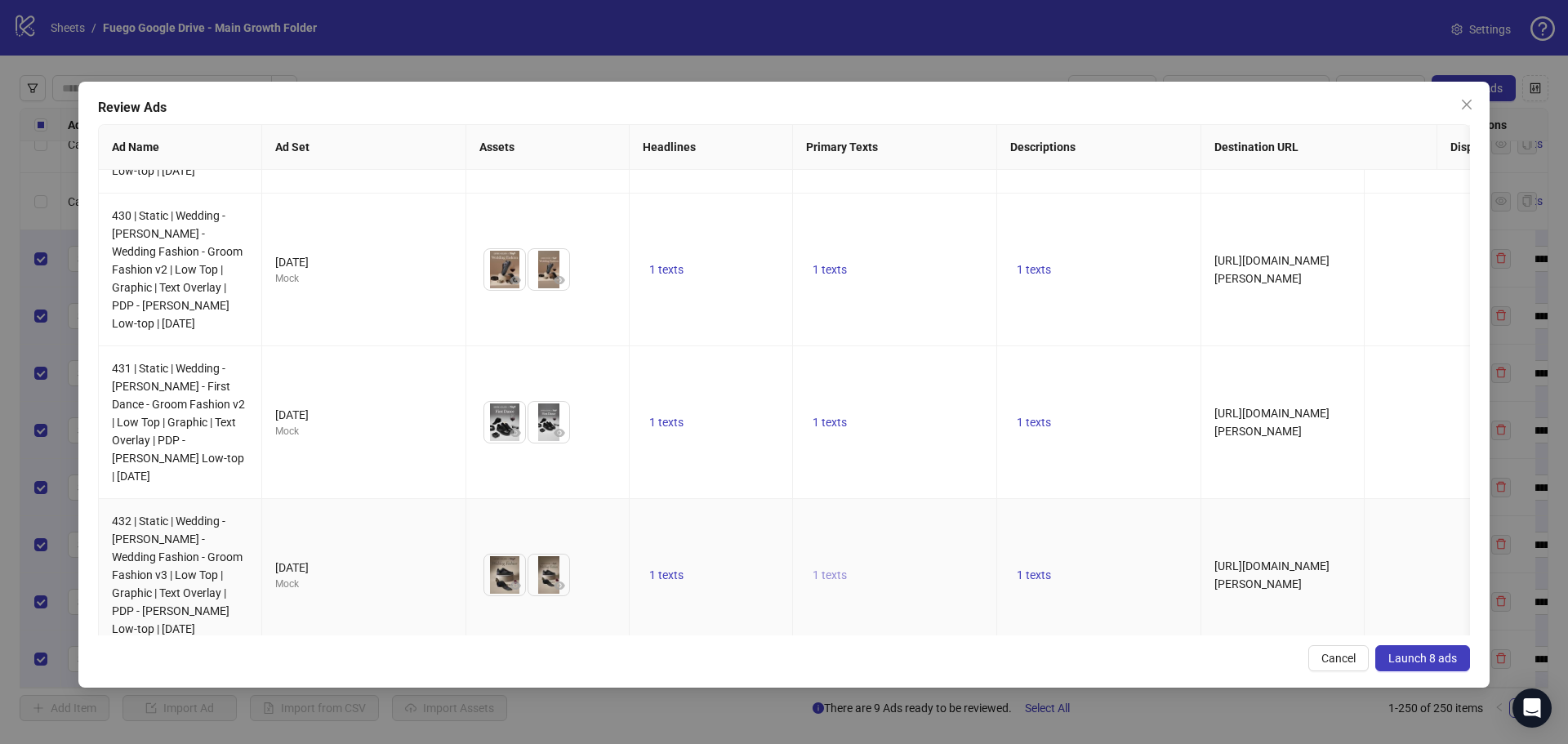
scroll to position [327, 0]
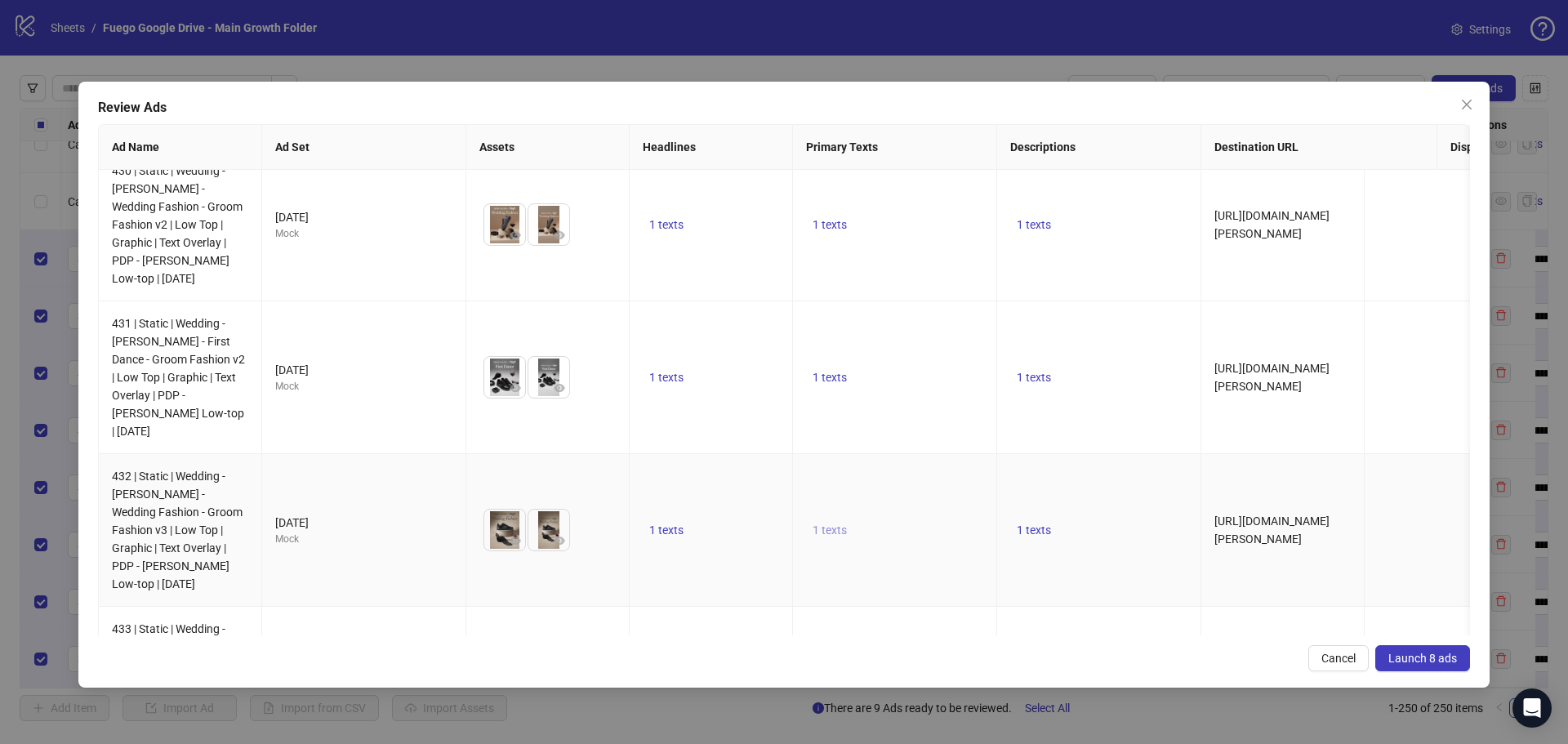
click at [829, 533] on span "1 texts" at bounding box center [829, 530] width 34 height 13
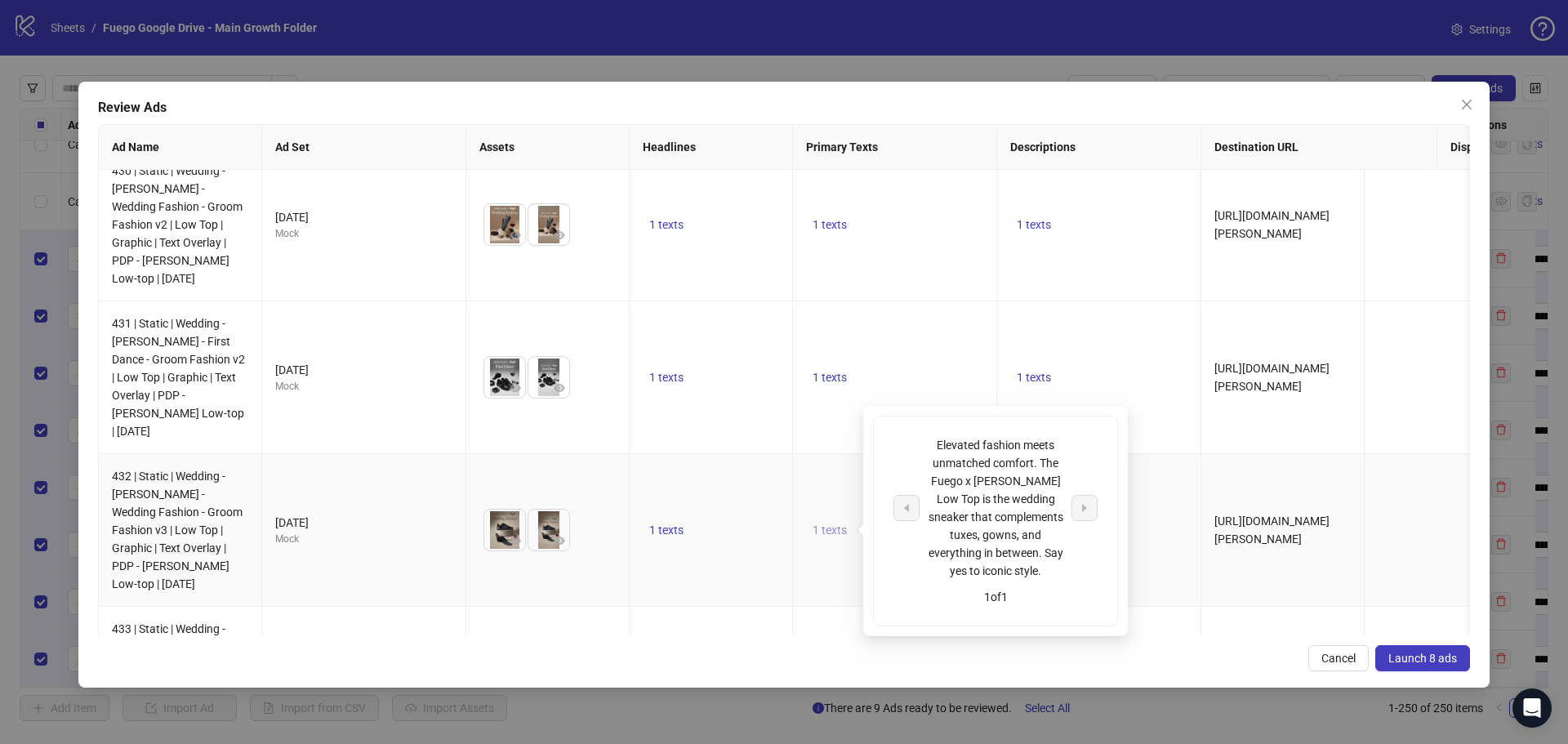
click at [824, 531] on span "1 texts" at bounding box center [829, 530] width 34 height 13
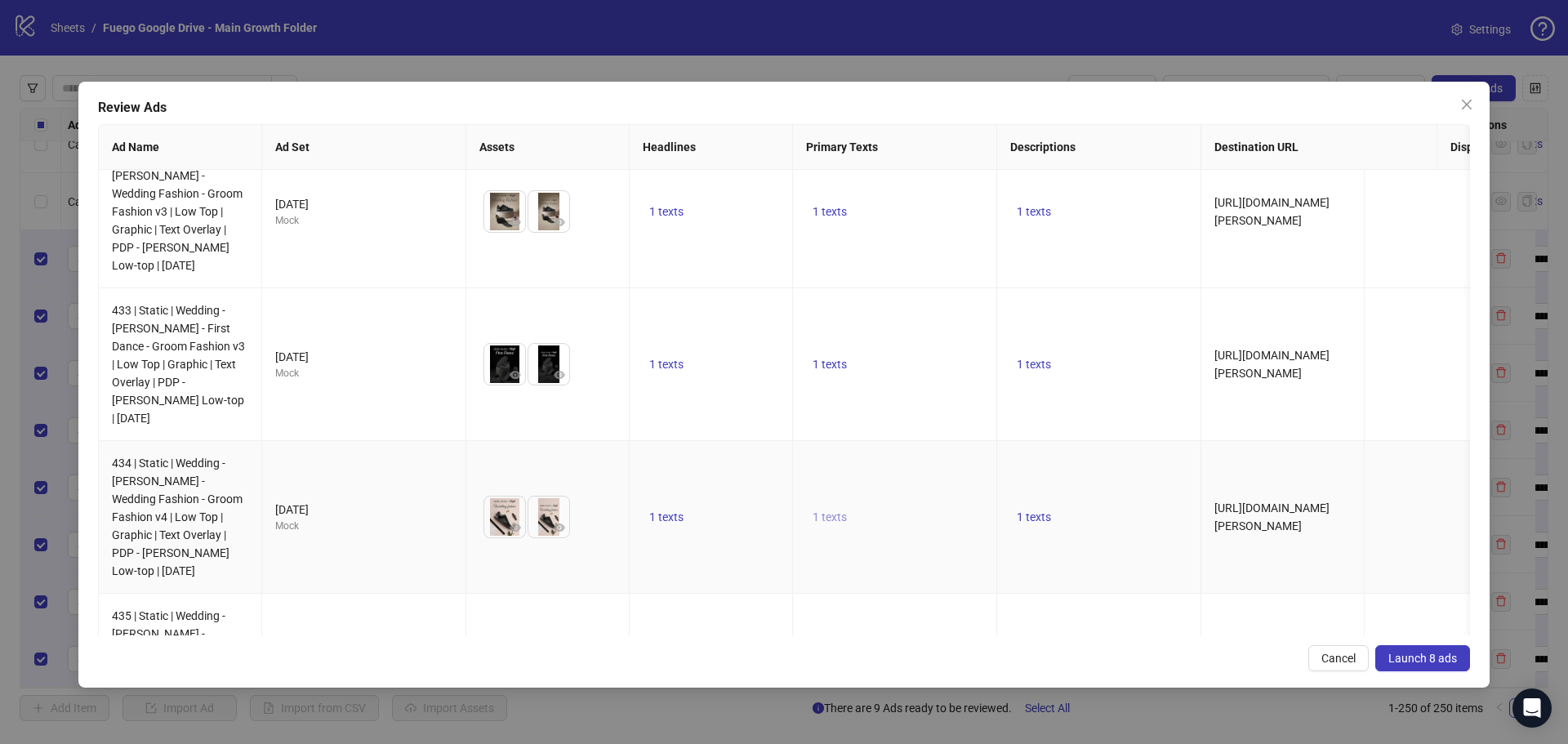
scroll to position [653, 0]
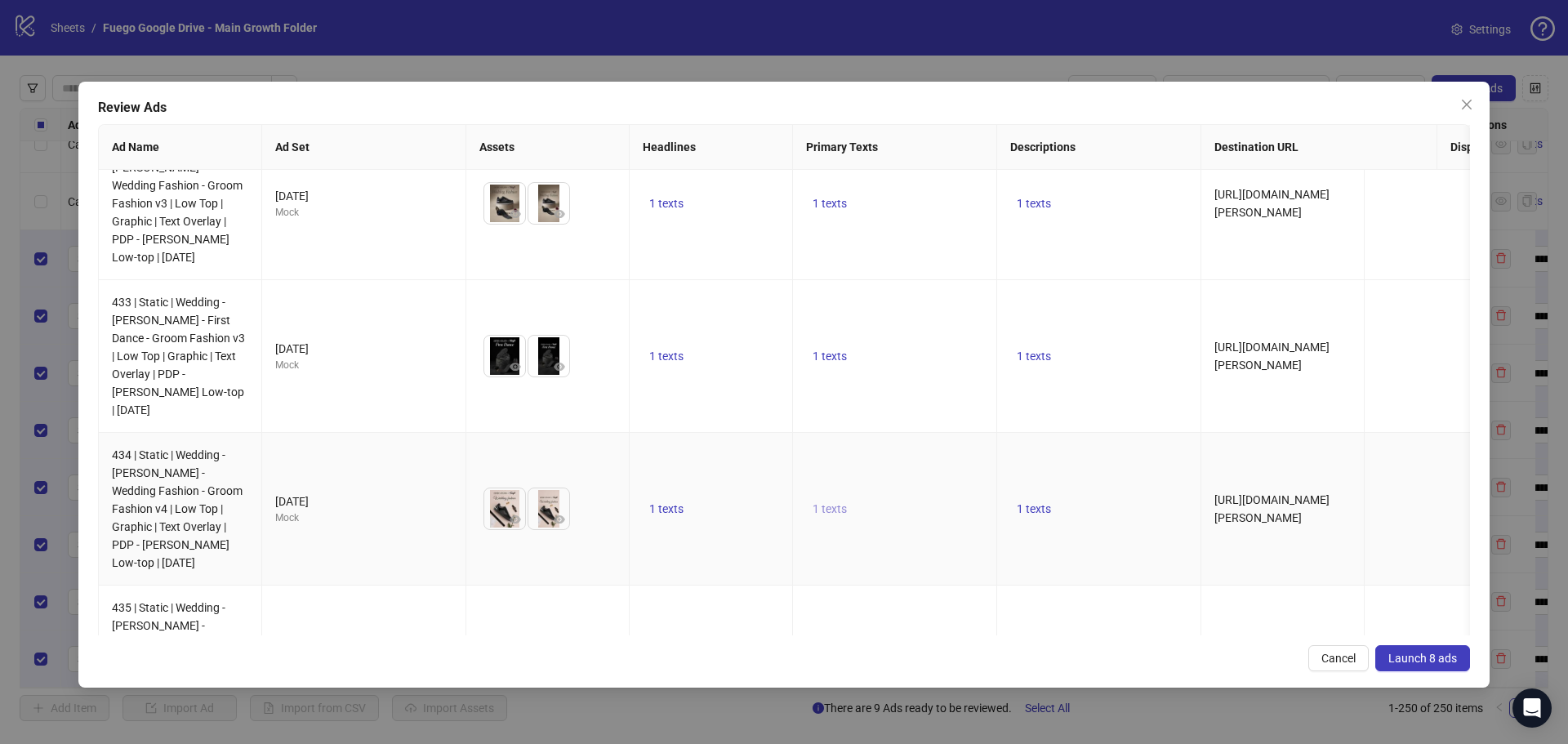
click at [836, 508] on span "1 texts" at bounding box center [829, 508] width 34 height 13
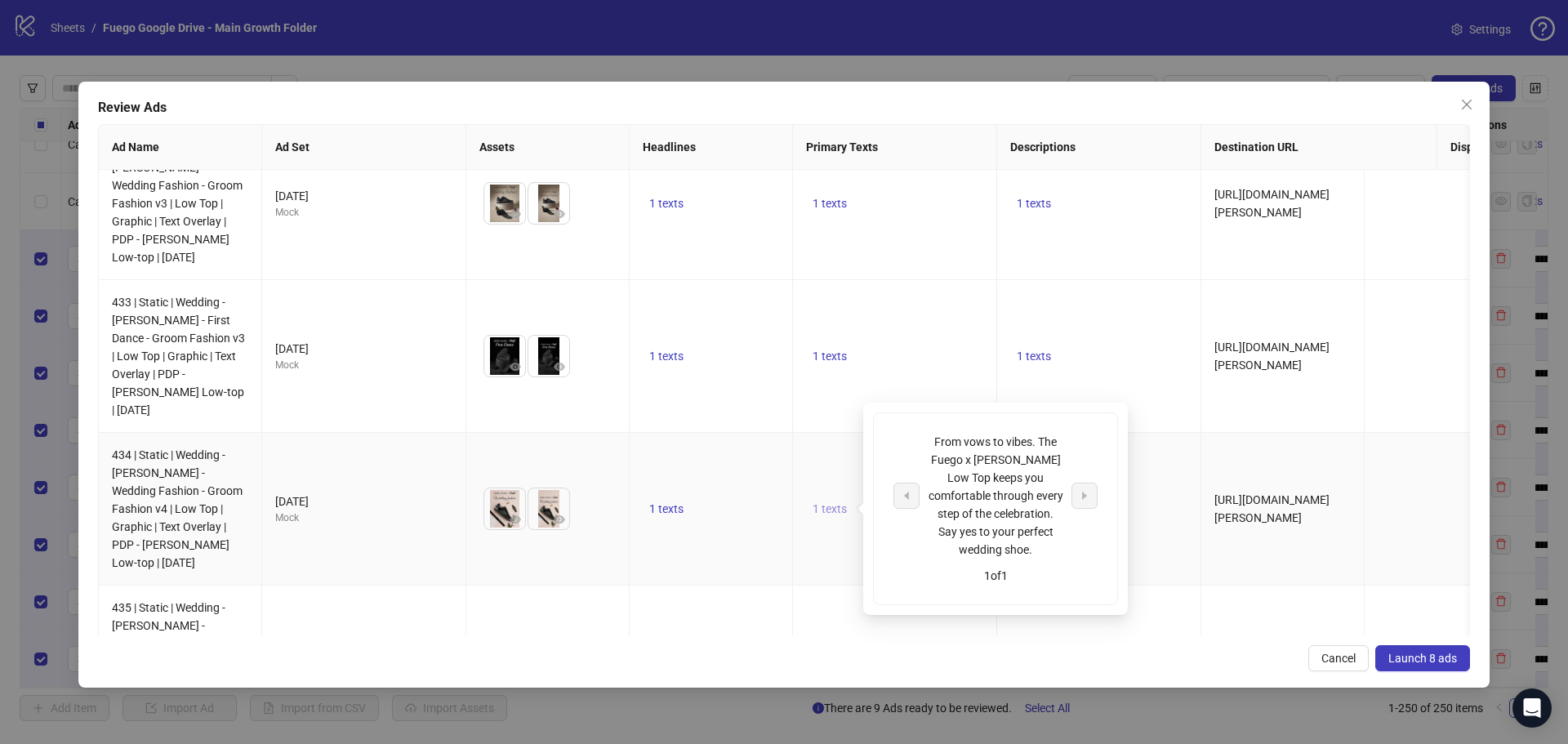
click at [836, 508] on span "1 texts" at bounding box center [829, 508] width 34 height 13
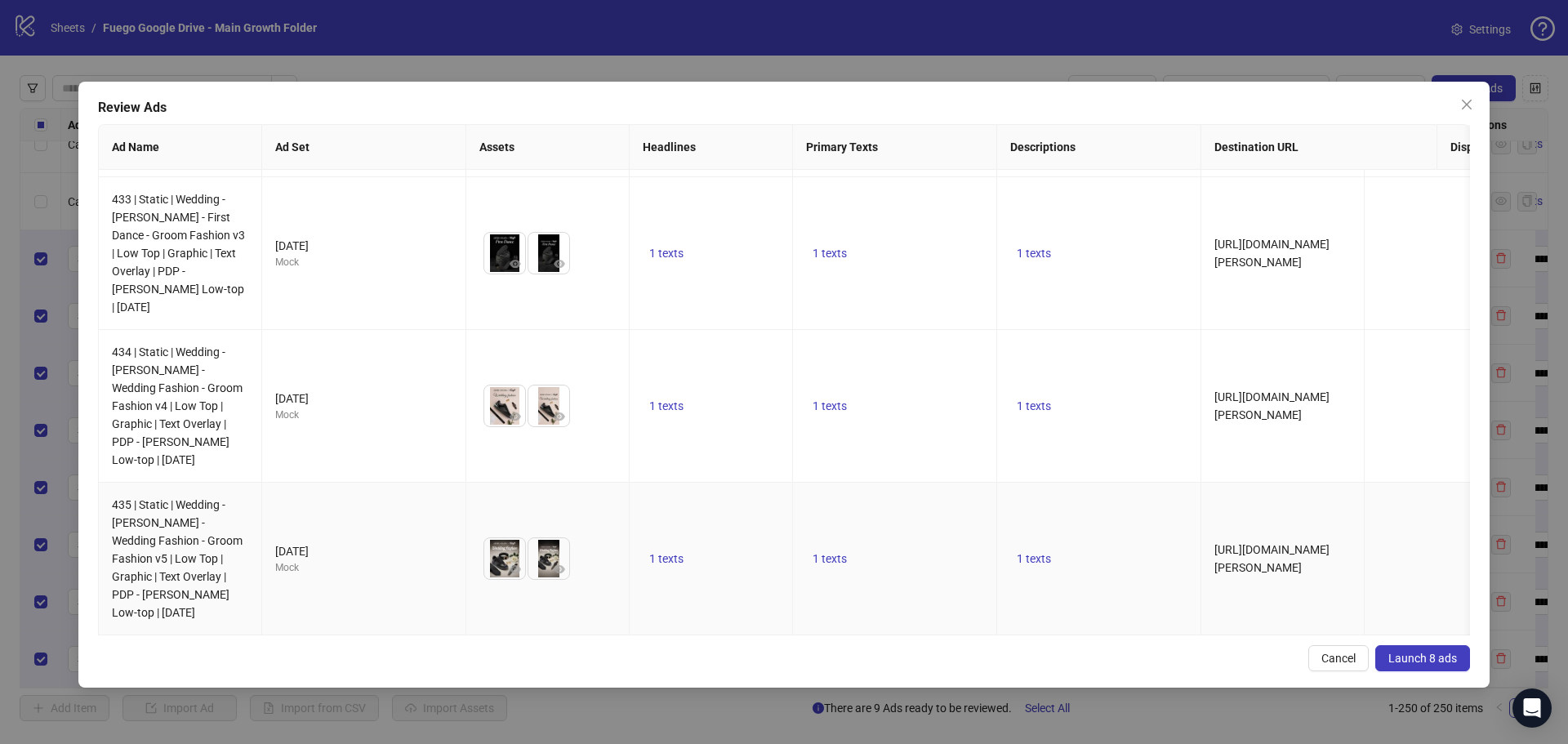
scroll to position [768, 0]
click at [835, 552] on span "1 texts" at bounding box center [829, 559] width 34 height 13
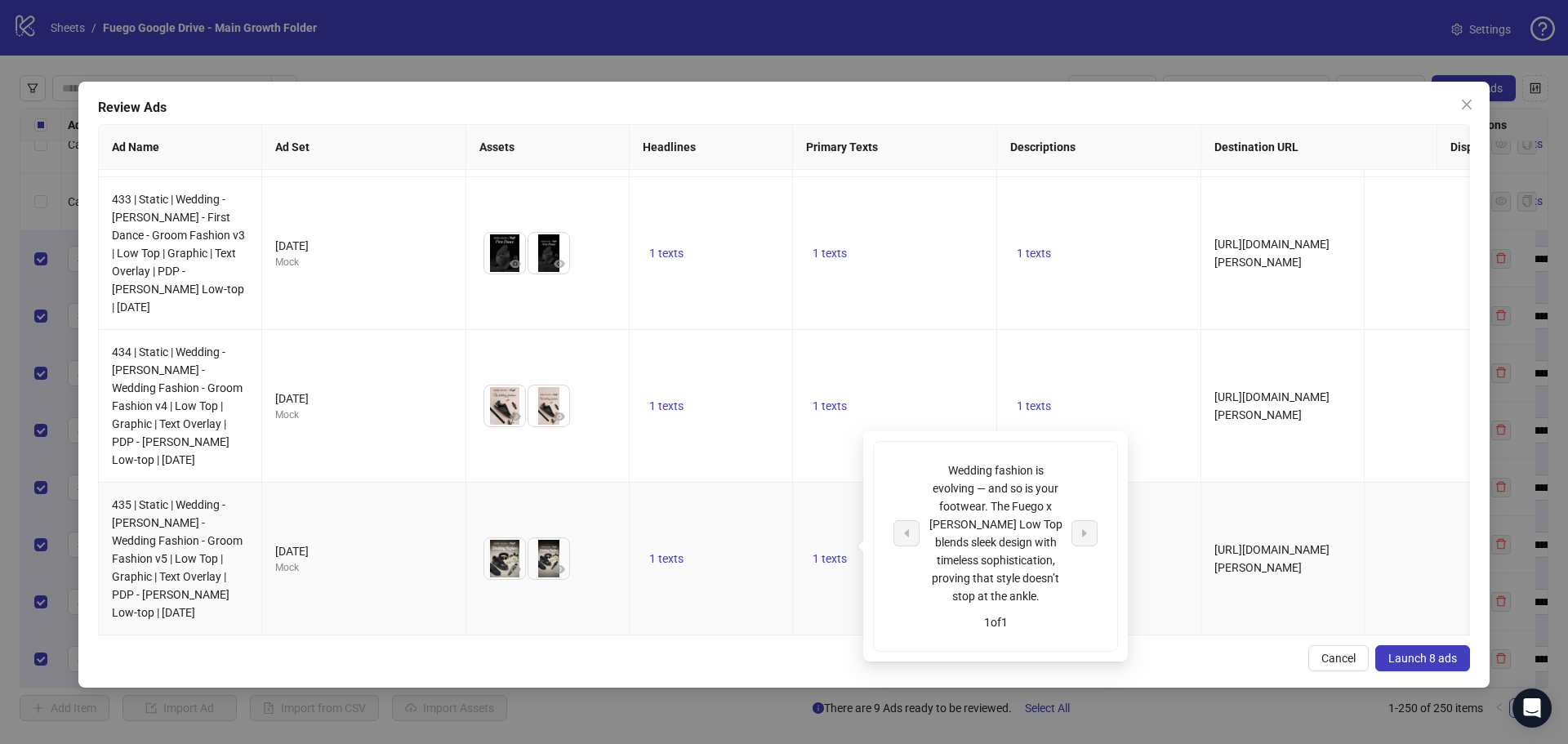
click at [825, 575] on td "1 texts" at bounding box center [894, 559] width 204 height 153
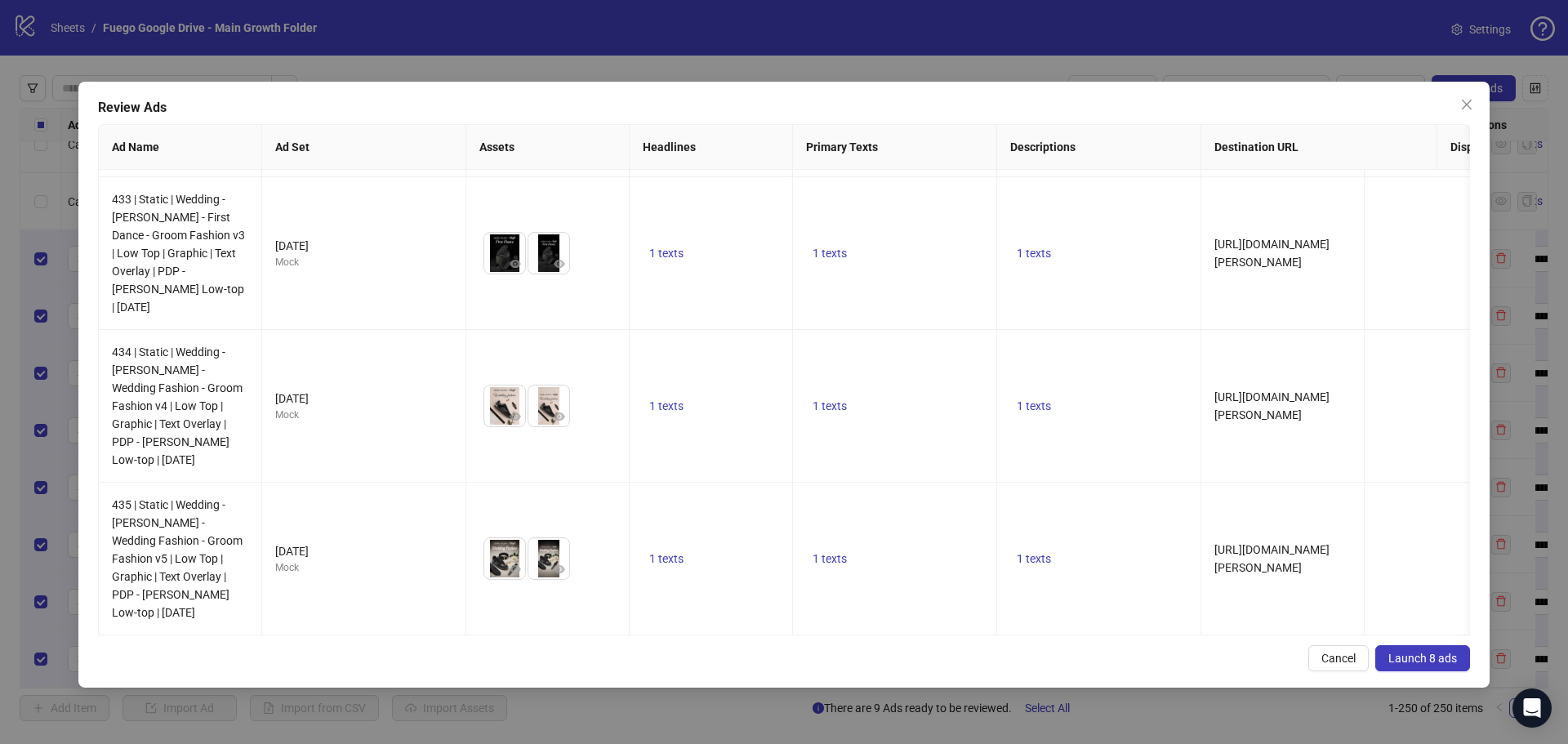
click at [1428, 657] on span "Launch 8 ads" at bounding box center [1423, 658] width 69 height 13
